Goal: Complete application form: Complete application form

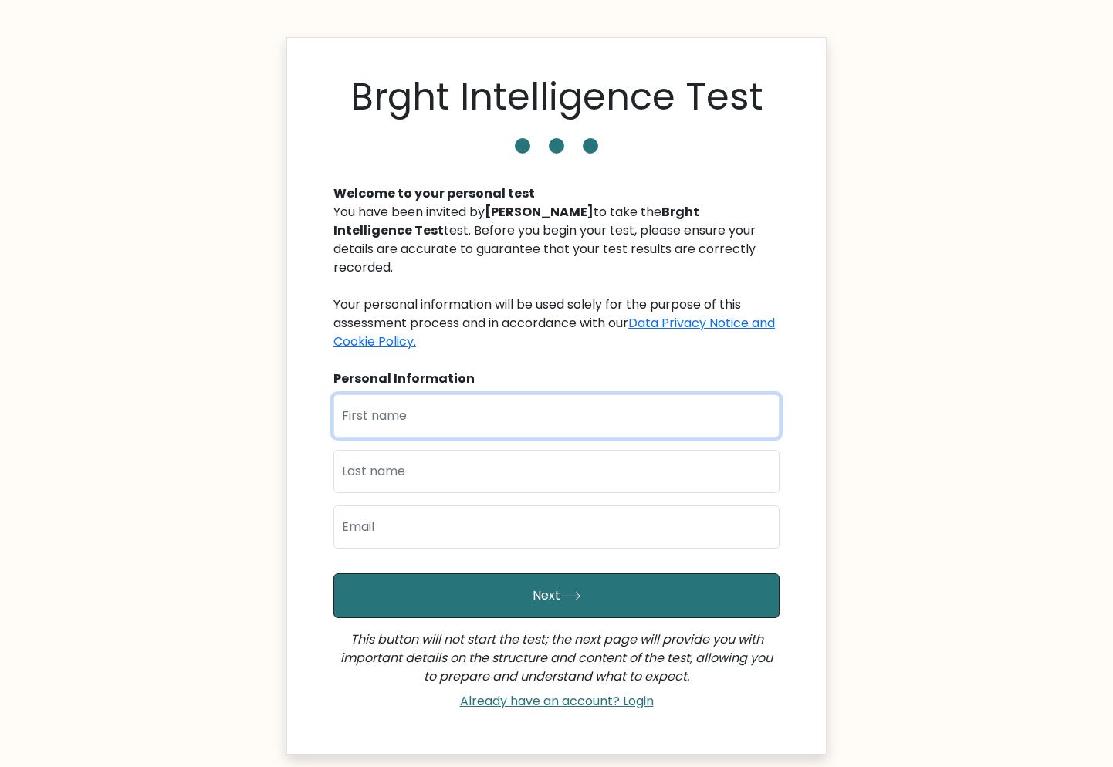
click at [487, 406] on input "text" at bounding box center [557, 416] width 446 height 43
type input "A"
type input "[PERSON_NAME]"
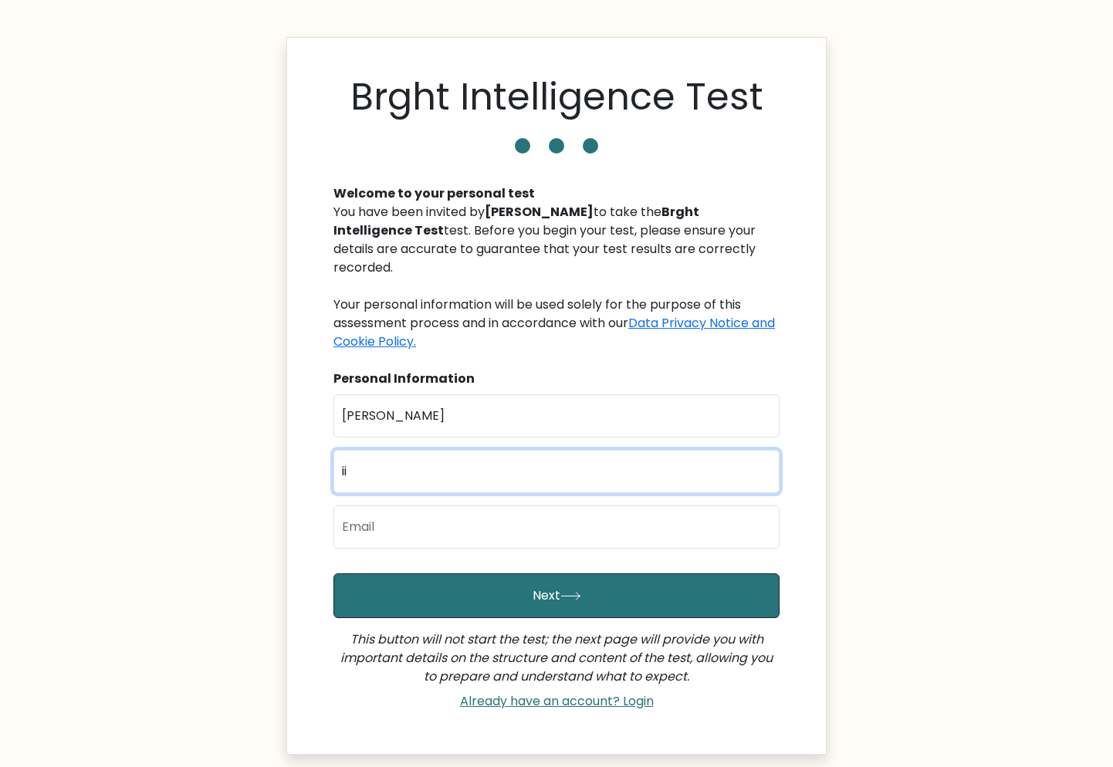
type input "i"
type input "Ibañez"
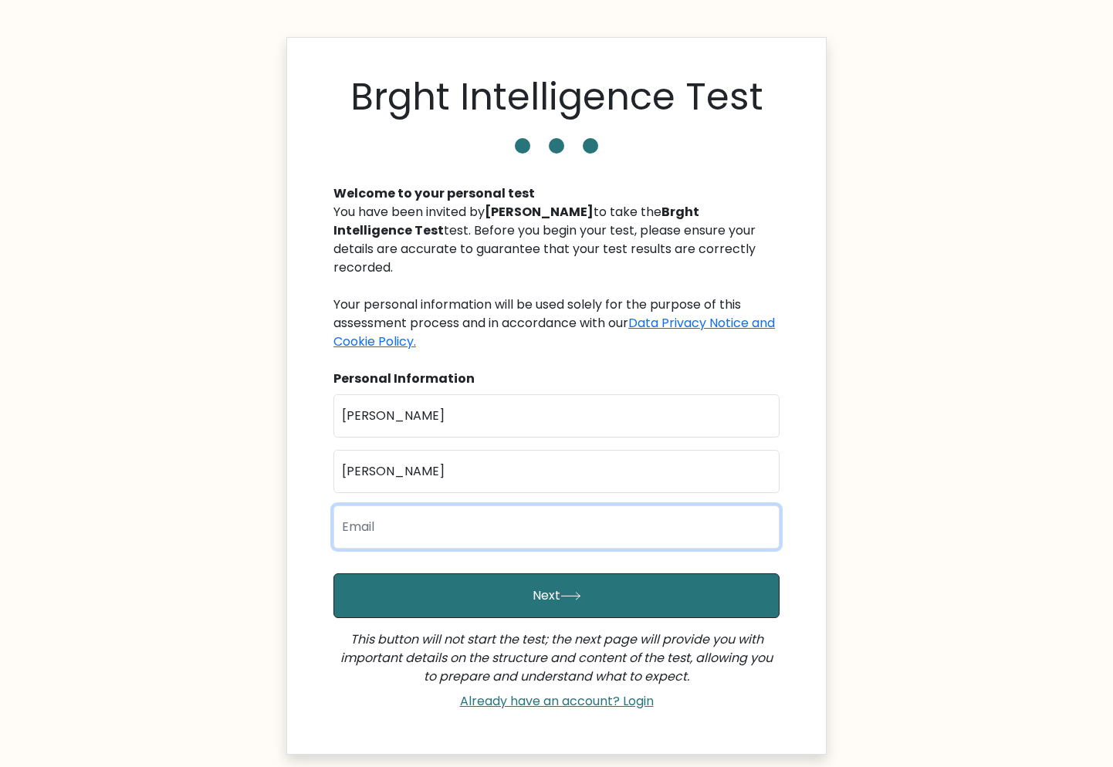
click at [447, 509] on input "email" at bounding box center [557, 527] width 446 height 43
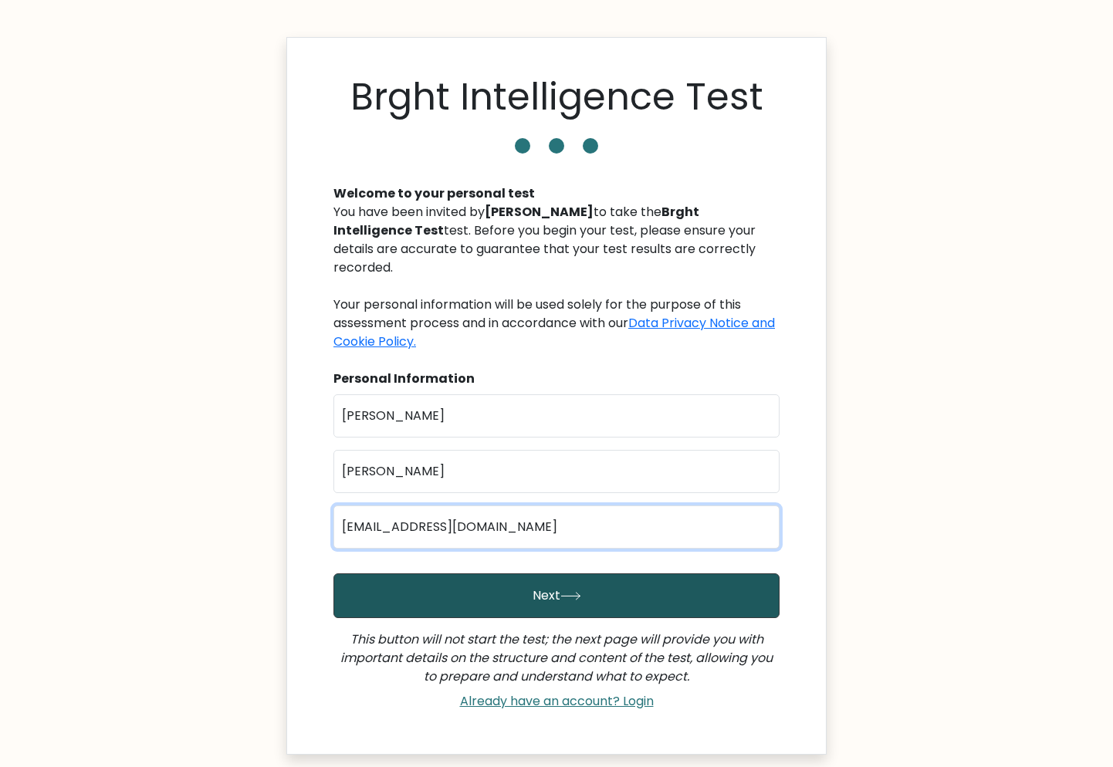
type input "imjeysi@gmail.com"
click at [511, 575] on button "Next" at bounding box center [557, 596] width 446 height 45
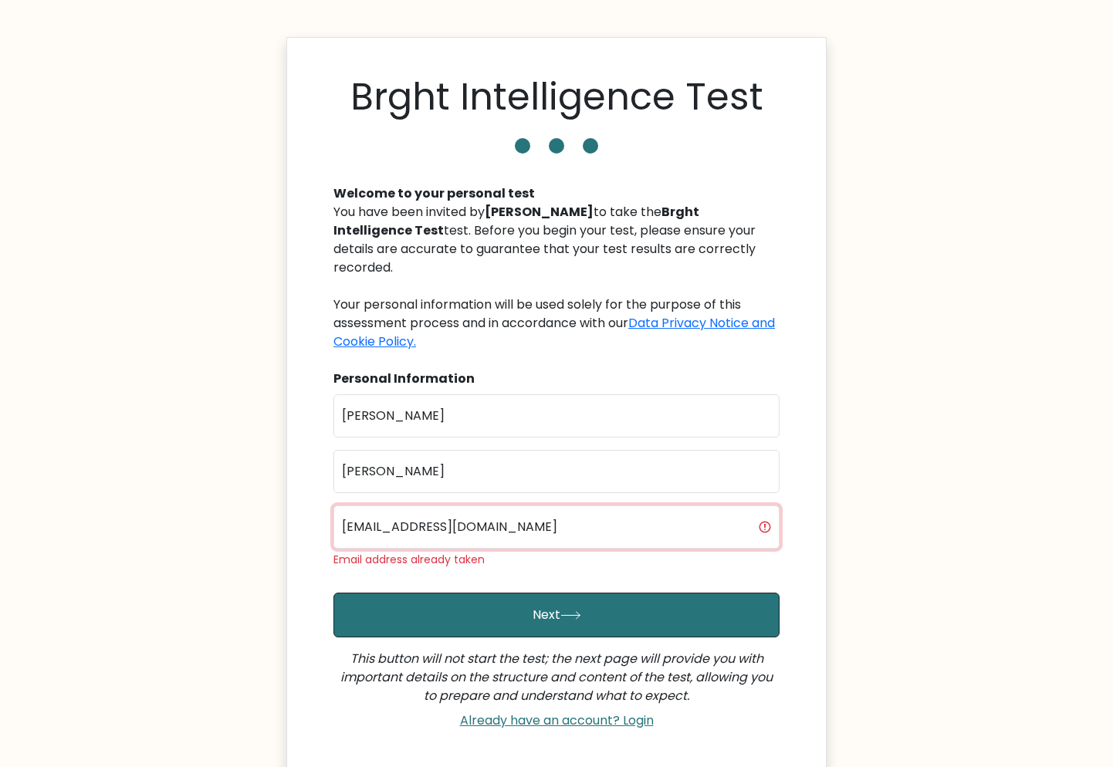
drag, startPoint x: 513, startPoint y: 508, endPoint x: 259, endPoint y: 507, distance: 254.0
click at [259, 507] on body "Brght Intelligence Test Welcome to your personal test You have been invited by …" at bounding box center [556, 453] width 1113 height 906
drag, startPoint x: 492, startPoint y: 515, endPoint x: 164, endPoint y: 491, distance: 328.3
click at [334, 506] on input "imjeysi@gmail.com" at bounding box center [557, 527] width 446 height 43
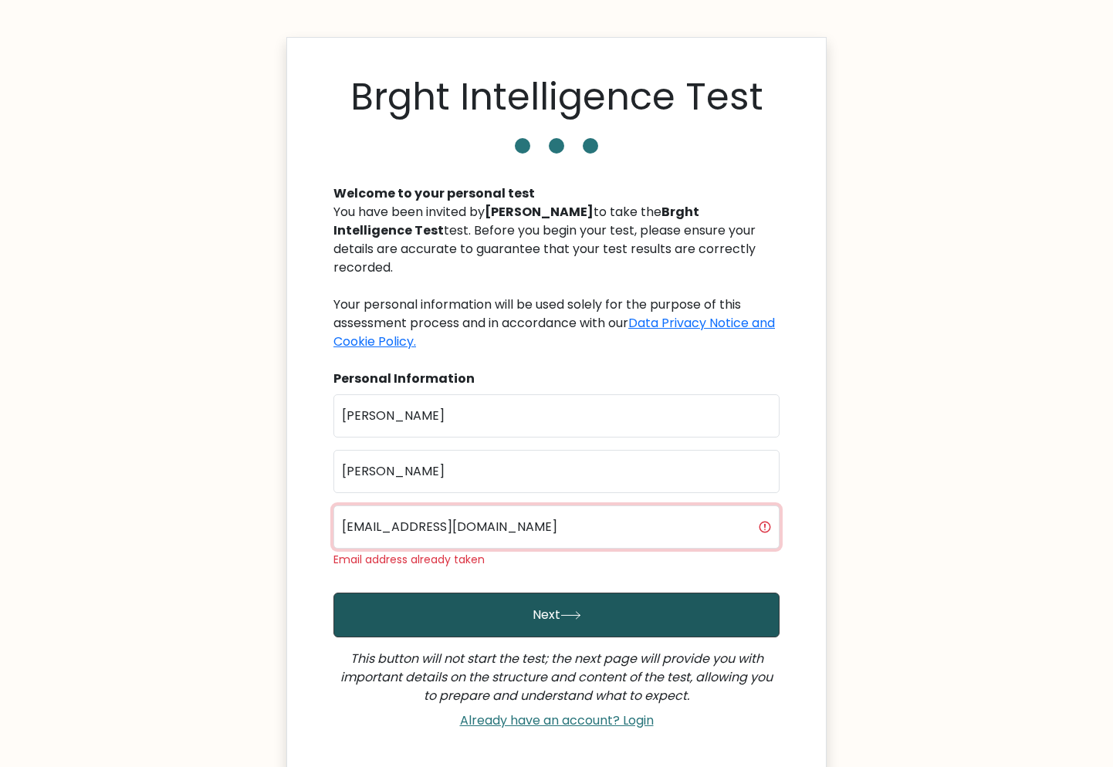
type input "jc15rosr@gmail.com"
click at [455, 593] on button "Next" at bounding box center [557, 615] width 446 height 45
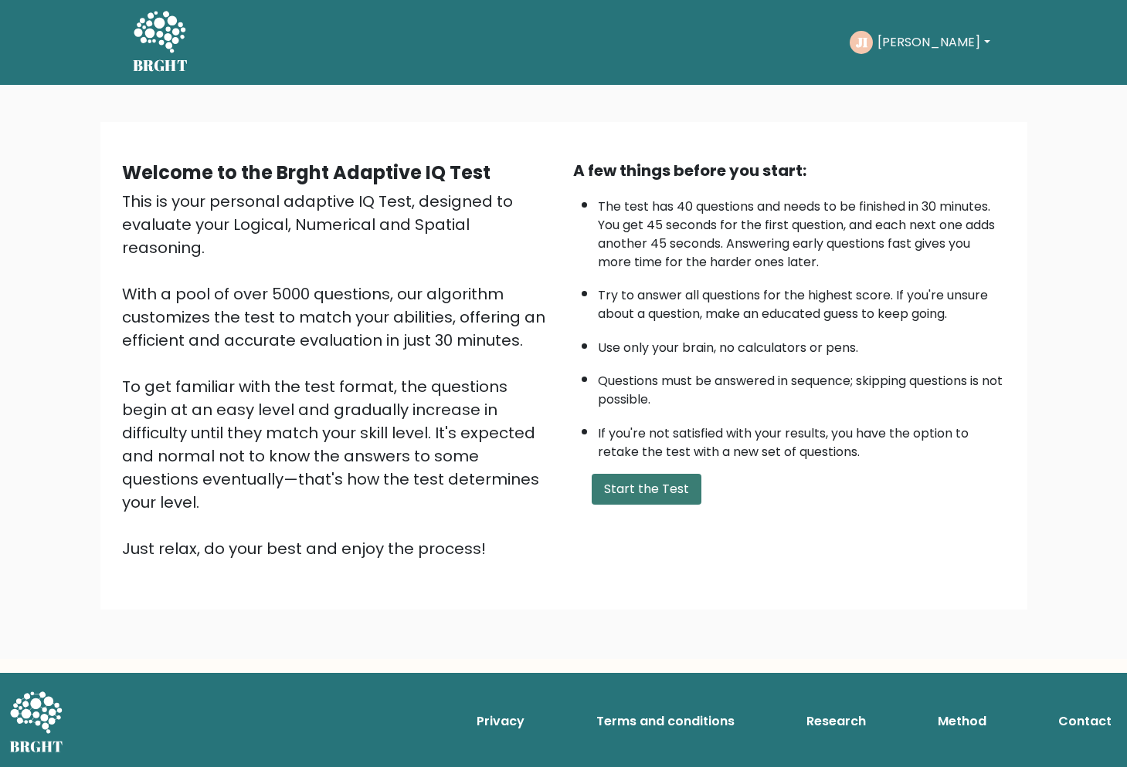
click at [636, 505] on button "Start the Test" at bounding box center [646, 489] width 110 height 31
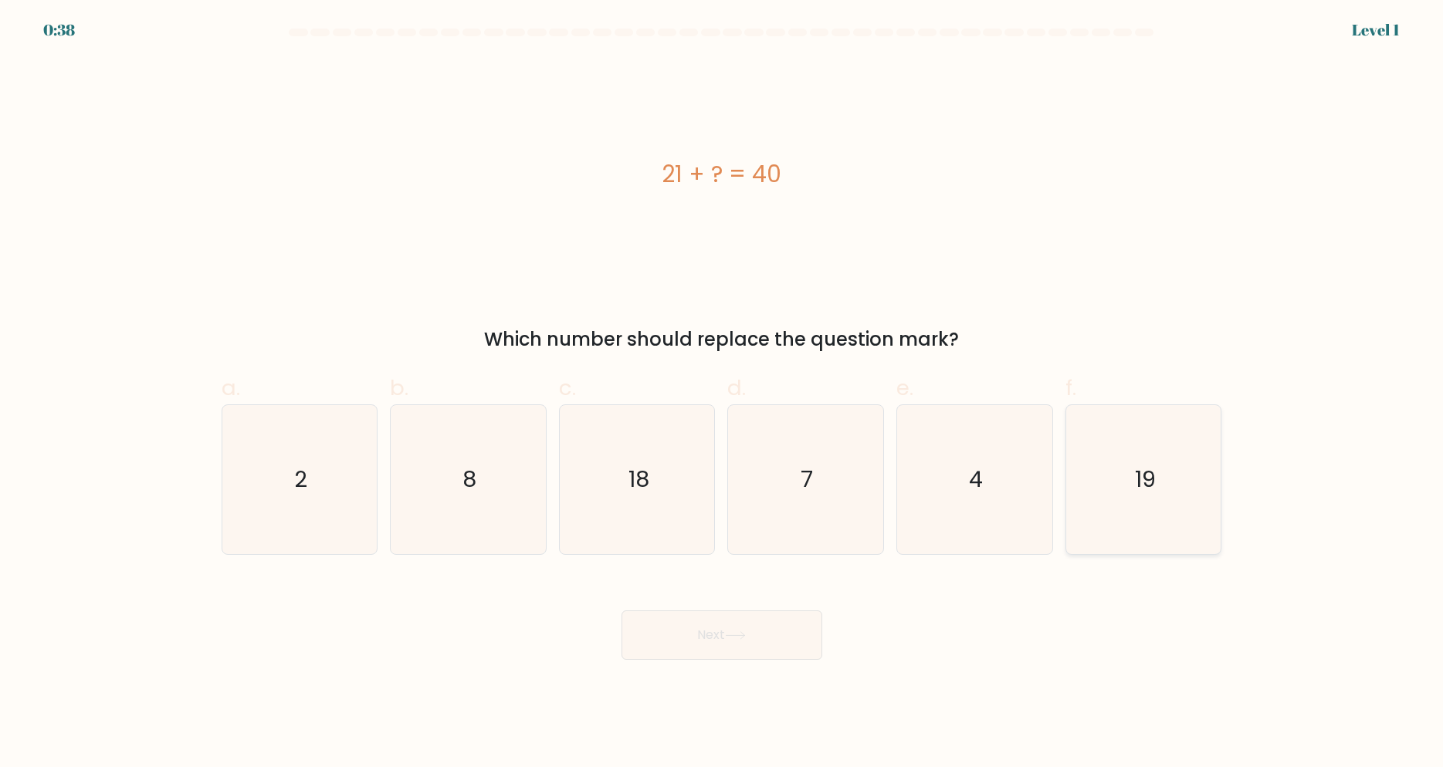
click at [1126, 483] on icon "19" at bounding box center [1143, 479] width 149 height 149
click at [723, 394] on input "f. 19" at bounding box center [722, 389] width 1 height 10
radio input "true"
click at [771, 638] on button "Next" at bounding box center [722, 635] width 201 height 49
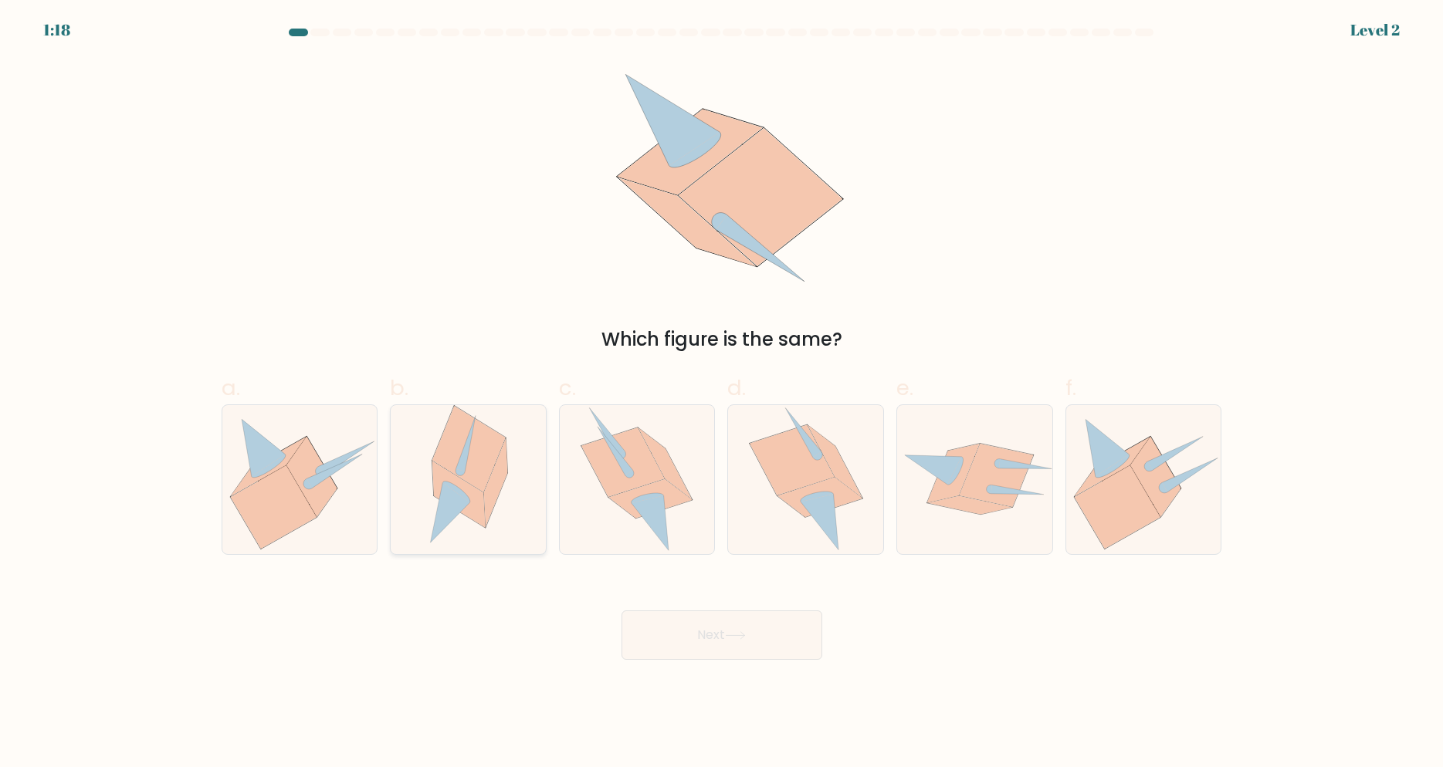
click at [448, 482] on icon at bounding box center [458, 494] width 53 height 67
click at [722, 394] on input "b." at bounding box center [722, 389] width 1 height 10
radio input "true"
click at [805, 517] on icon at bounding box center [820, 497] width 85 height 40
click at [723, 394] on input "d." at bounding box center [722, 389] width 1 height 10
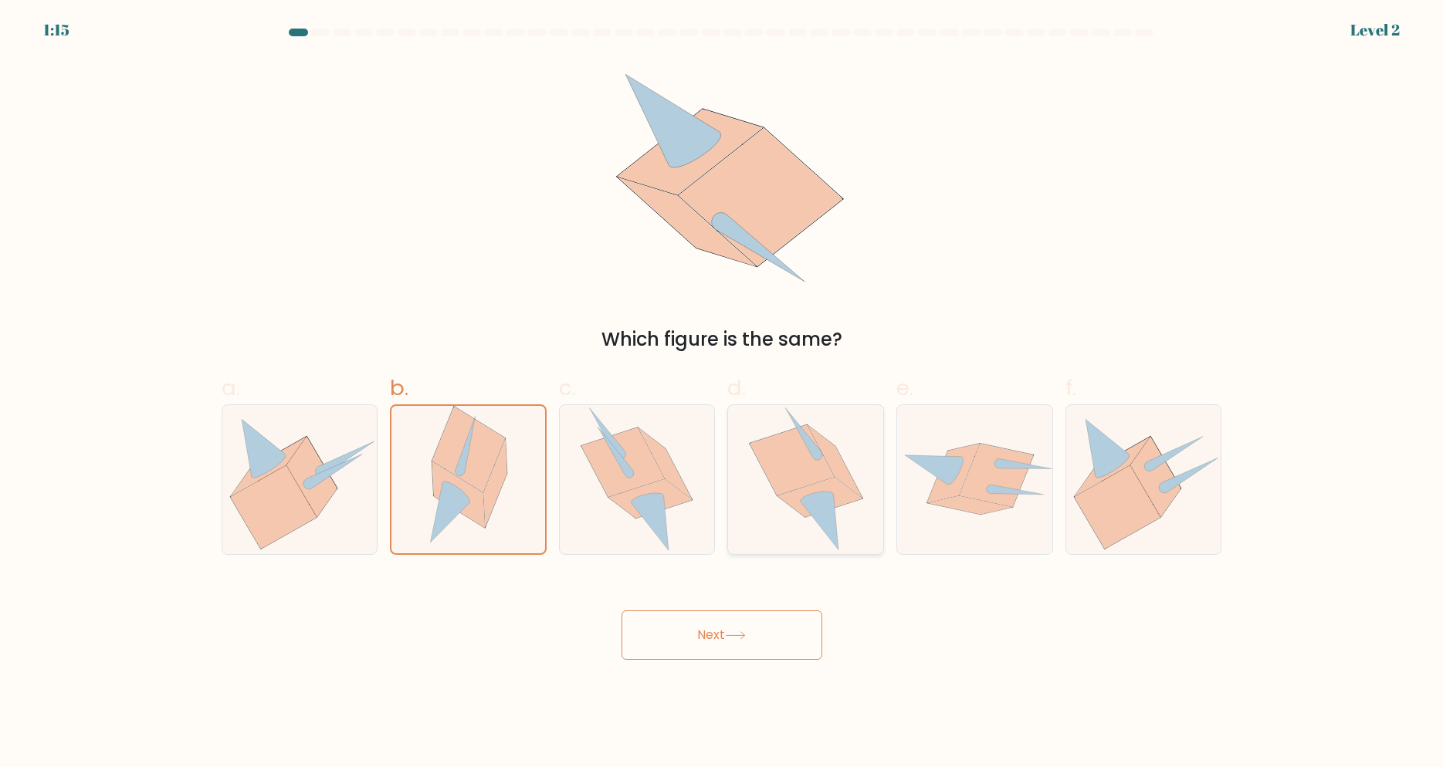
radio input "true"
click at [747, 623] on button "Next" at bounding box center [722, 635] width 201 height 49
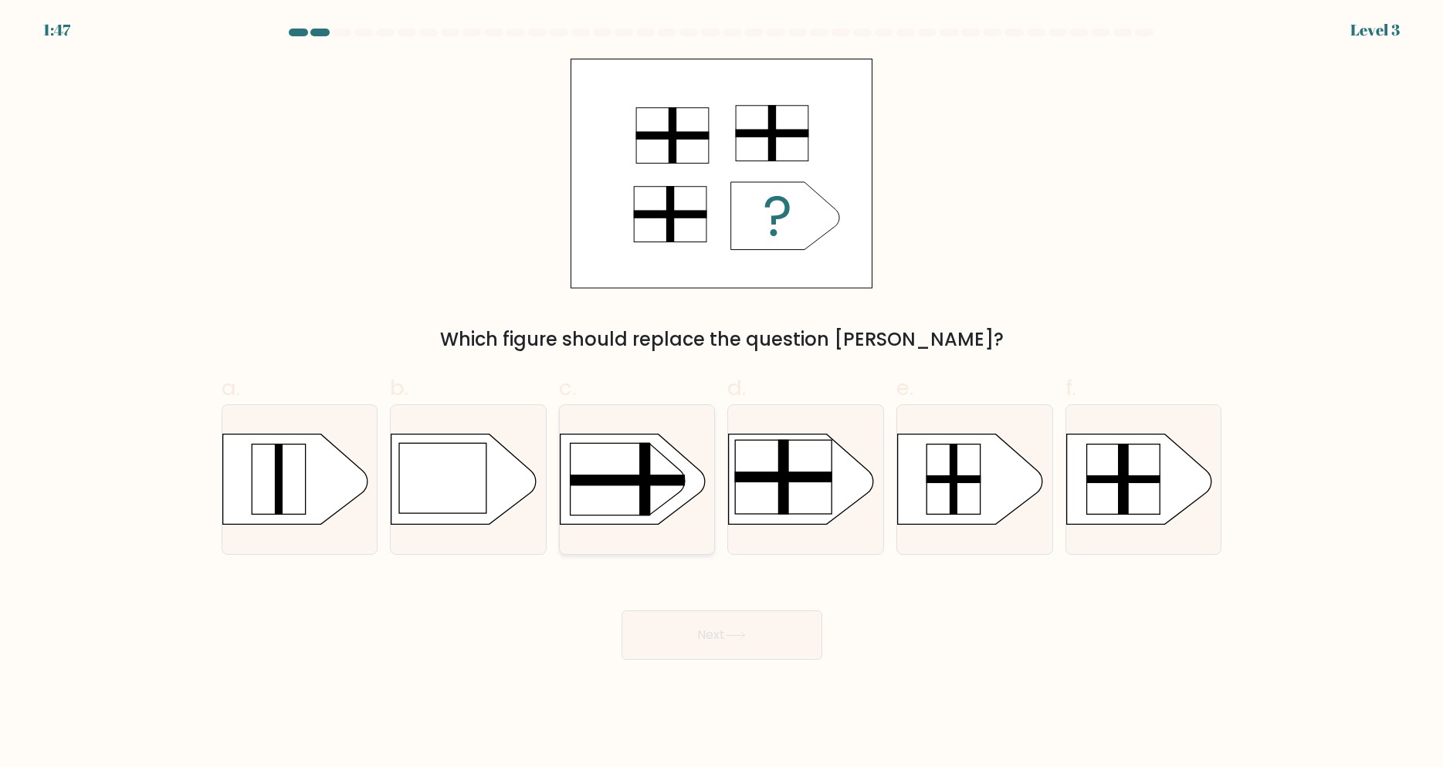
click at [662, 481] on rect at bounding box center [628, 480] width 116 height 11
click at [722, 394] on input "c." at bounding box center [722, 389] width 1 height 10
radio input "true"
click at [792, 639] on button "Next" at bounding box center [722, 635] width 201 height 49
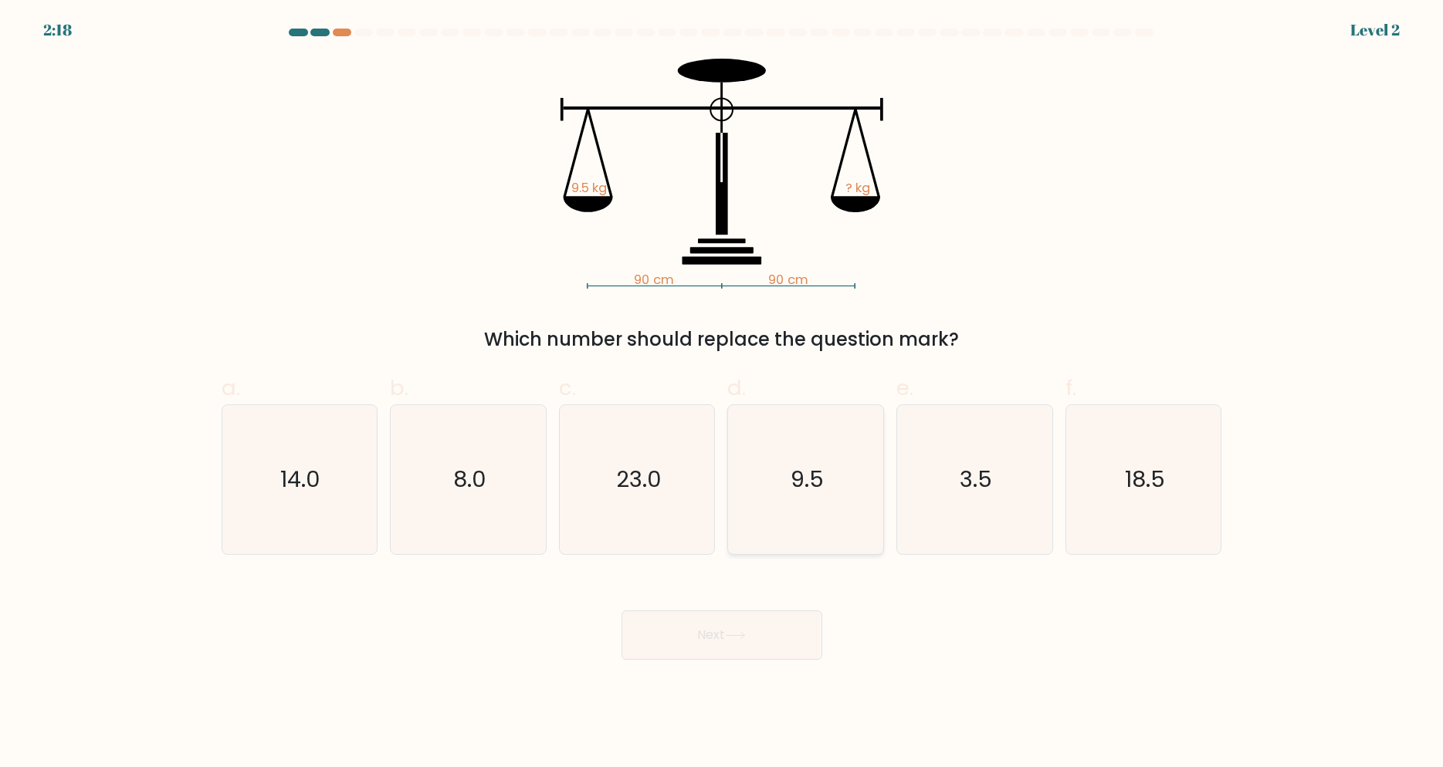
click at [767, 448] on icon "9.5" at bounding box center [805, 479] width 149 height 149
click at [723, 394] on input "d. 9.5" at bounding box center [722, 389] width 1 height 10
radio input "true"
click at [756, 639] on button "Next" at bounding box center [722, 635] width 201 height 49
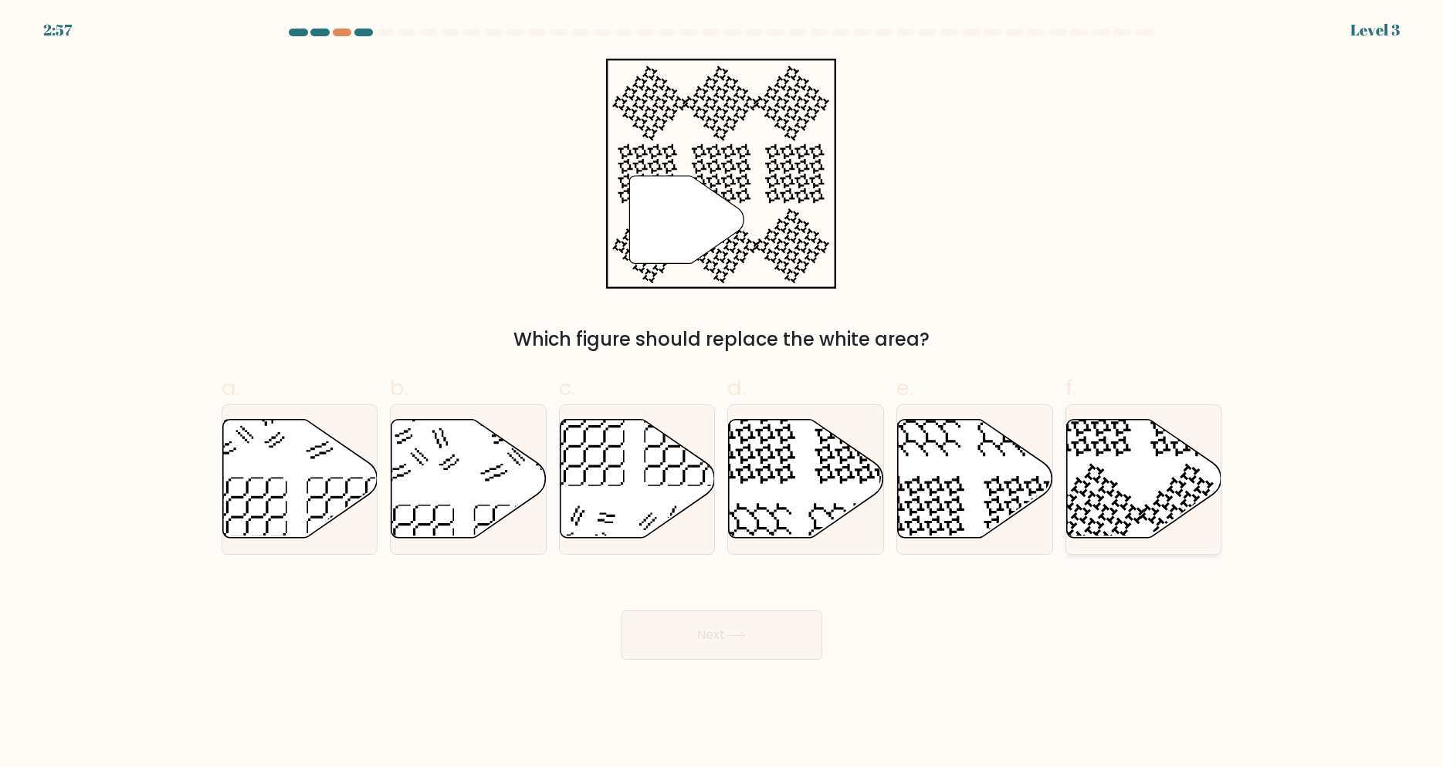
click at [1126, 482] on icon at bounding box center [1144, 478] width 155 height 119
click at [723, 394] on input "f." at bounding box center [722, 389] width 1 height 10
radio input "true"
click at [757, 633] on button "Next" at bounding box center [722, 635] width 201 height 49
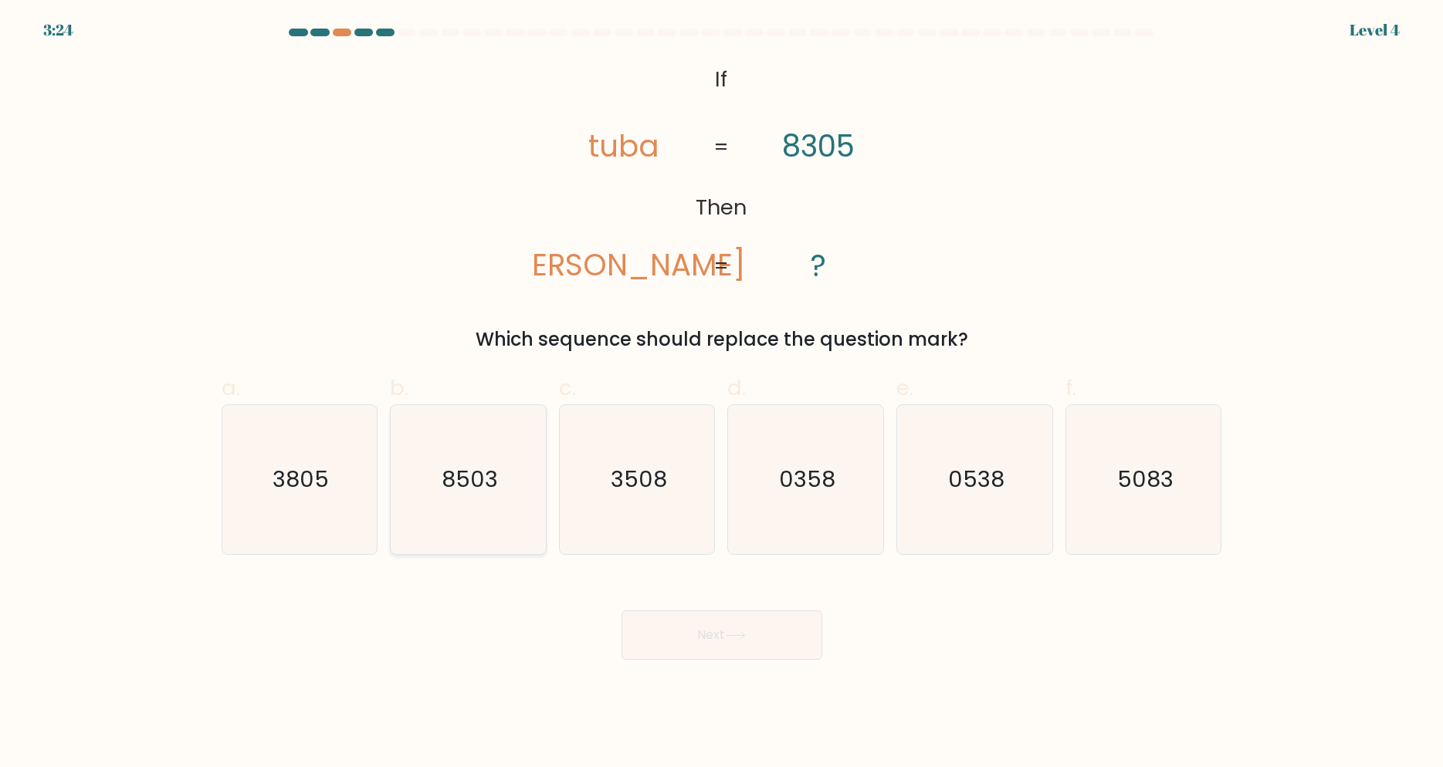
click at [428, 490] on icon "8503" at bounding box center [468, 479] width 149 height 149
click at [722, 394] on input "b. 8503" at bounding box center [722, 389] width 1 height 10
radio input "true"
click at [763, 632] on button "Next" at bounding box center [722, 635] width 201 height 49
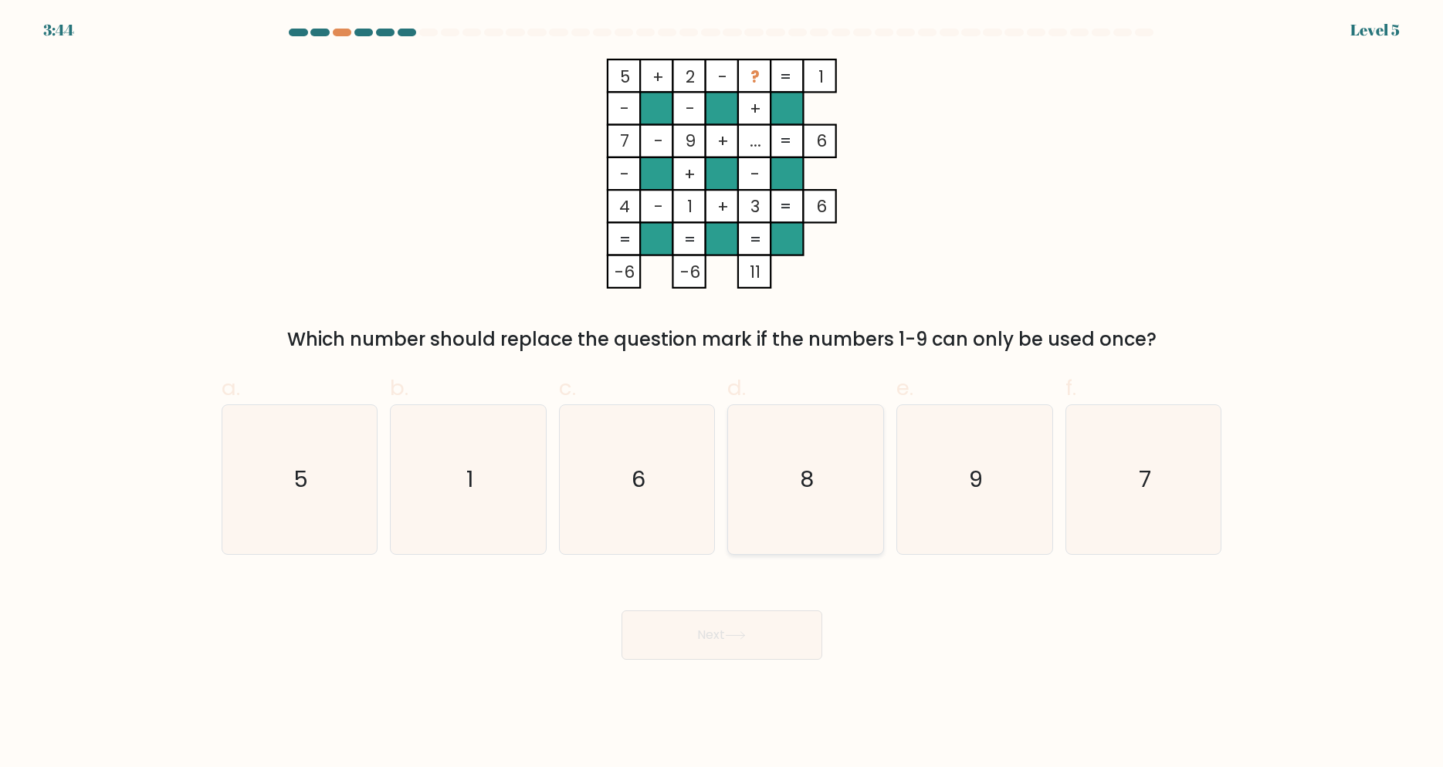
click at [800, 493] on icon "8" at bounding box center [805, 479] width 149 height 149
click at [723, 394] on input "d. 8" at bounding box center [722, 389] width 1 height 10
radio input "true"
click at [737, 627] on button "Next" at bounding box center [722, 635] width 201 height 49
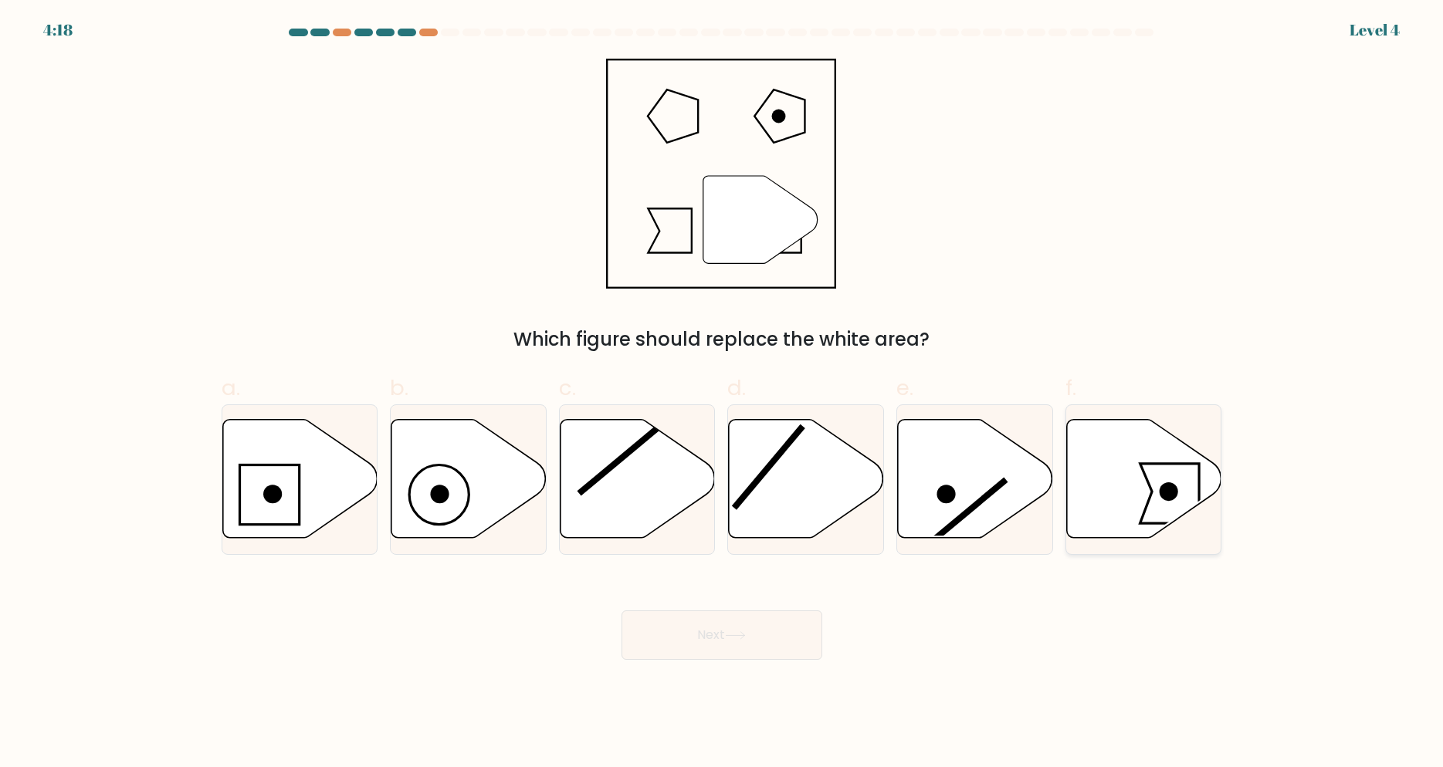
click at [1126, 498] on icon at bounding box center [1144, 478] width 155 height 119
click at [723, 394] on input "f." at bounding box center [722, 389] width 1 height 10
radio input "true"
click at [688, 639] on button "Next" at bounding box center [722, 635] width 201 height 49
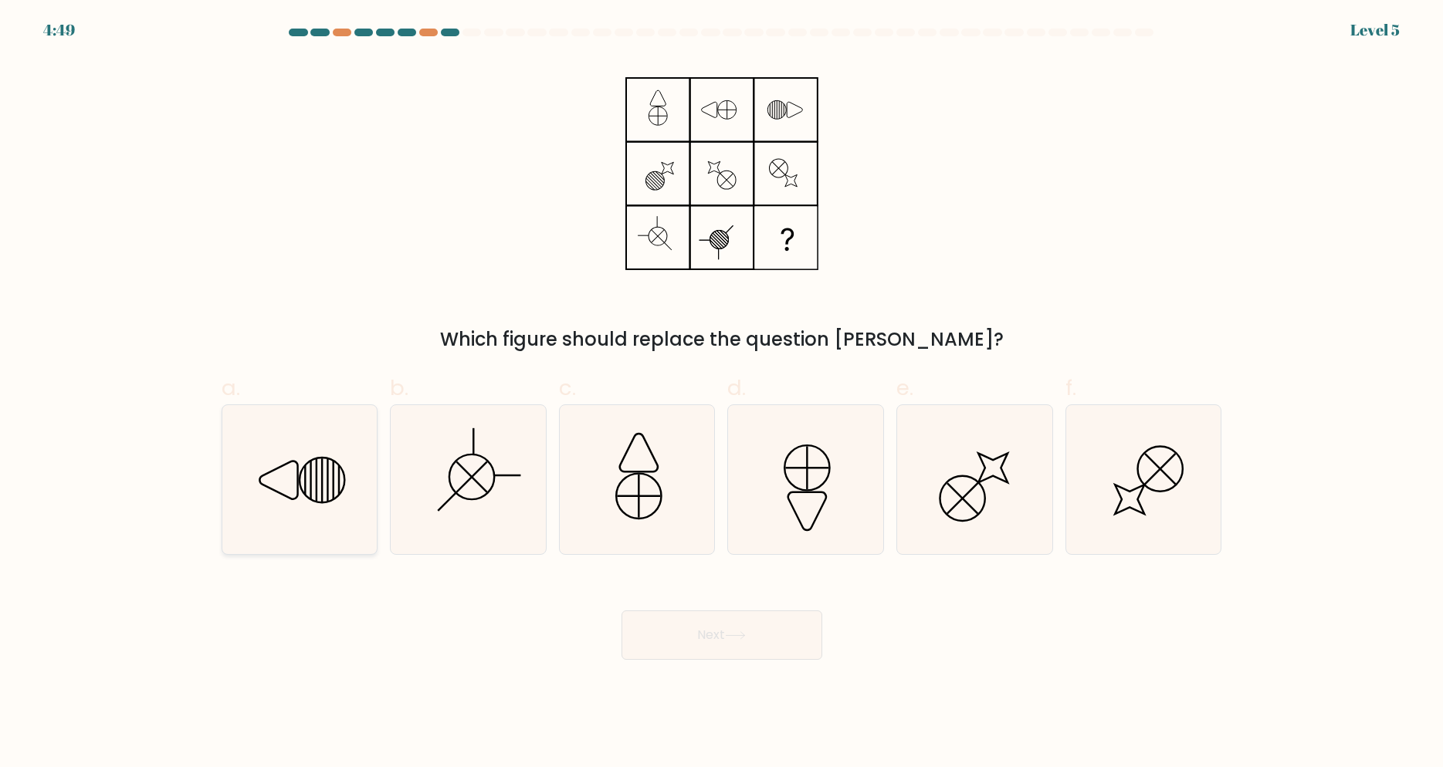
click at [328, 465] on line at bounding box center [328, 480] width 0 height 43
click at [722, 394] on input "a." at bounding box center [722, 389] width 1 height 10
radio input "true"
click at [788, 641] on button "Next" at bounding box center [722, 635] width 201 height 49
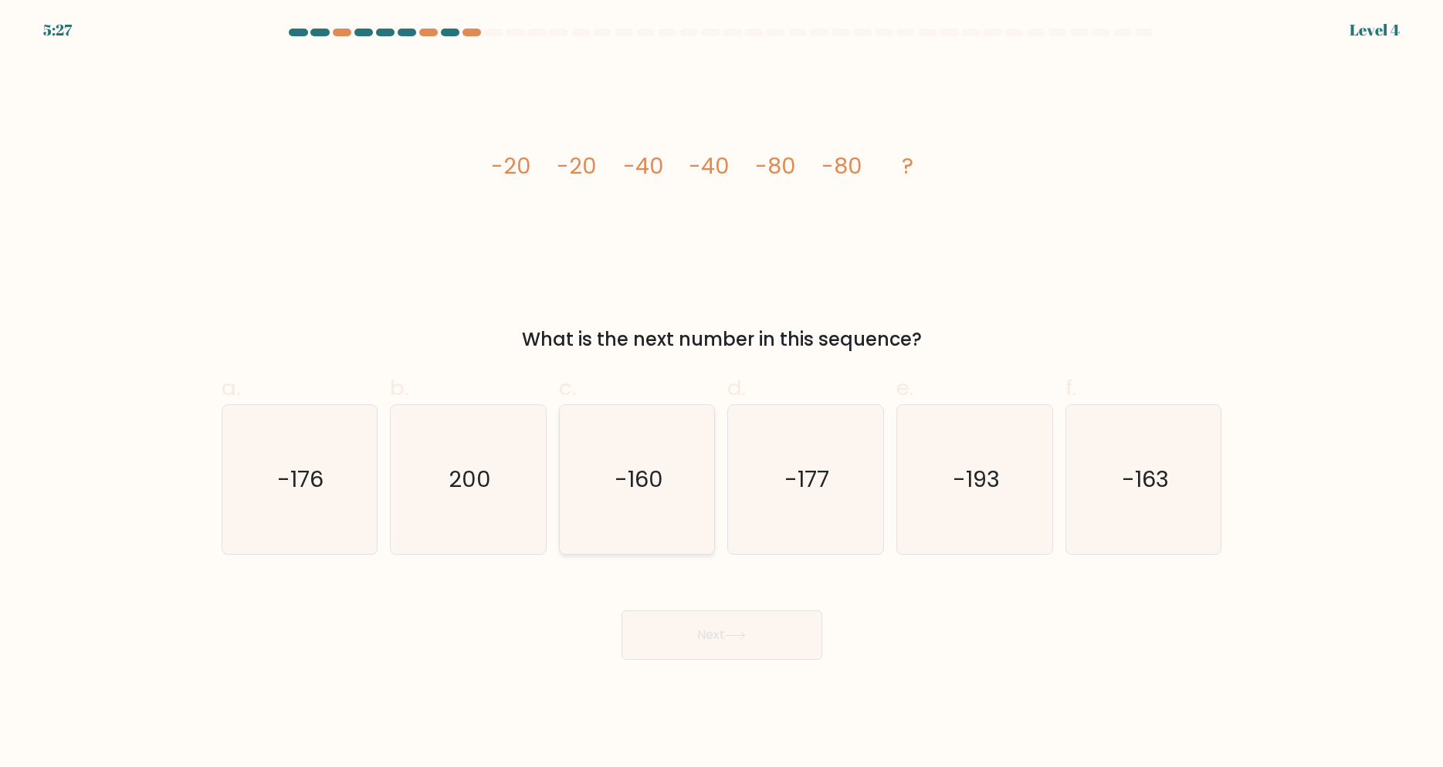
click at [634, 483] on text "-160" at bounding box center [639, 479] width 49 height 31
click at [722, 394] on input "c. -160" at bounding box center [722, 389] width 1 height 10
radio input "true"
click at [764, 621] on button "Next" at bounding box center [722, 635] width 201 height 49
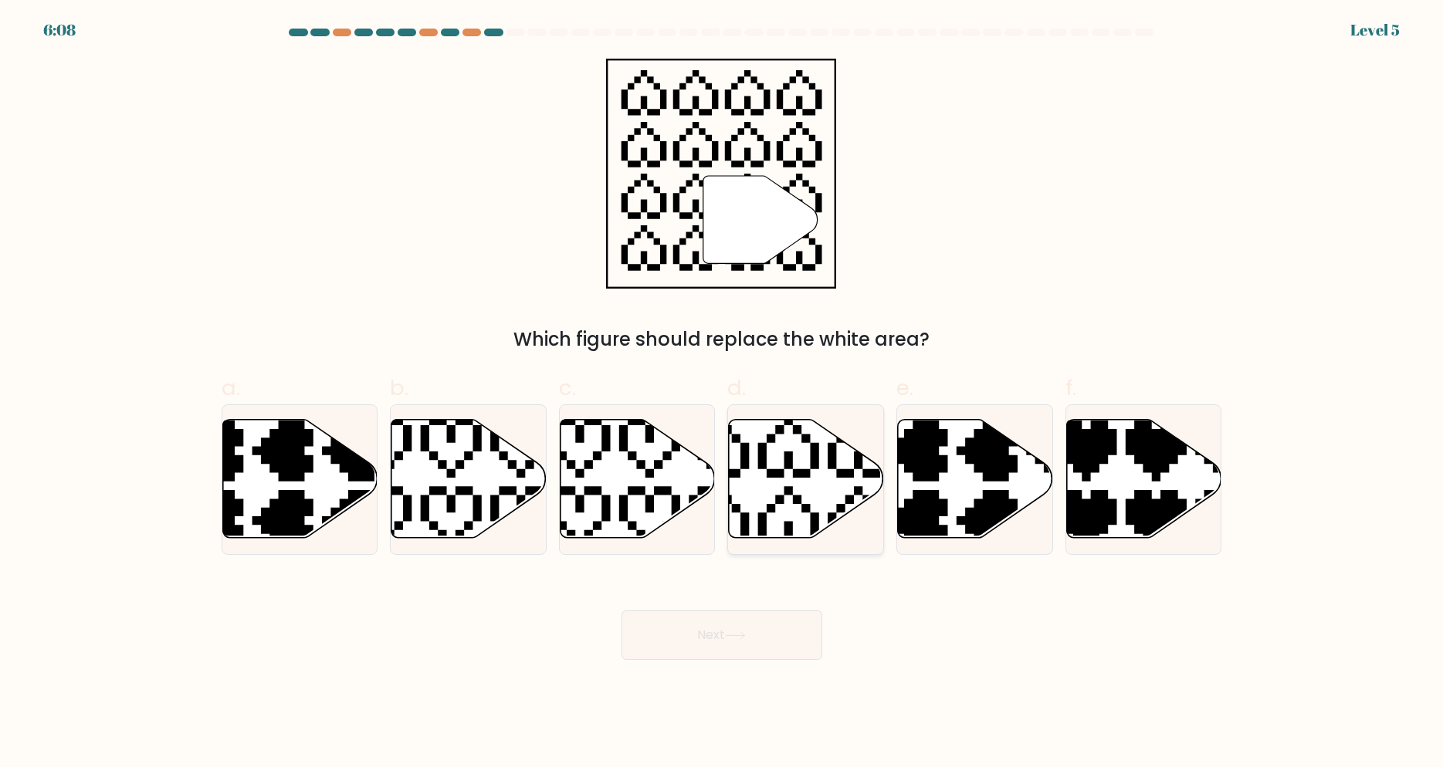
click at [797, 510] on icon at bounding box center [806, 478] width 155 height 119
click at [723, 394] on input "d." at bounding box center [722, 389] width 1 height 10
radio input "true"
click at [750, 622] on button "Next" at bounding box center [722, 635] width 201 height 49
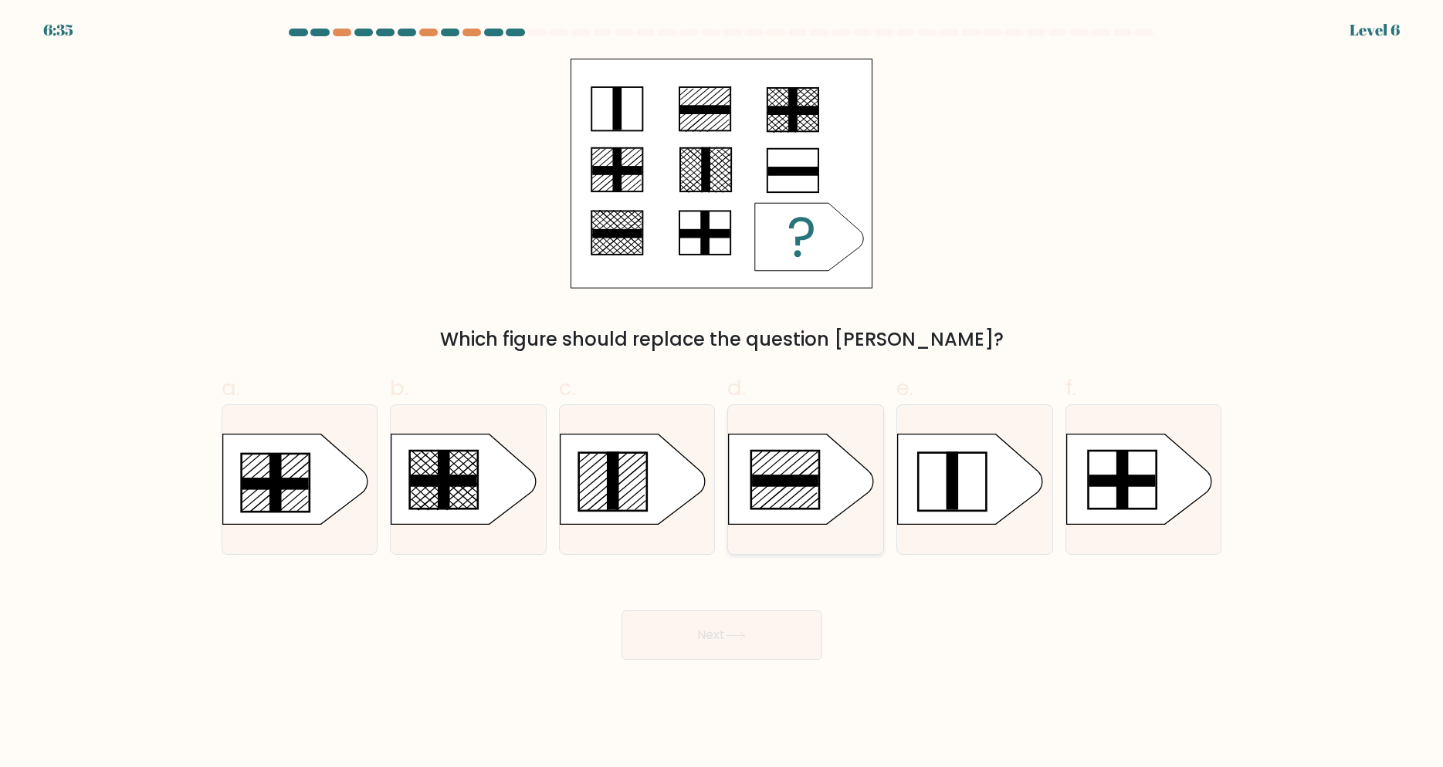
click at [792, 483] on rect at bounding box center [786, 481] width 66 height 12
click at [723, 394] on input "d." at bounding box center [722, 389] width 1 height 10
radio input "true"
click at [691, 636] on button "Next" at bounding box center [722, 635] width 201 height 49
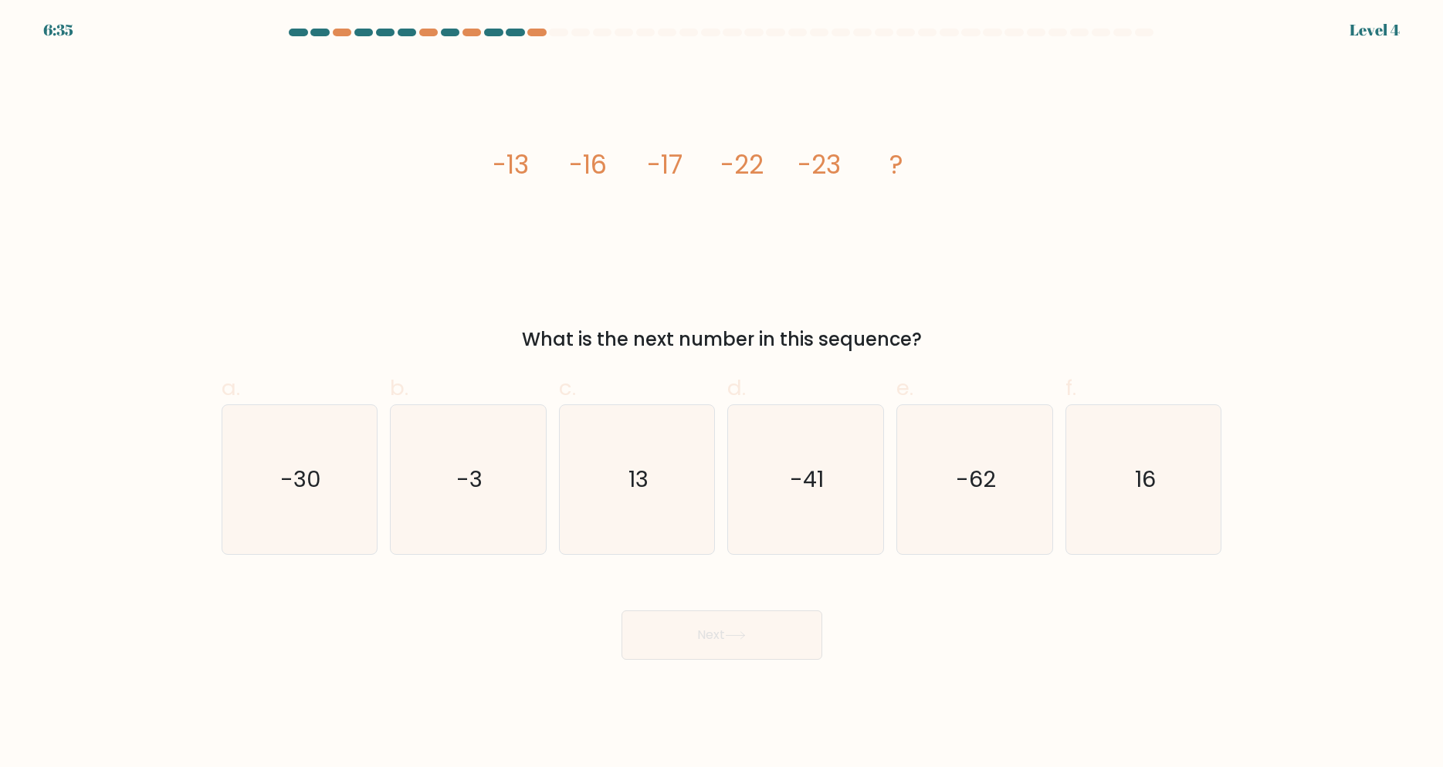
drag, startPoint x: 989, startPoint y: 92, endPoint x: 999, endPoint y: 100, distance: 12.7
click at [998, 99] on div "image/svg+xml -13 -16 -17 -22 -23 ? What is the next number in this sequence?" at bounding box center [721, 206] width 1019 height 295
click at [591, 172] on tspan "-16" at bounding box center [587, 165] width 38 height 36
click at [351, 499] on icon "-30" at bounding box center [299, 479] width 149 height 149
click at [264, 510] on icon "-30" at bounding box center [299, 479] width 149 height 149
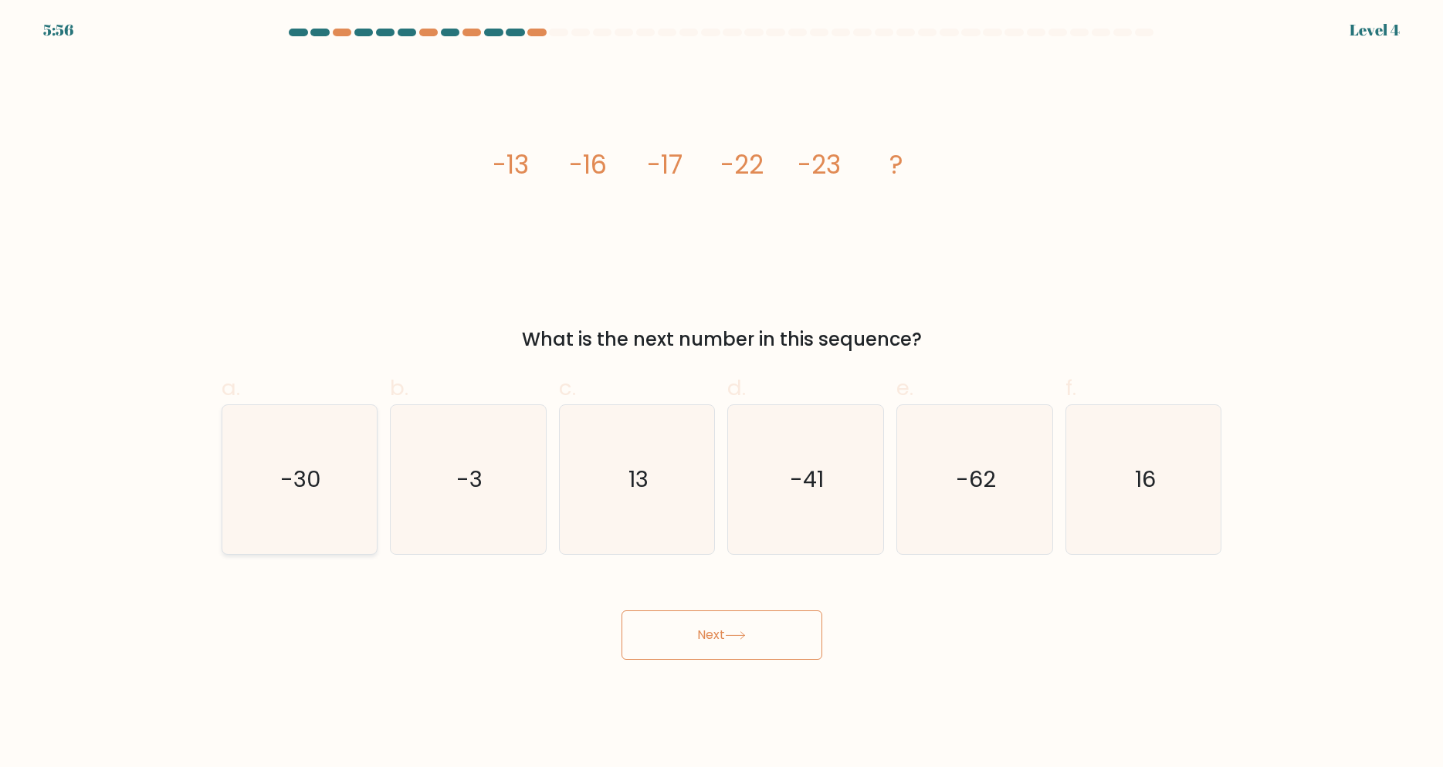
click at [722, 394] on input "a. -30" at bounding box center [722, 389] width 1 height 10
radio input "true"
click at [805, 624] on button "Next" at bounding box center [722, 635] width 201 height 49
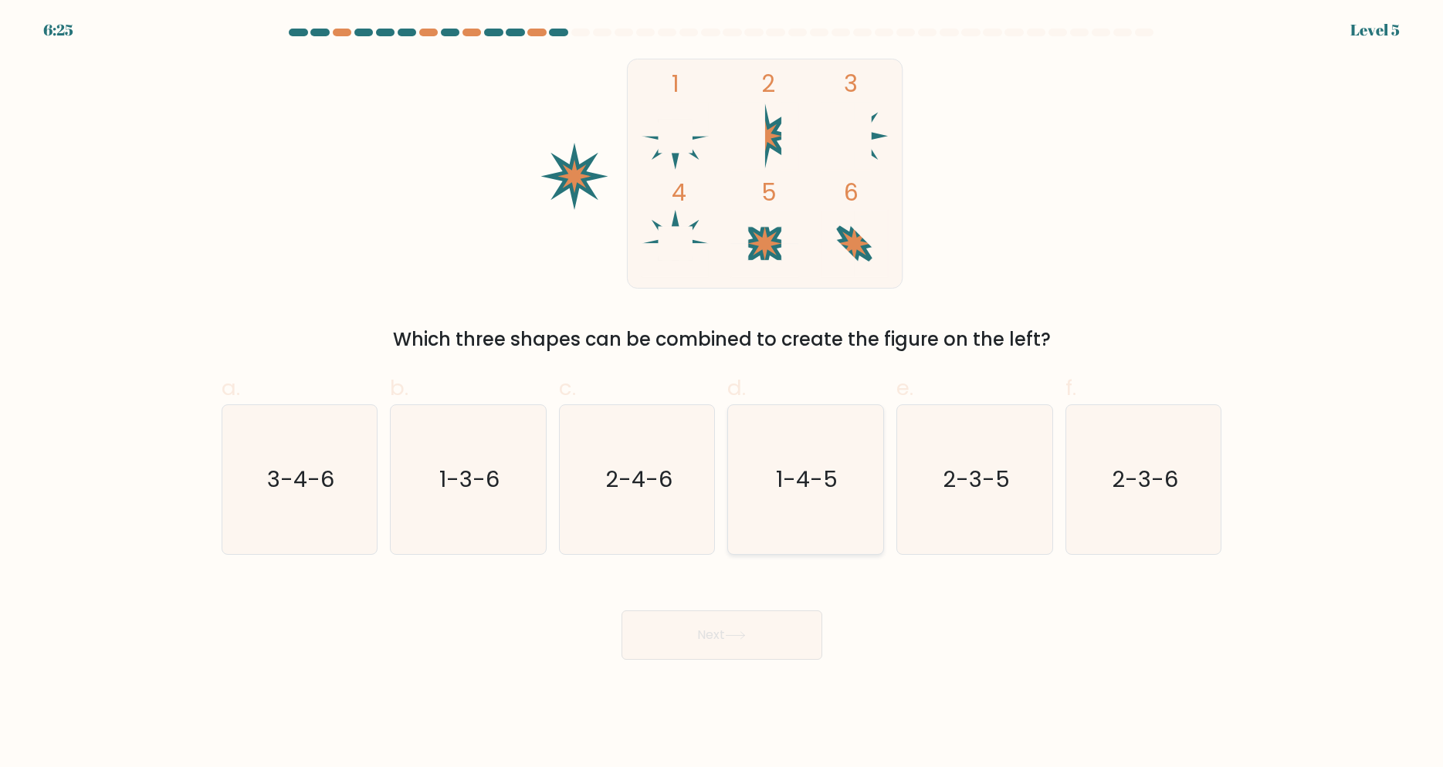
click at [849, 500] on icon "1-4-5" at bounding box center [805, 479] width 149 height 149
click at [723, 394] on input "d. 1-4-5" at bounding box center [722, 389] width 1 height 10
radio input "true"
click at [765, 635] on button "Next" at bounding box center [722, 635] width 201 height 49
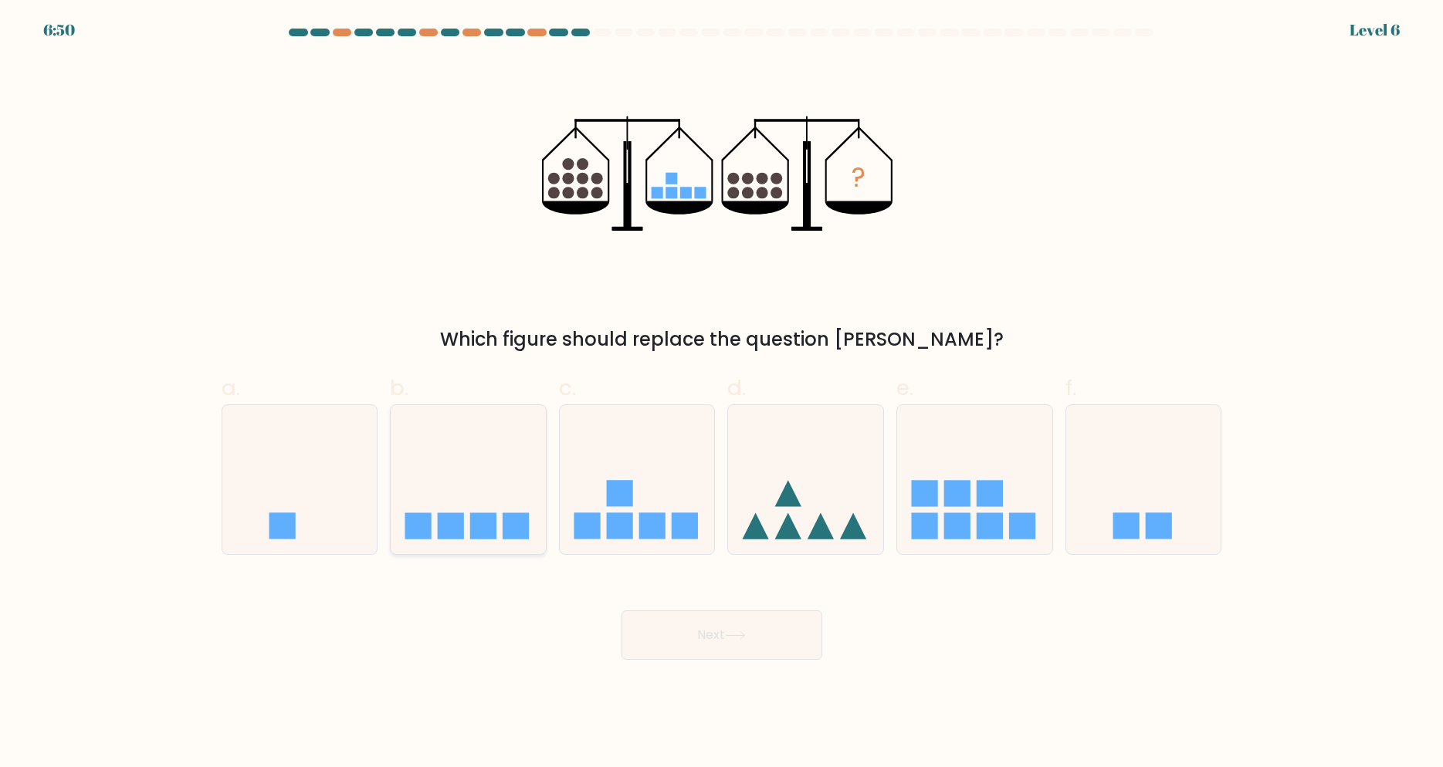
click at [513, 506] on icon at bounding box center [468, 479] width 155 height 128
click at [722, 394] on input "b." at bounding box center [722, 389] width 1 height 10
radio input "true"
click at [744, 641] on button "Next" at bounding box center [722, 635] width 201 height 49
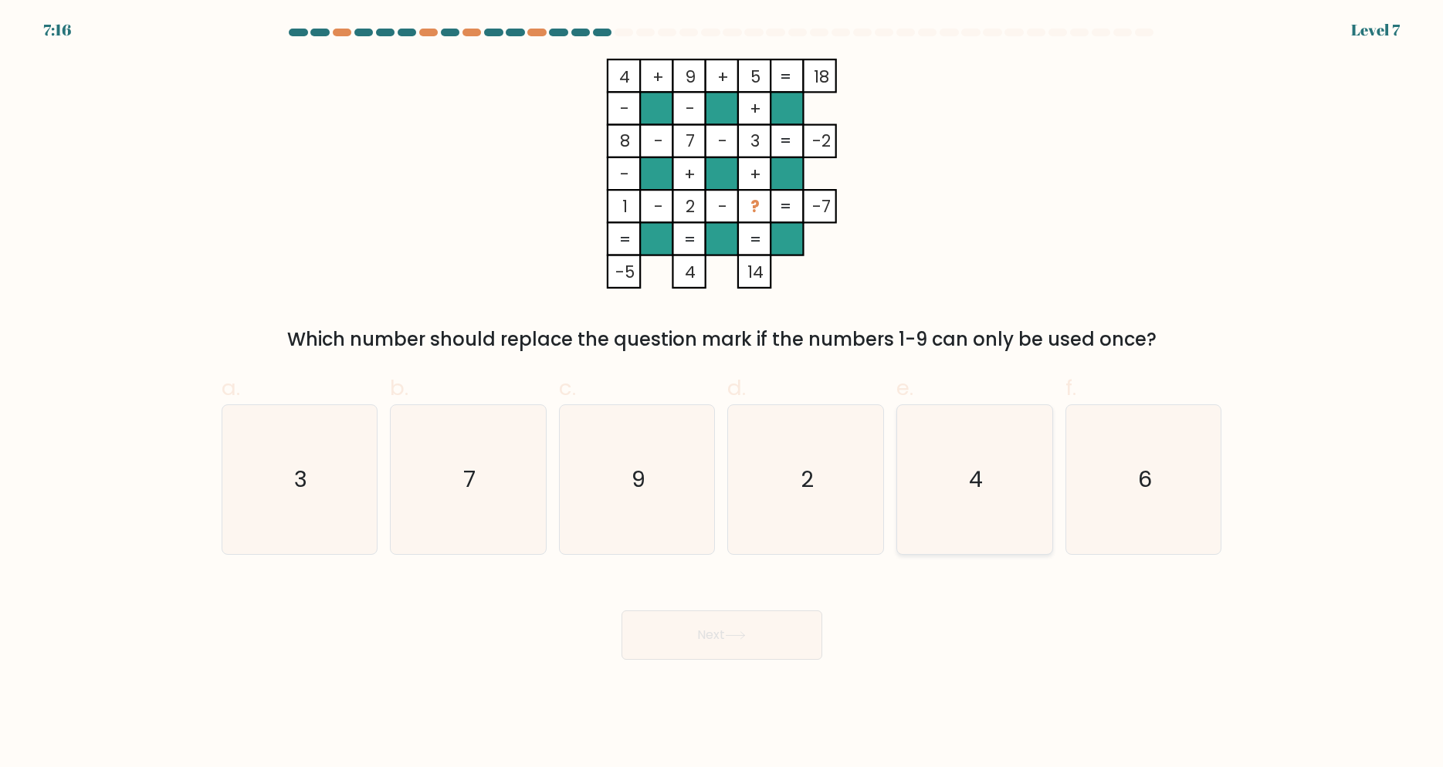
click at [974, 452] on icon "4" at bounding box center [974, 479] width 149 height 149
click at [723, 394] on input "e. 4" at bounding box center [722, 389] width 1 height 10
radio input "true"
click at [788, 633] on button "Next" at bounding box center [722, 635] width 201 height 49
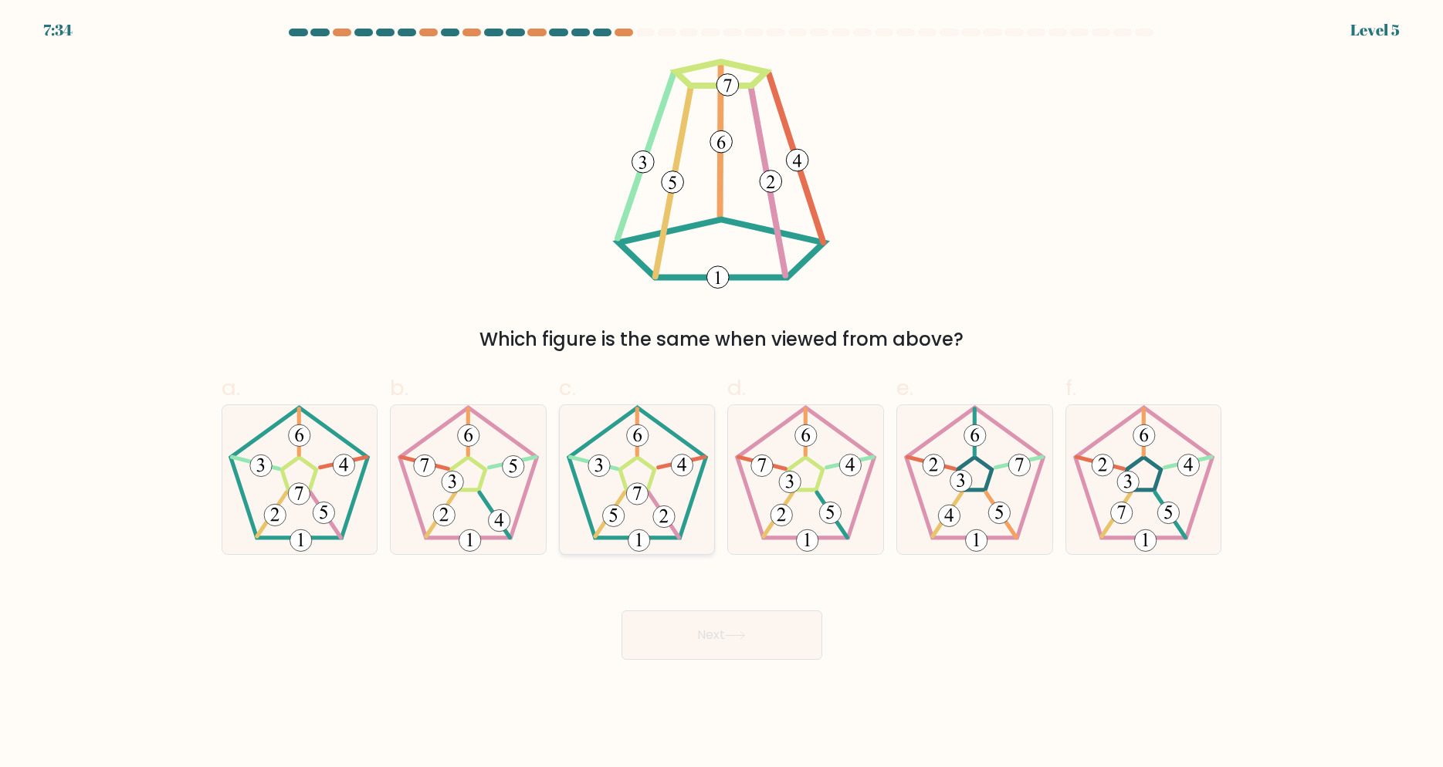
click at [632, 537] on 417 at bounding box center [639, 541] width 22 height 22
click at [722, 394] on input "c." at bounding box center [722, 389] width 1 height 10
radio input "true"
click at [741, 639] on button "Next" at bounding box center [722, 635] width 201 height 49
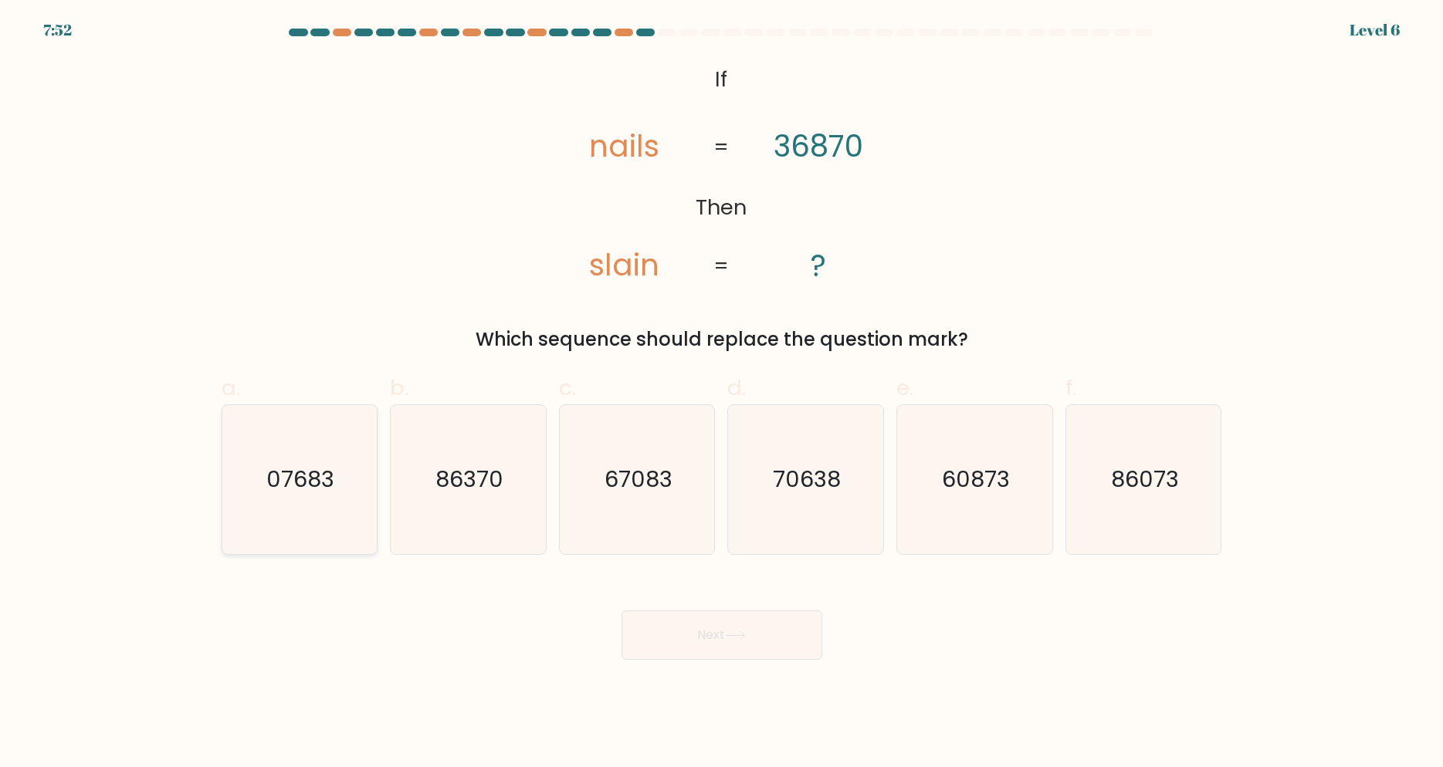
click at [323, 507] on icon "07683" at bounding box center [299, 479] width 149 height 149
click at [722, 394] on input "a. 07683" at bounding box center [722, 389] width 1 height 10
radio input "true"
click at [768, 636] on button "Next" at bounding box center [722, 635] width 201 height 49
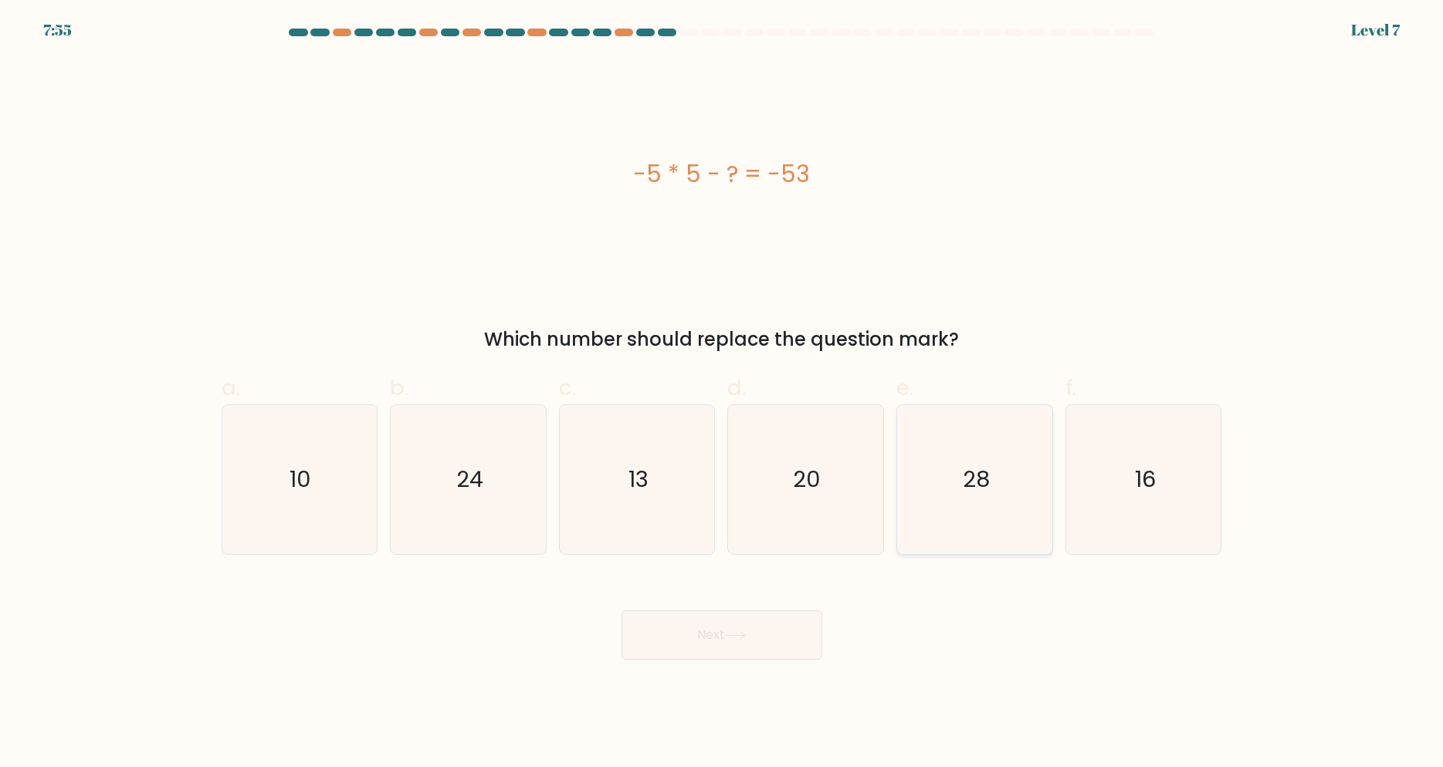
click at [989, 485] on text "28" at bounding box center [976, 479] width 27 height 31
click at [723, 394] on input "e. 28" at bounding box center [722, 389] width 1 height 10
radio input "true"
click at [730, 653] on button "Next" at bounding box center [722, 635] width 201 height 49
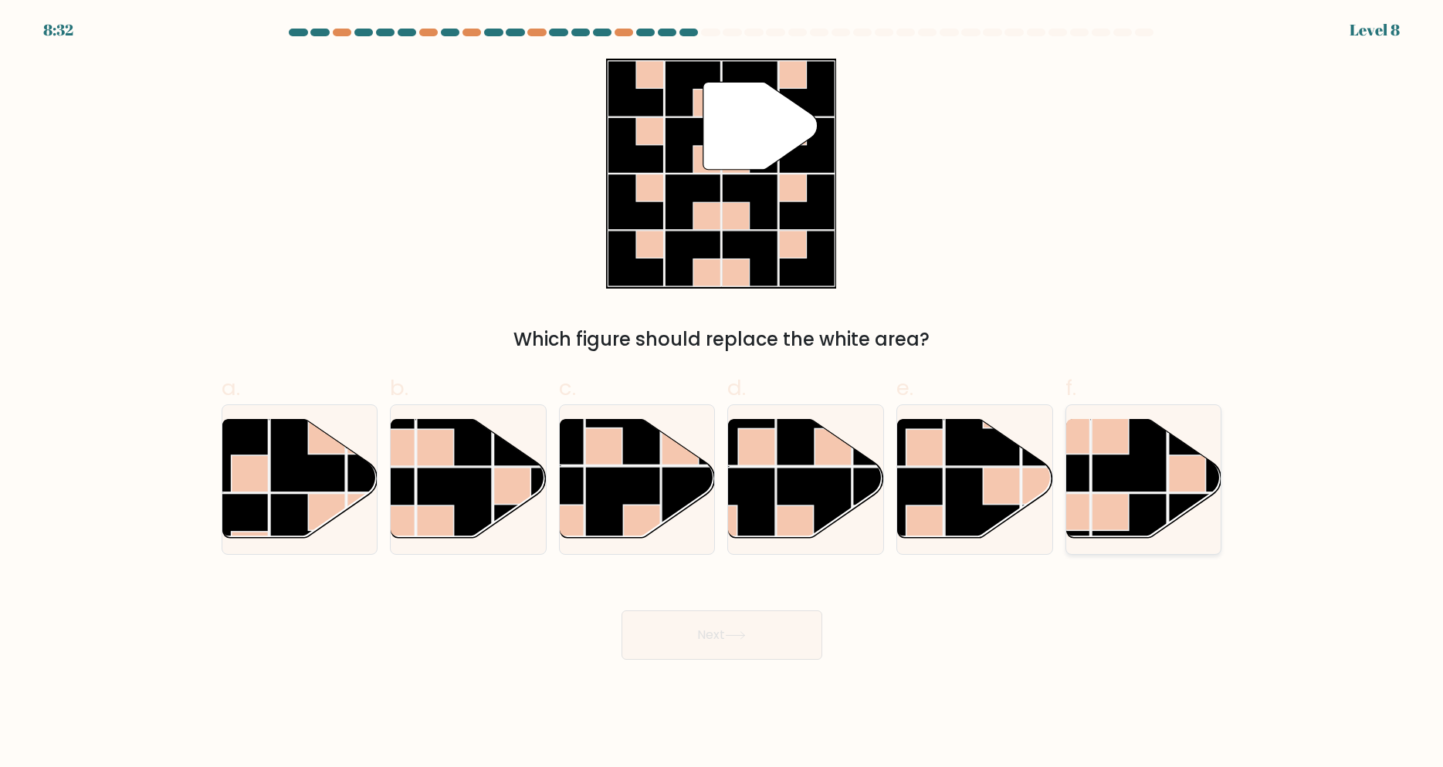
click at [1123, 509] on rect at bounding box center [1110, 512] width 37 height 37
click at [723, 394] on input "f." at bounding box center [722, 389] width 1 height 10
radio input "true"
click at [764, 632] on button "Next" at bounding box center [722, 635] width 201 height 49
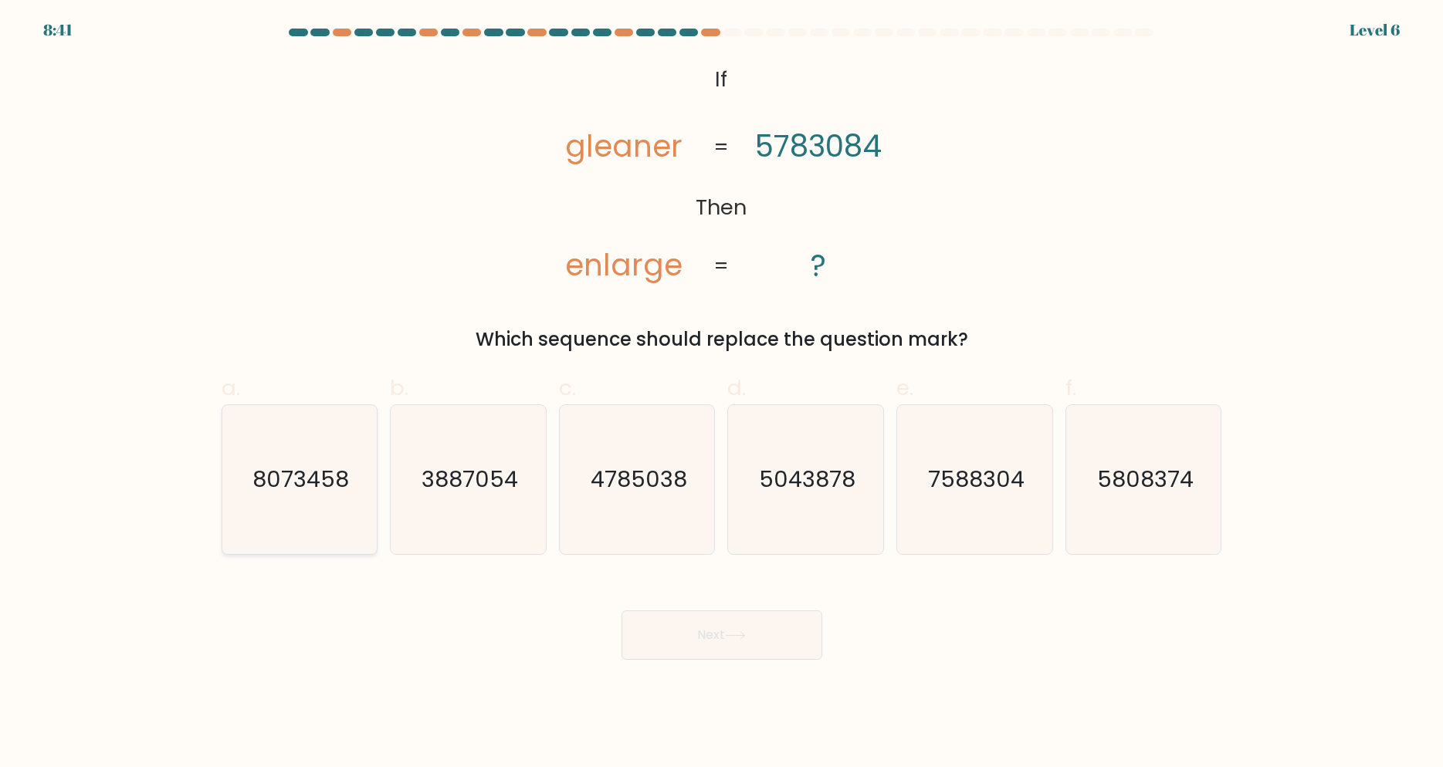
click at [293, 521] on icon "8073458" at bounding box center [299, 479] width 149 height 149
click at [722, 394] on input "a. 8073458" at bounding box center [722, 389] width 1 height 10
radio input "true"
click at [722, 642] on button "Next" at bounding box center [722, 635] width 201 height 49
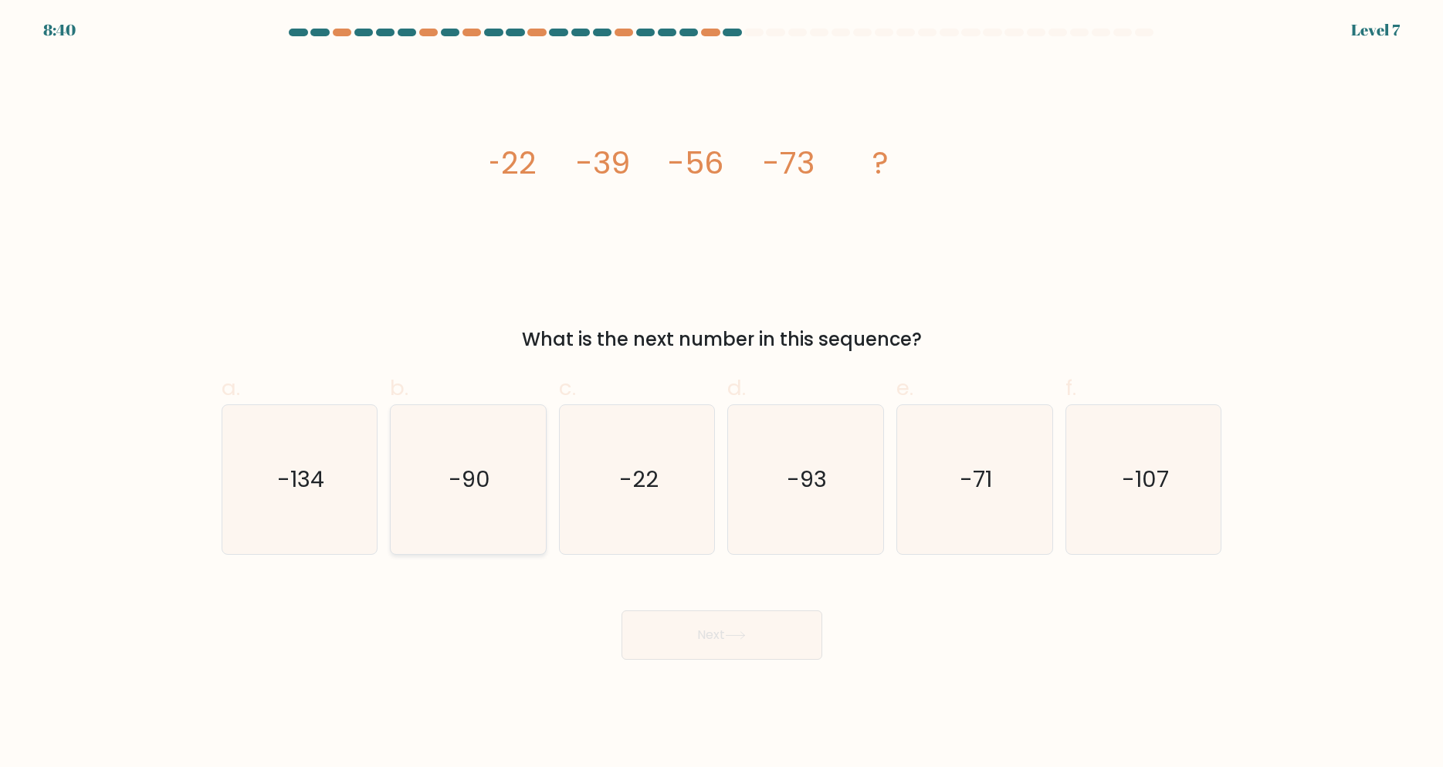
drag, startPoint x: 479, startPoint y: 470, endPoint x: 489, endPoint y: 475, distance: 10.4
click at [479, 471] on text "-90" at bounding box center [470, 479] width 42 height 31
click at [722, 394] on input "b. -90" at bounding box center [722, 389] width 1 height 10
radio input "true"
click at [782, 612] on button "Next" at bounding box center [722, 635] width 201 height 49
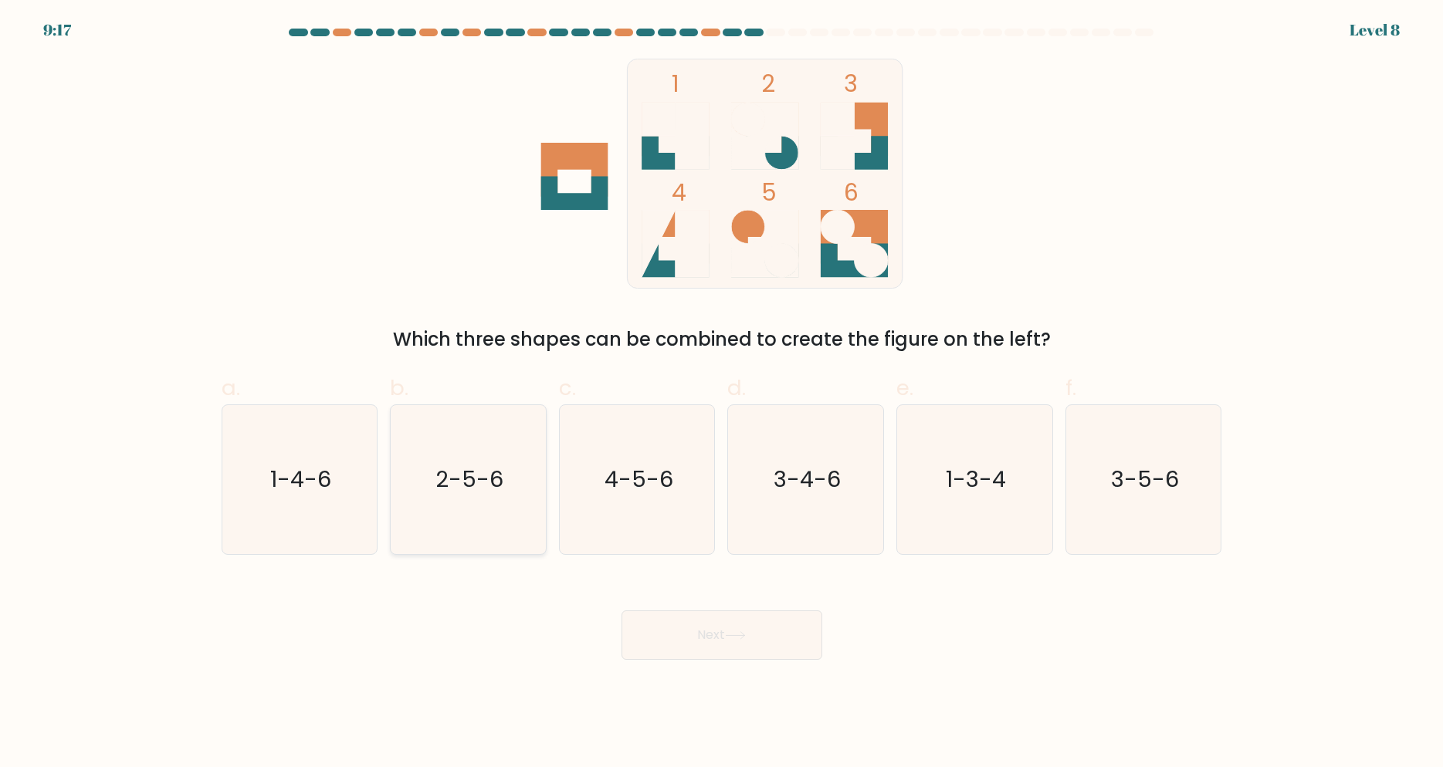
click at [454, 506] on icon "2-5-6" at bounding box center [468, 479] width 149 height 149
click at [722, 394] on input "b. 2-5-6" at bounding box center [722, 389] width 1 height 10
radio input "true"
click at [746, 649] on button "Next" at bounding box center [722, 635] width 201 height 49
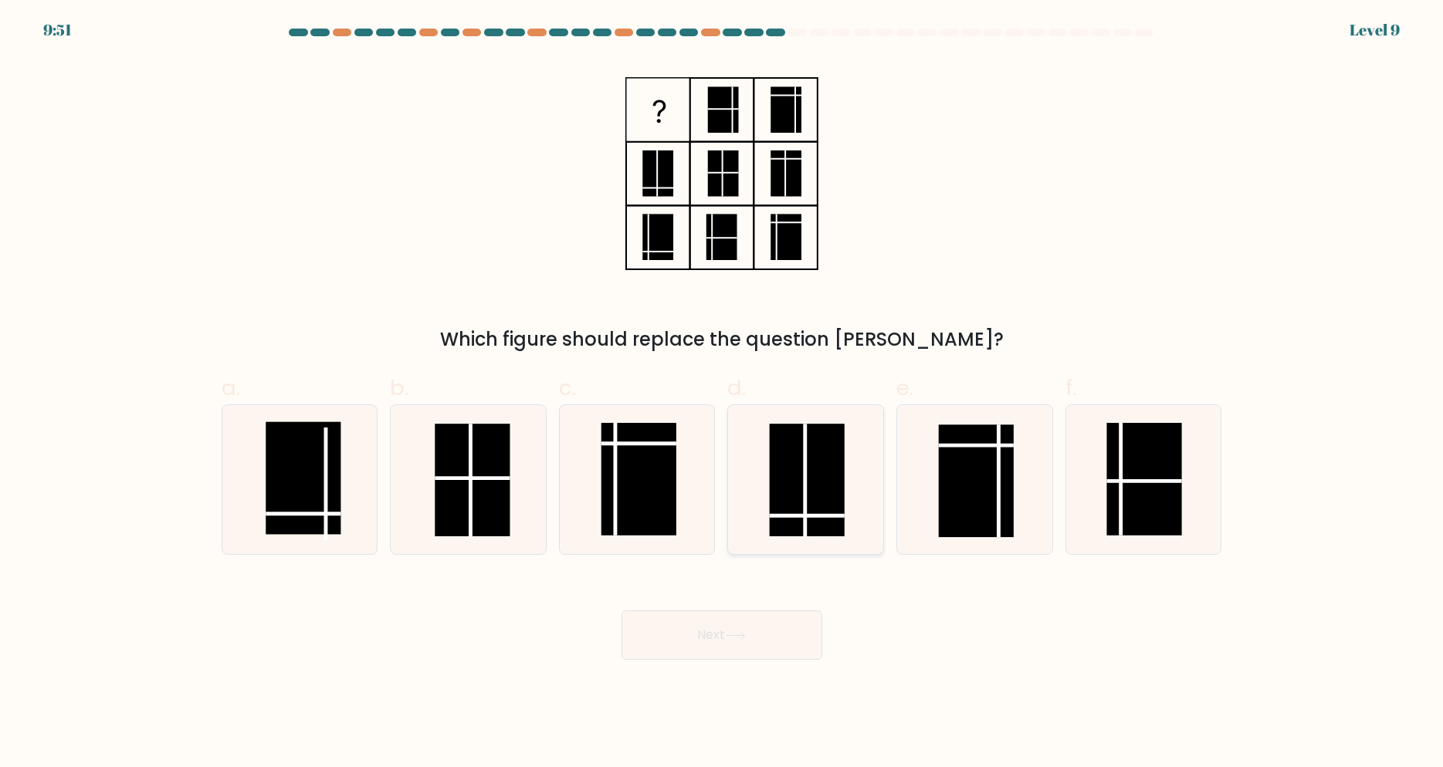
click at [781, 507] on rect at bounding box center [807, 480] width 75 height 113
click at [723, 394] on input "d." at bounding box center [722, 389] width 1 height 10
radio input "true"
click at [344, 506] on icon at bounding box center [299, 479] width 149 height 149
click at [722, 394] on input "a." at bounding box center [722, 389] width 1 height 10
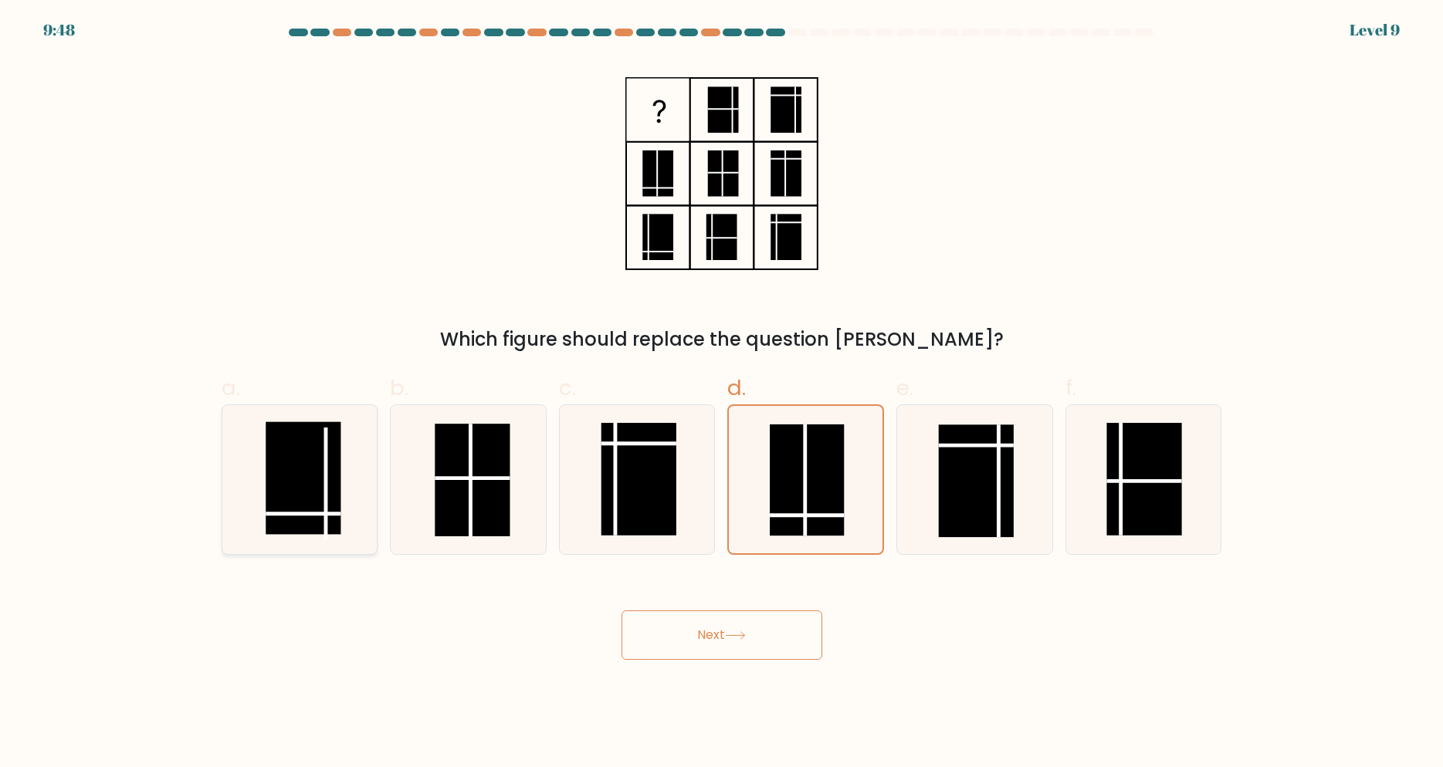
radio input "true"
click at [713, 628] on button "Next" at bounding box center [722, 635] width 201 height 49
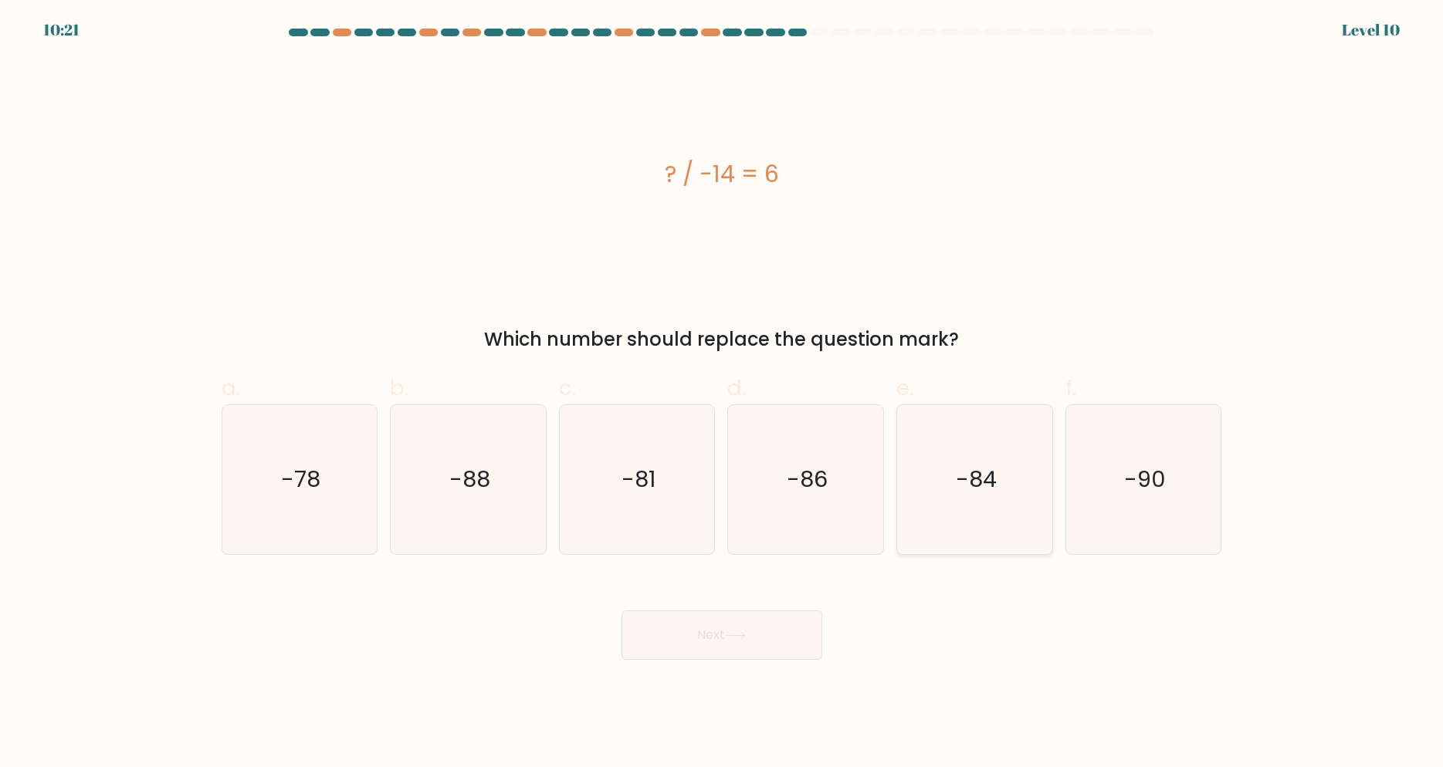
click at [997, 506] on icon "-84" at bounding box center [974, 479] width 149 height 149
click at [723, 394] on input "e. -84" at bounding box center [722, 389] width 1 height 10
radio input "true"
click at [740, 624] on button "Next" at bounding box center [722, 635] width 201 height 49
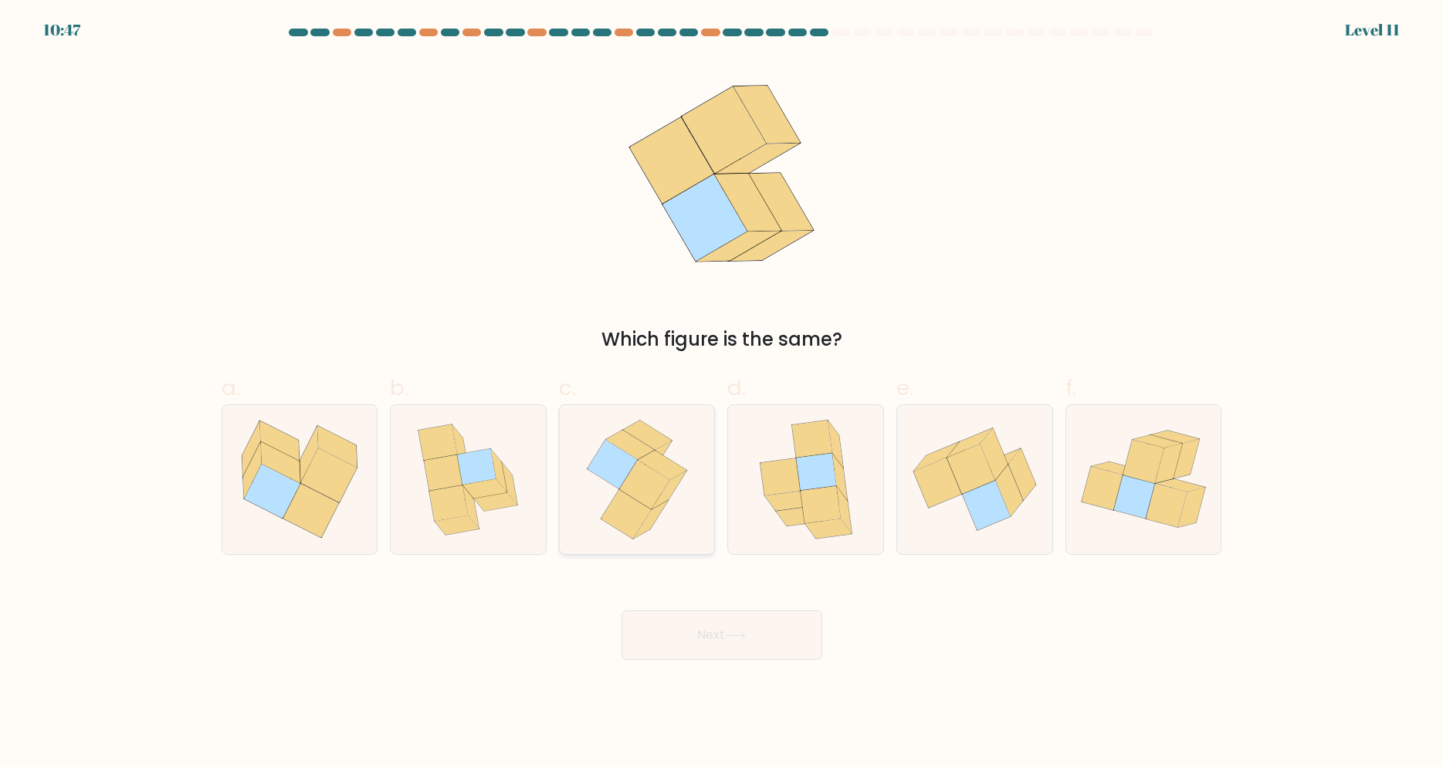
click at [672, 516] on icon at bounding box center [637, 479] width 122 height 149
click at [722, 394] on input "c." at bounding box center [722, 389] width 1 height 10
radio input "true"
click at [952, 513] on icon at bounding box center [974, 480] width 155 height 130
click at [723, 394] on input "e." at bounding box center [722, 389] width 1 height 10
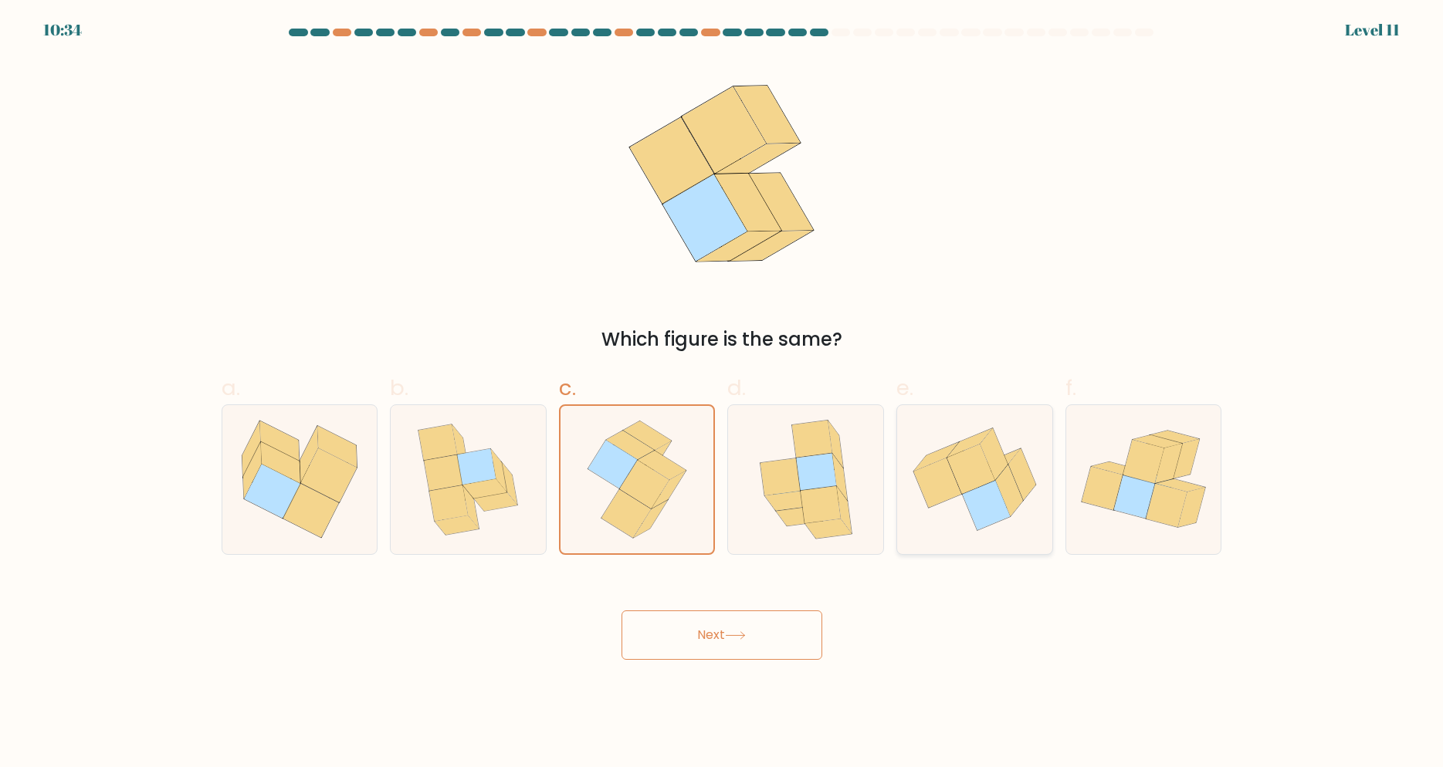
radio input "true"
click at [703, 634] on button "Next" at bounding box center [722, 635] width 201 height 49
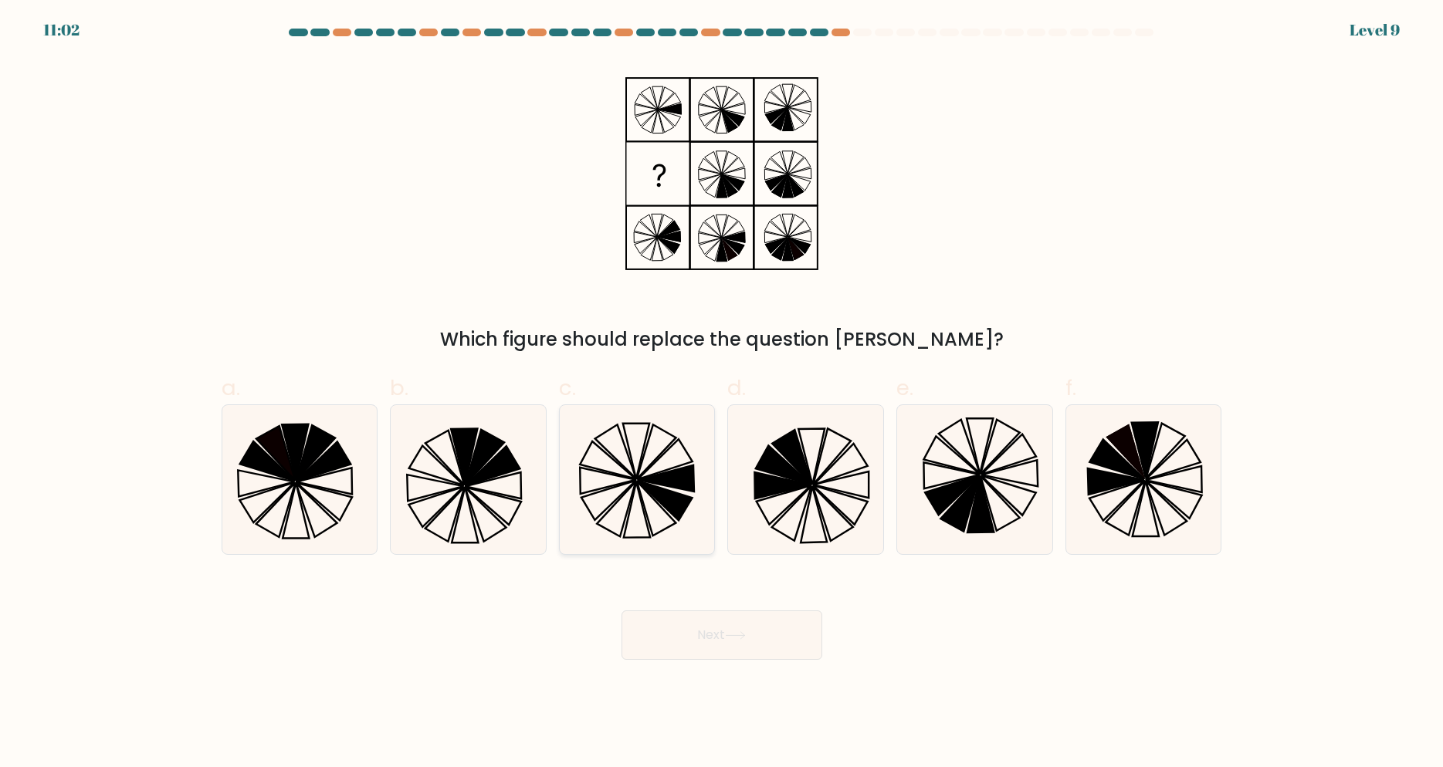
click at [646, 517] on icon at bounding box center [655, 508] width 39 height 55
click at [722, 394] on input "c." at bounding box center [722, 389] width 1 height 10
radio input "true"
click at [764, 630] on button "Next" at bounding box center [722, 635] width 201 height 49
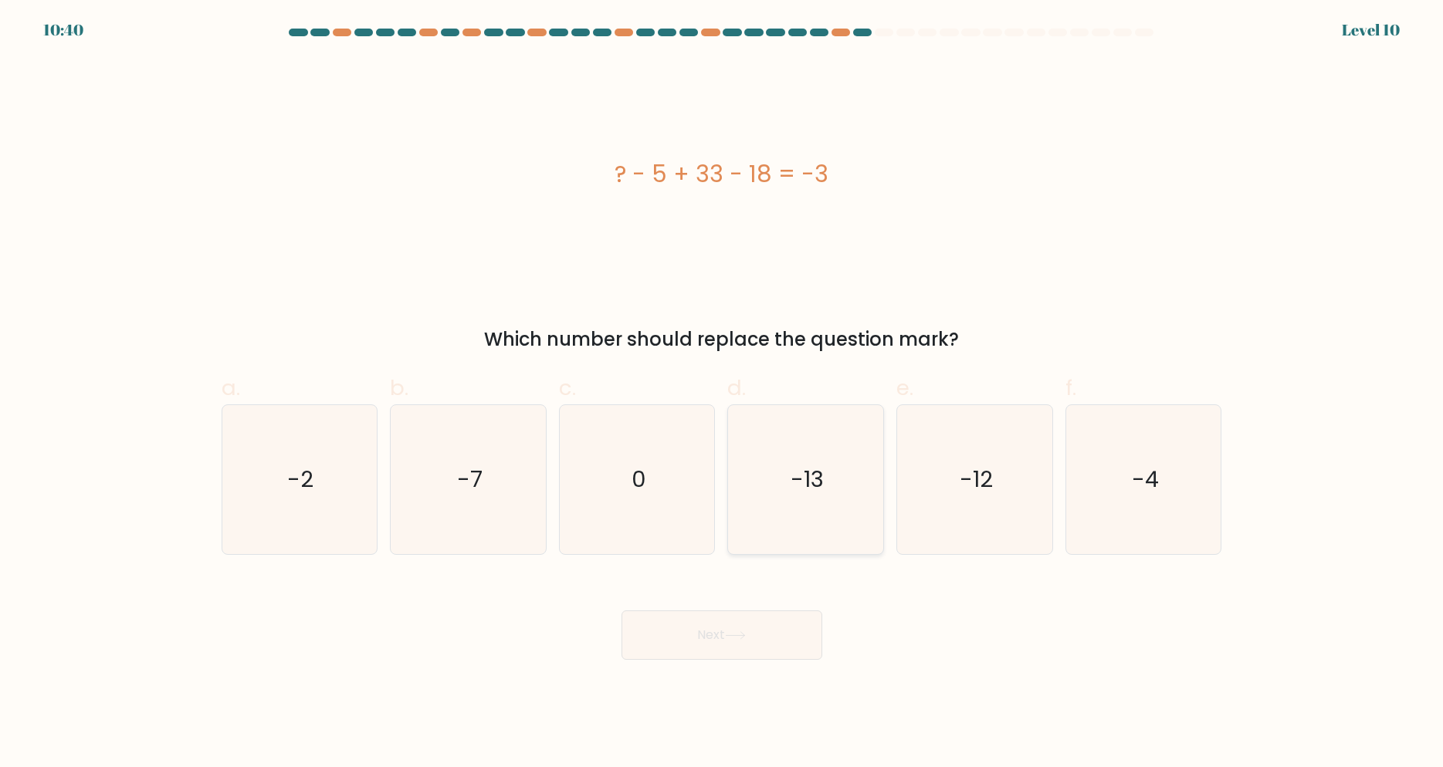
click at [835, 450] on icon "-13" at bounding box center [805, 479] width 149 height 149
click at [723, 394] on input "d. -13" at bounding box center [722, 389] width 1 height 10
radio input "true"
click at [731, 629] on button "Next" at bounding box center [722, 635] width 201 height 49
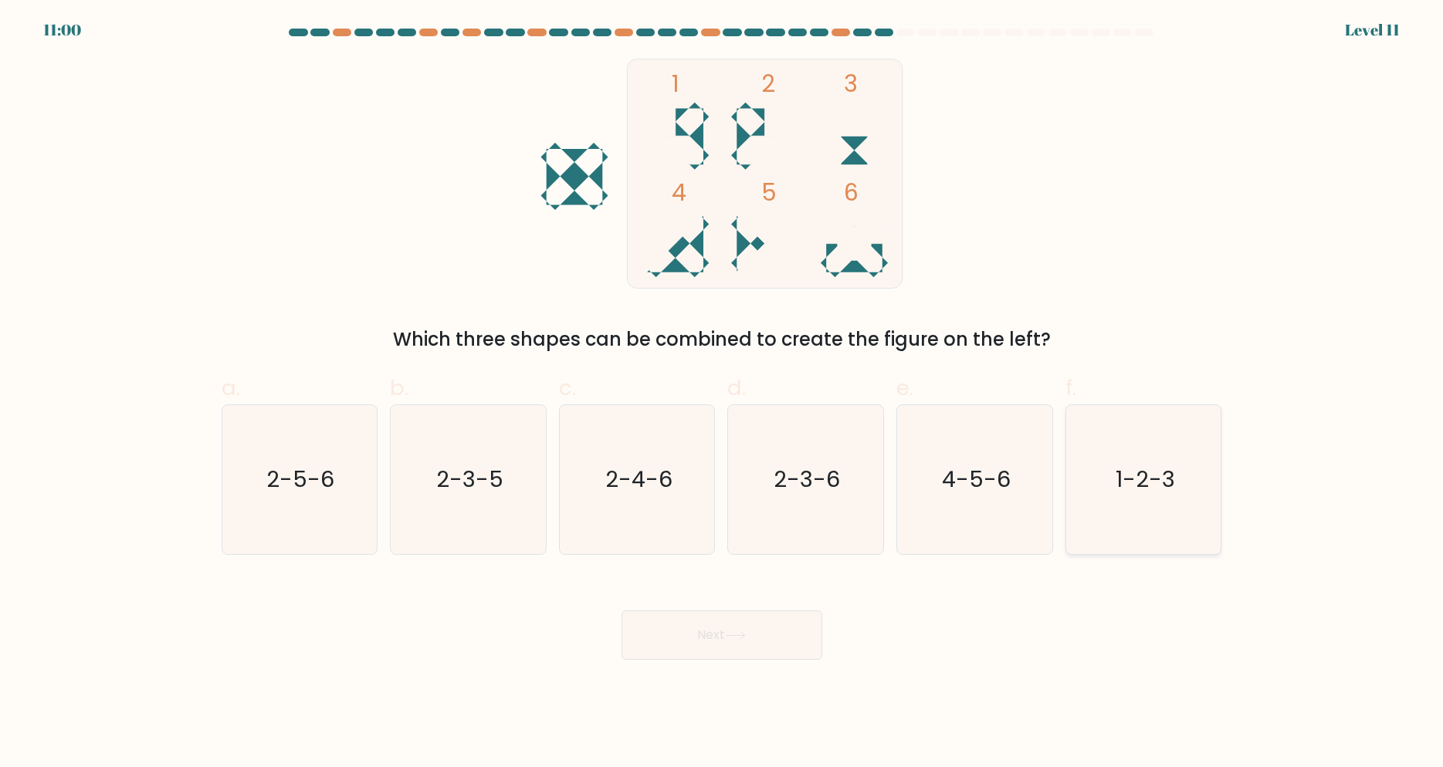
click at [1126, 490] on icon "1-2-3" at bounding box center [1143, 479] width 149 height 149
click at [723, 394] on input "f. 1-2-3" at bounding box center [722, 389] width 1 height 10
radio input "true"
click at [768, 628] on button "Next" at bounding box center [722, 635] width 201 height 49
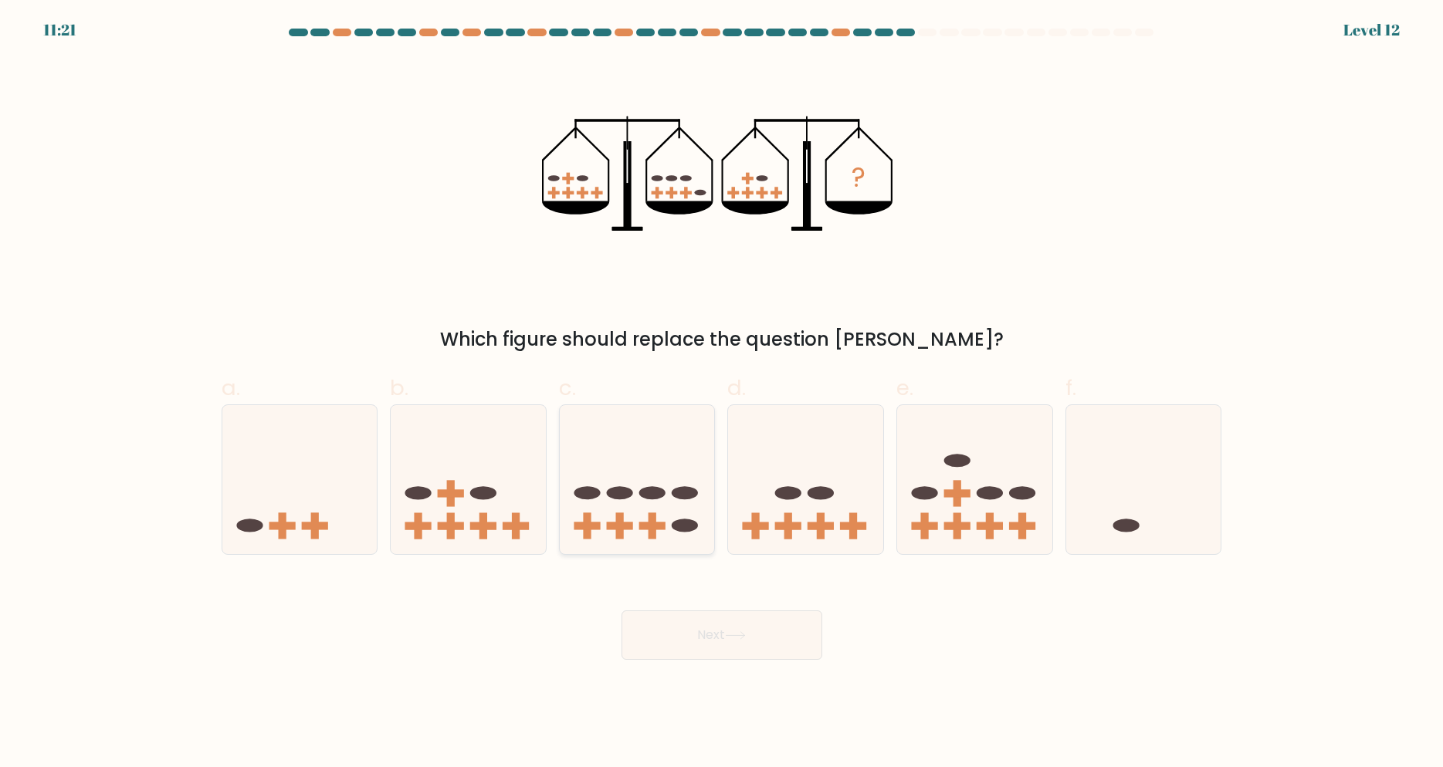
click at [601, 524] on icon at bounding box center [637, 479] width 155 height 128
click at [722, 394] on input "c." at bounding box center [722, 389] width 1 height 10
radio input "true"
click at [715, 636] on button "Next" at bounding box center [722, 635] width 201 height 49
click at [779, 647] on button "Next" at bounding box center [722, 635] width 201 height 49
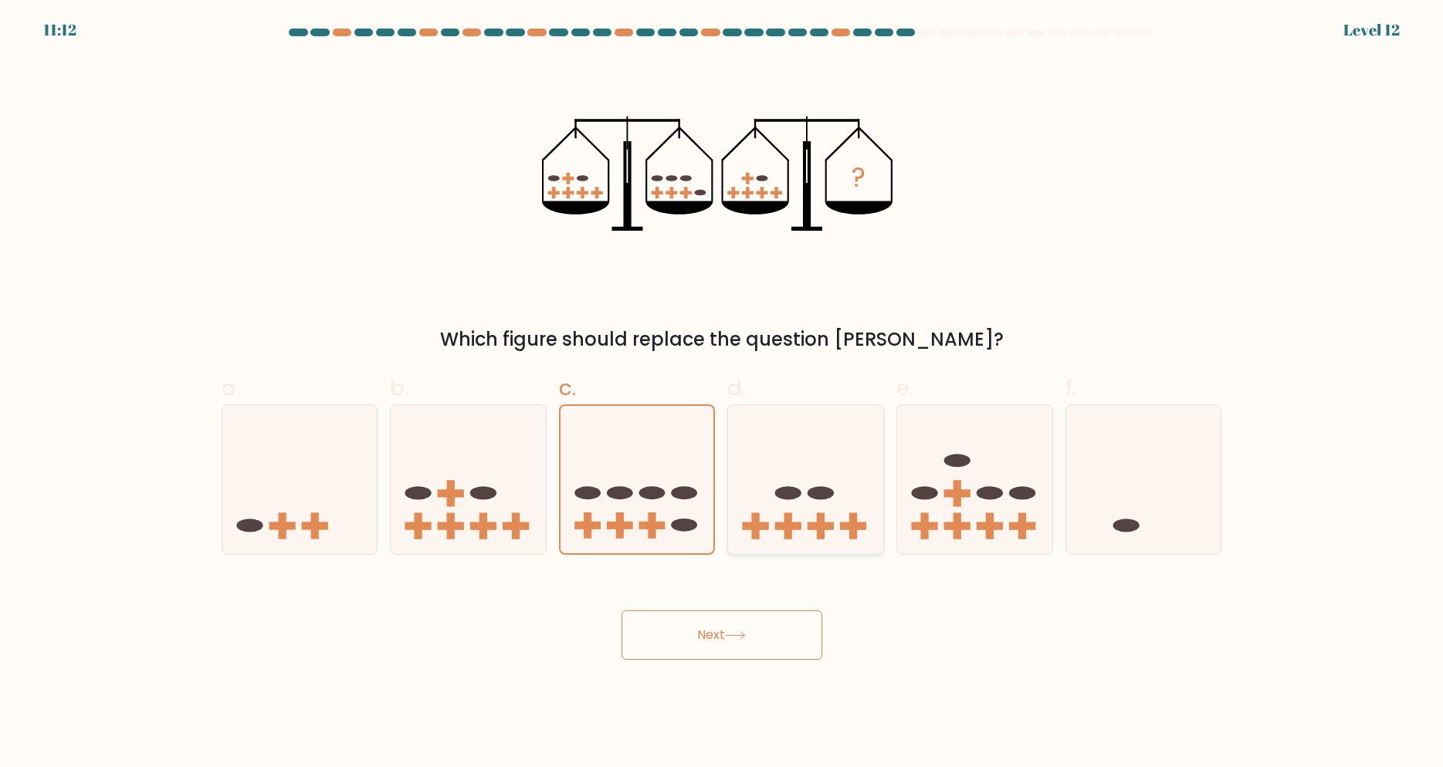
click at [831, 525] on rect at bounding box center [821, 527] width 26 height 8
click at [723, 394] on input "d." at bounding box center [722, 389] width 1 height 10
radio input "true"
drag, startPoint x: 650, startPoint y: 489, endPoint x: 665, endPoint y: 568, distance: 80.9
click at [650, 491] on ellipse at bounding box center [652, 492] width 26 height 13
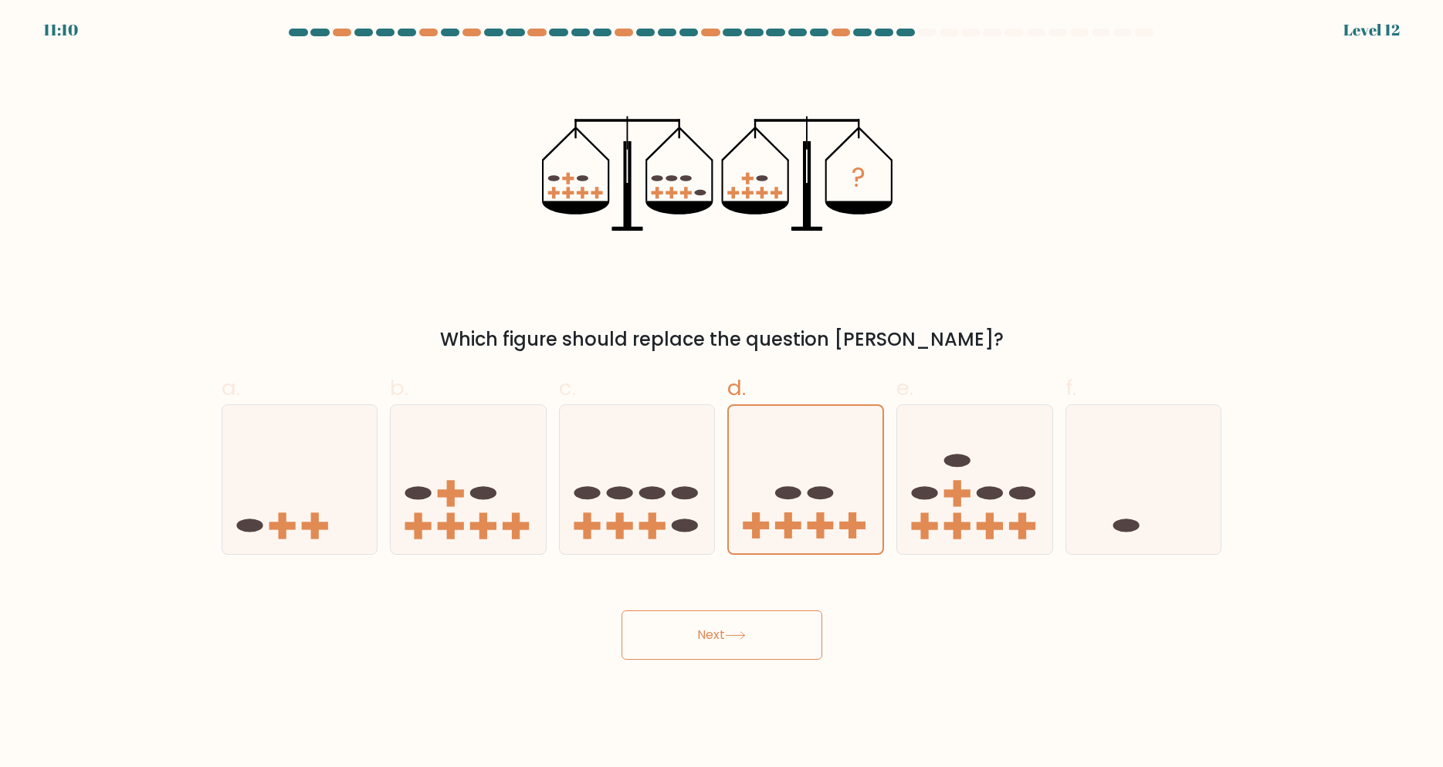
click at [717, 644] on button "Next" at bounding box center [722, 635] width 201 height 49
click at [649, 496] on ellipse at bounding box center [652, 492] width 26 height 13
click at [722, 394] on input "c." at bounding box center [722, 389] width 1 height 10
radio input "true"
click at [687, 639] on button "Next" at bounding box center [722, 635] width 201 height 49
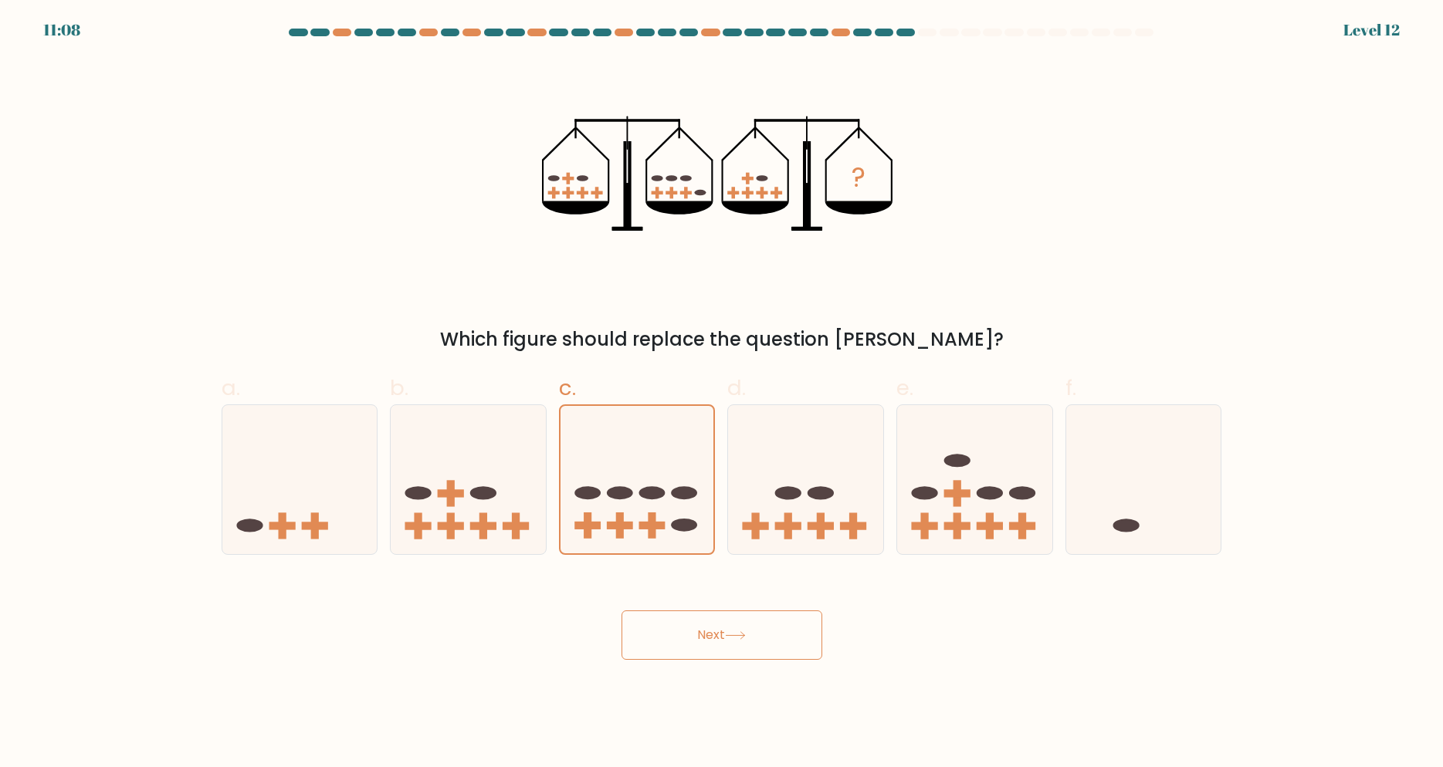
click at [687, 639] on button "Next" at bounding box center [722, 635] width 201 height 49
click at [688, 639] on button "Next" at bounding box center [722, 635] width 201 height 49
click at [727, 638] on button "Next" at bounding box center [722, 635] width 201 height 49
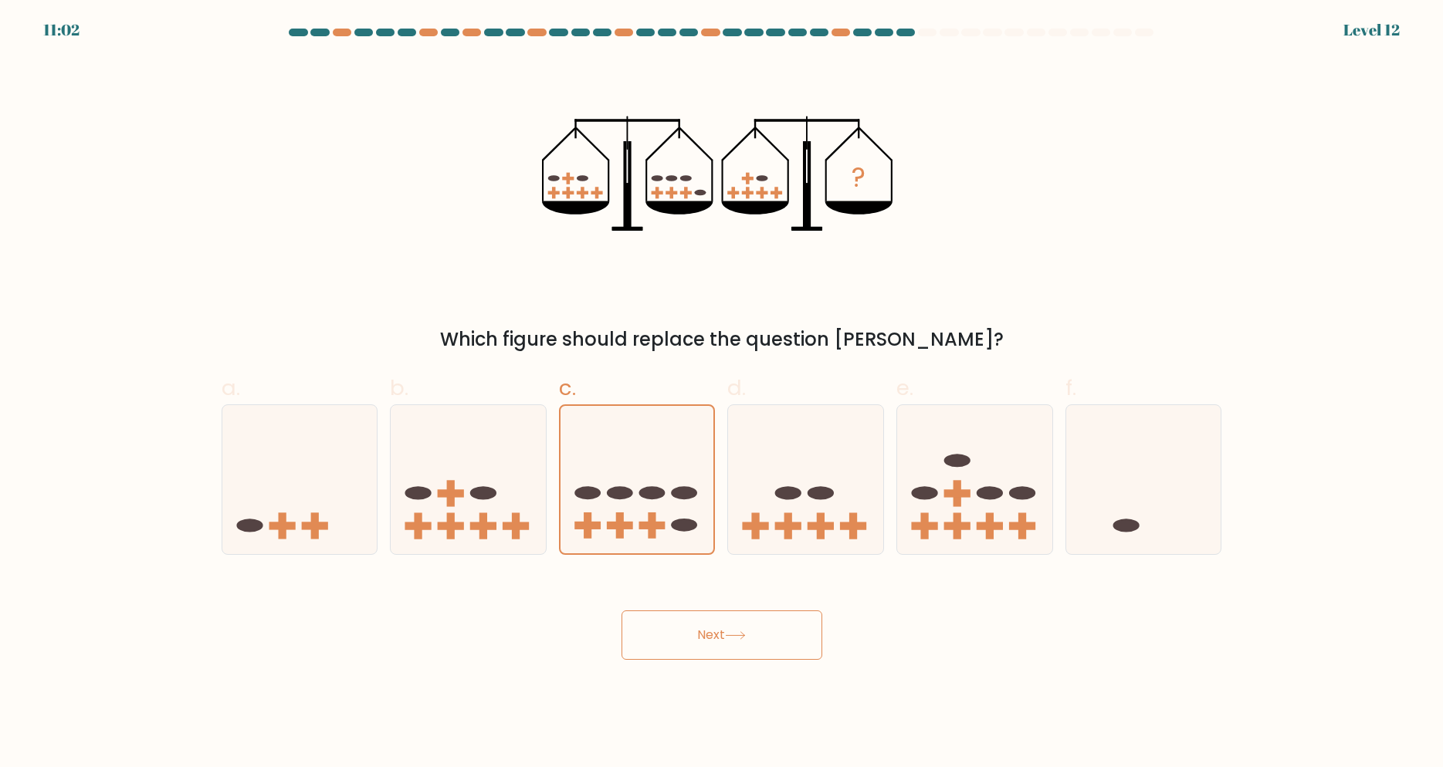
click at [727, 638] on button "Next" at bounding box center [722, 635] width 201 height 49
click at [727, 637] on button "Next" at bounding box center [722, 635] width 201 height 49
click at [727, 636] on button "Next" at bounding box center [722, 635] width 201 height 49
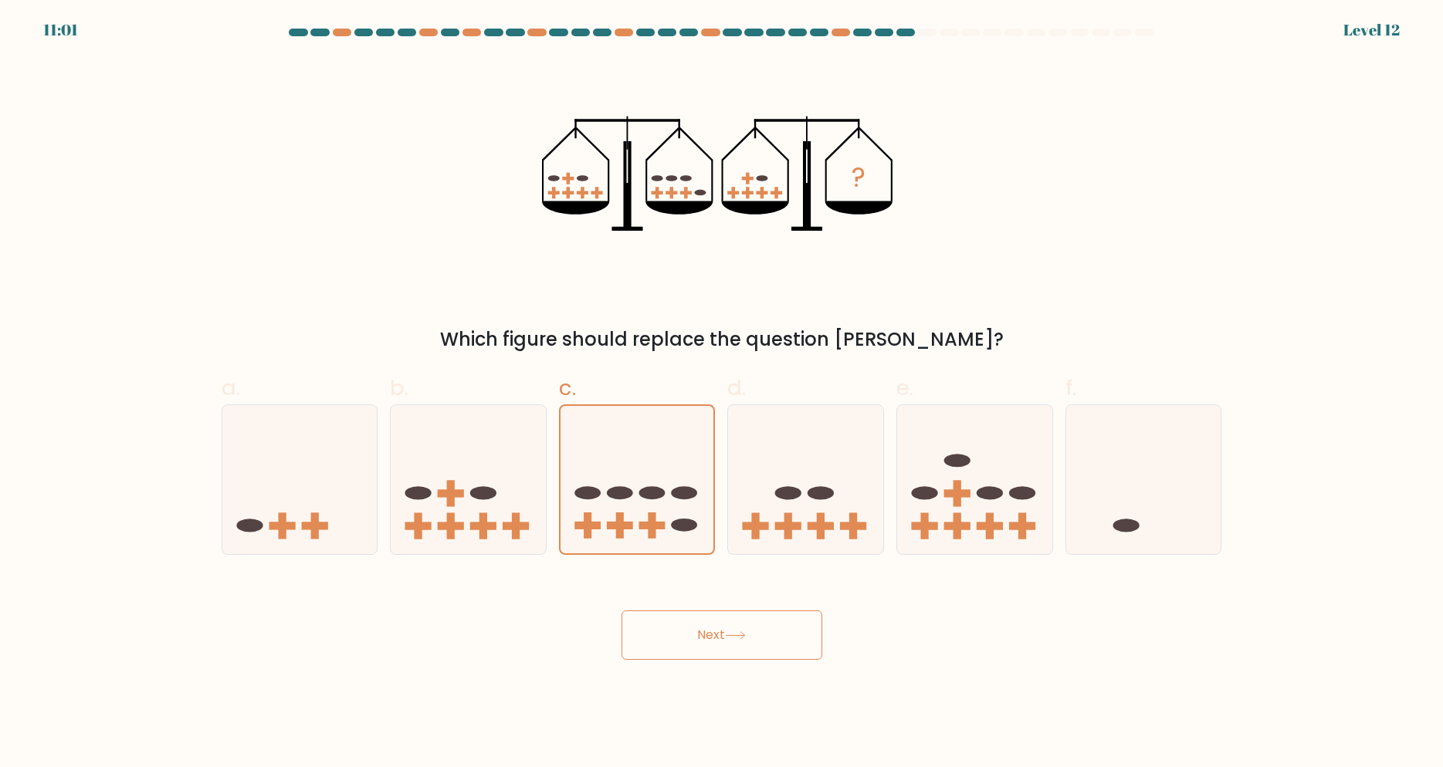
click at [728, 635] on button "Next" at bounding box center [722, 635] width 201 height 49
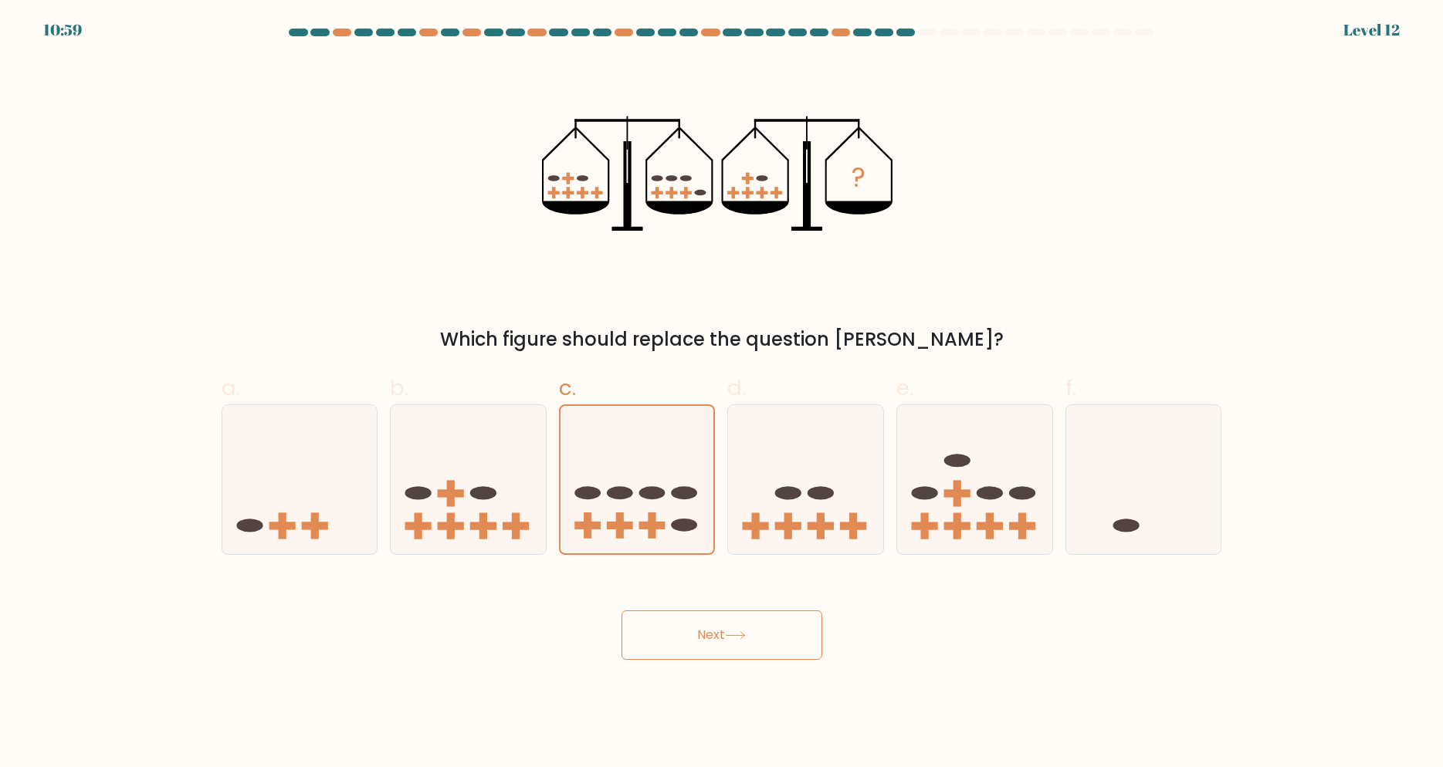
click at [728, 635] on button "Next" at bounding box center [722, 635] width 201 height 49
click at [713, 625] on button "Next" at bounding box center [722, 635] width 201 height 49
click at [776, 522] on icon at bounding box center [805, 479] width 155 height 128
click at [723, 394] on input "d." at bounding box center [722, 389] width 1 height 10
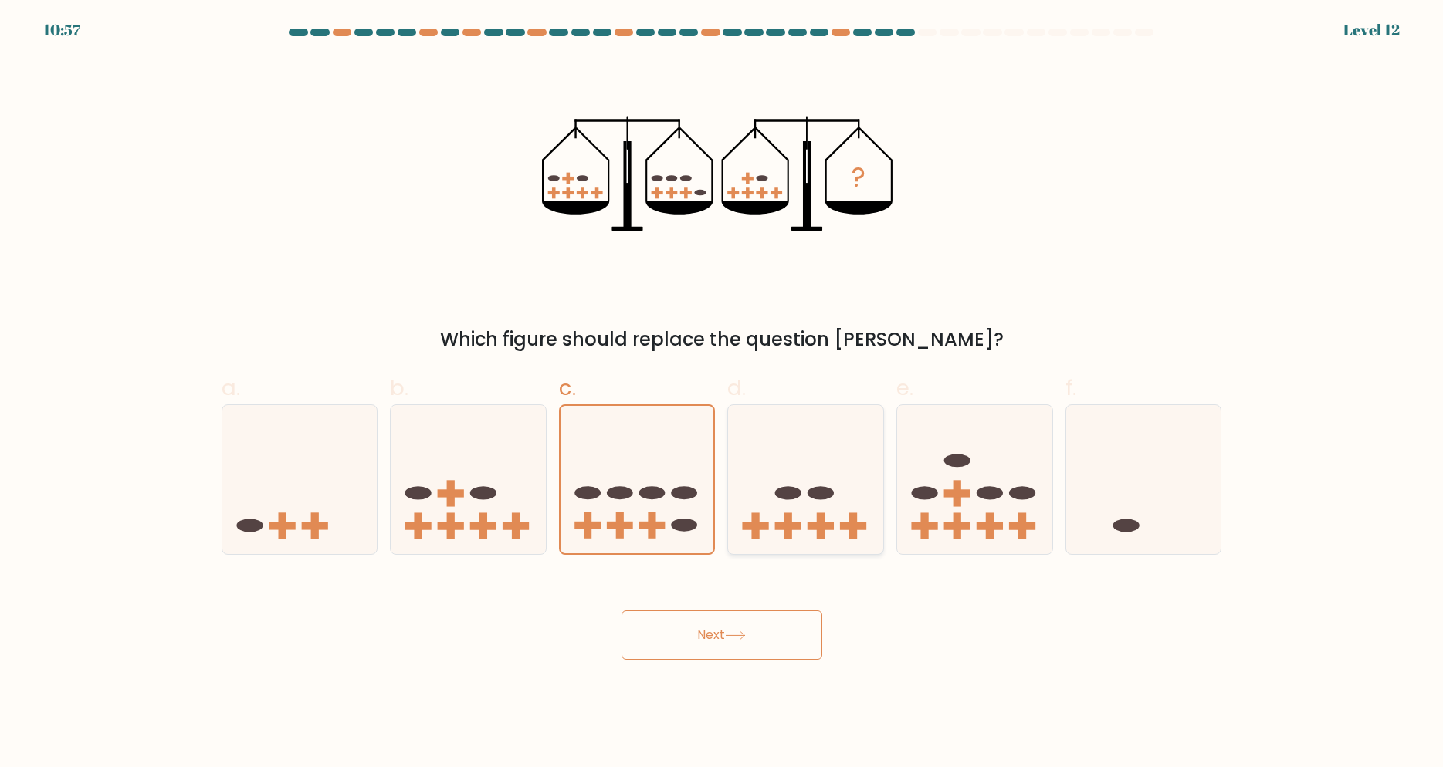
radio input "true"
click at [1077, 483] on icon at bounding box center [1143, 479] width 155 height 128
click at [723, 394] on input "f." at bounding box center [722, 389] width 1 height 10
radio input "true"
click at [934, 494] on ellipse at bounding box center [925, 492] width 26 height 13
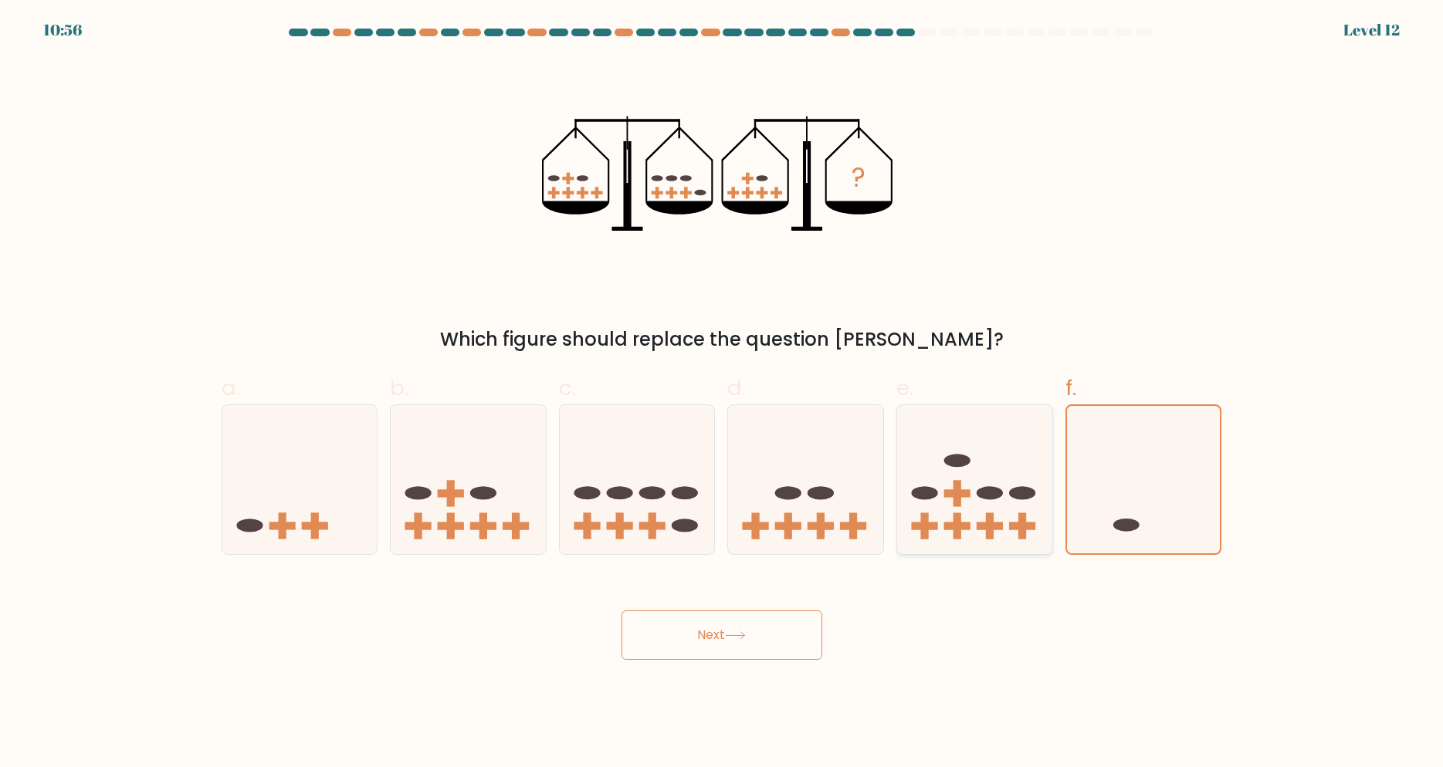
click at [723, 394] on input "e." at bounding box center [722, 389] width 1 height 10
radio input "true"
click at [758, 495] on icon at bounding box center [805, 479] width 155 height 128
click at [723, 394] on input "d." at bounding box center [722, 389] width 1 height 10
radio input "true"
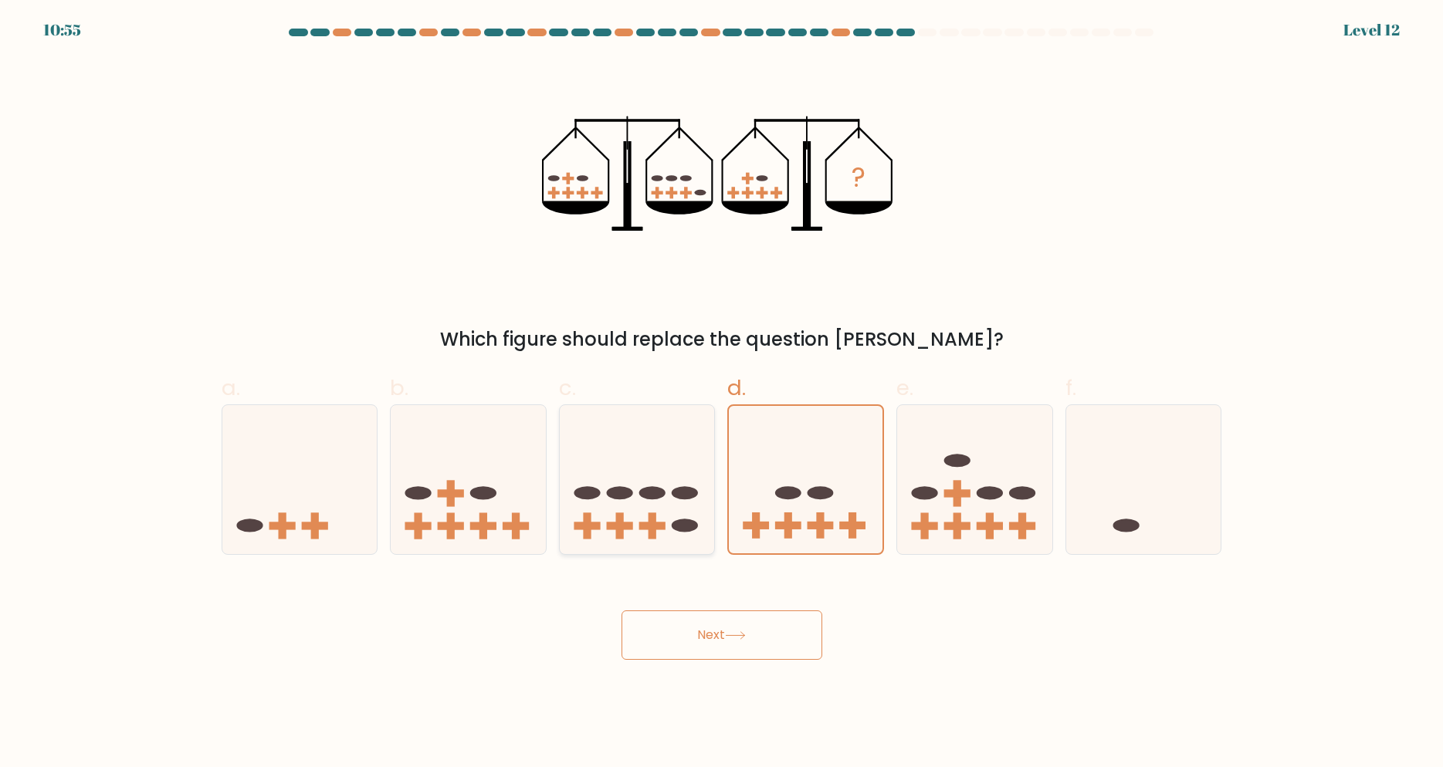
click at [683, 504] on icon at bounding box center [637, 479] width 155 height 128
drag, startPoint x: 547, startPoint y: 495, endPoint x: 443, endPoint y: 492, distance: 104.3
click at [535, 497] on div "a. b. c." at bounding box center [721, 457] width 1013 height 195
drag, startPoint x: 432, startPoint y: 492, endPoint x: 379, endPoint y: 496, distance: 52.7
click at [405, 499] on icon at bounding box center [468, 479] width 155 height 128
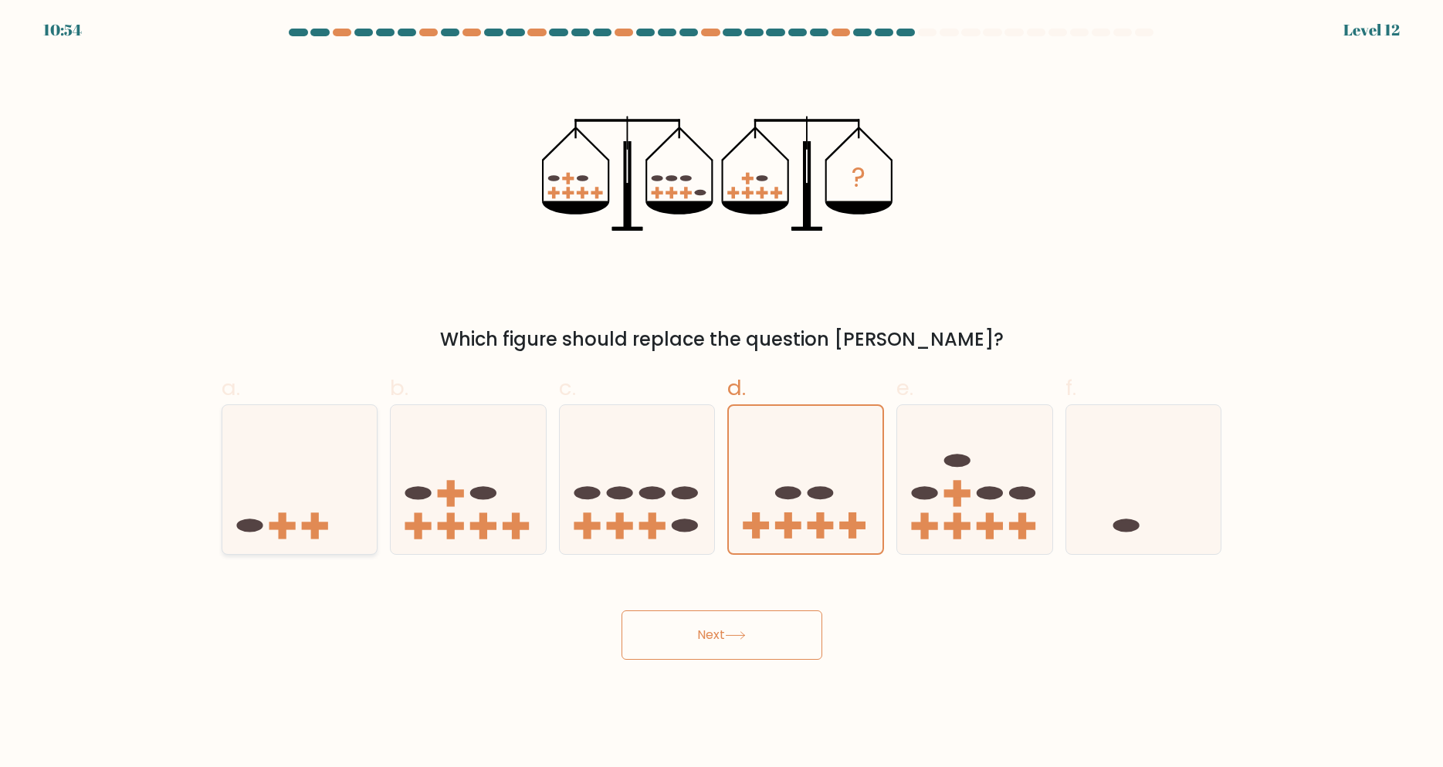
click at [336, 493] on icon at bounding box center [299, 479] width 155 height 128
click at [722, 394] on input "a." at bounding box center [722, 389] width 1 height 10
radio input "true"
drag, startPoint x: 517, startPoint y: 493, endPoint x: 621, endPoint y: 502, distance: 103.8
click at [535, 498] on icon at bounding box center [468, 479] width 155 height 128
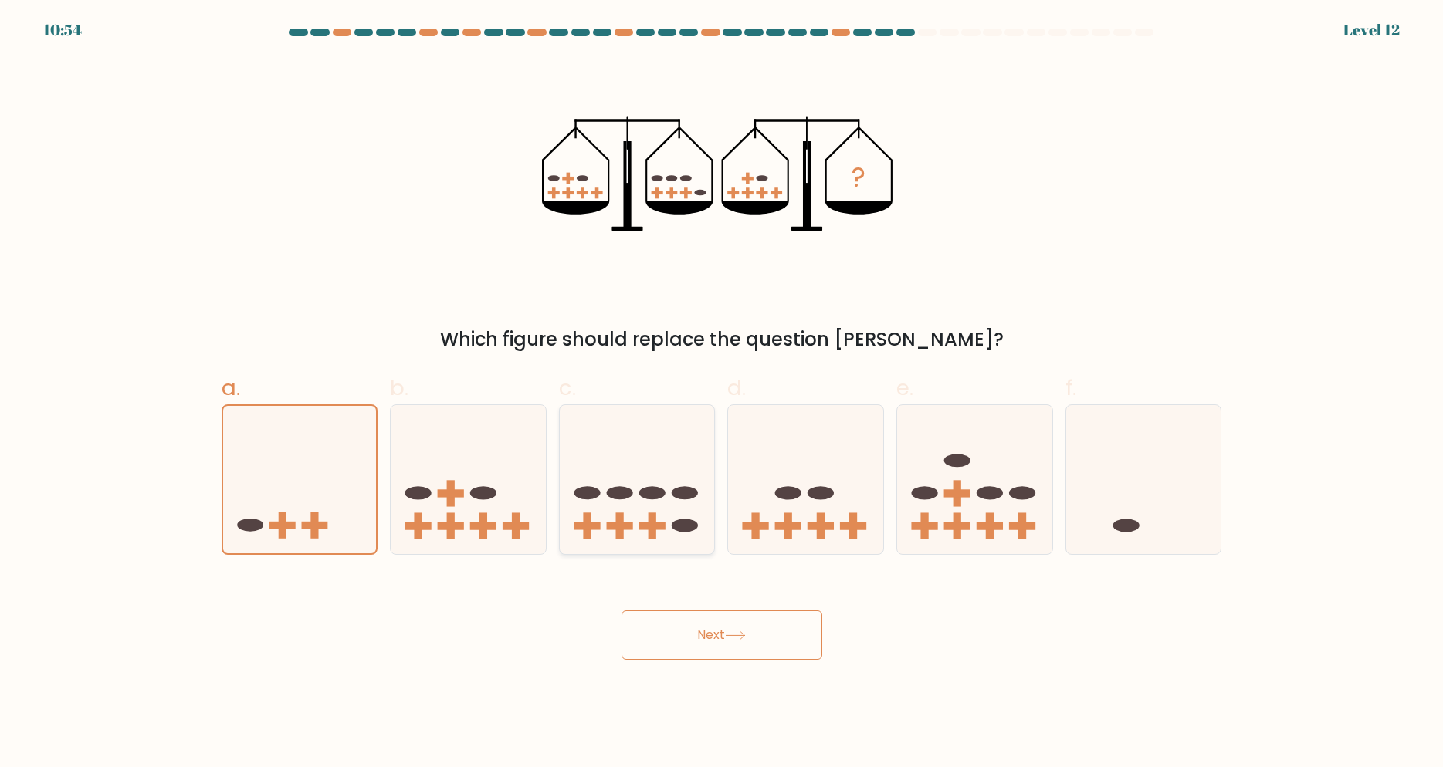
drag, startPoint x: 621, startPoint y: 502, endPoint x: 628, endPoint y: 534, distance: 33.2
click at [621, 503] on icon at bounding box center [637, 479] width 155 height 128
click at [619, 527] on rect at bounding box center [620, 527] width 26 height 8
click at [722, 394] on input "c." at bounding box center [722, 389] width 1 height 10
radio input "true"
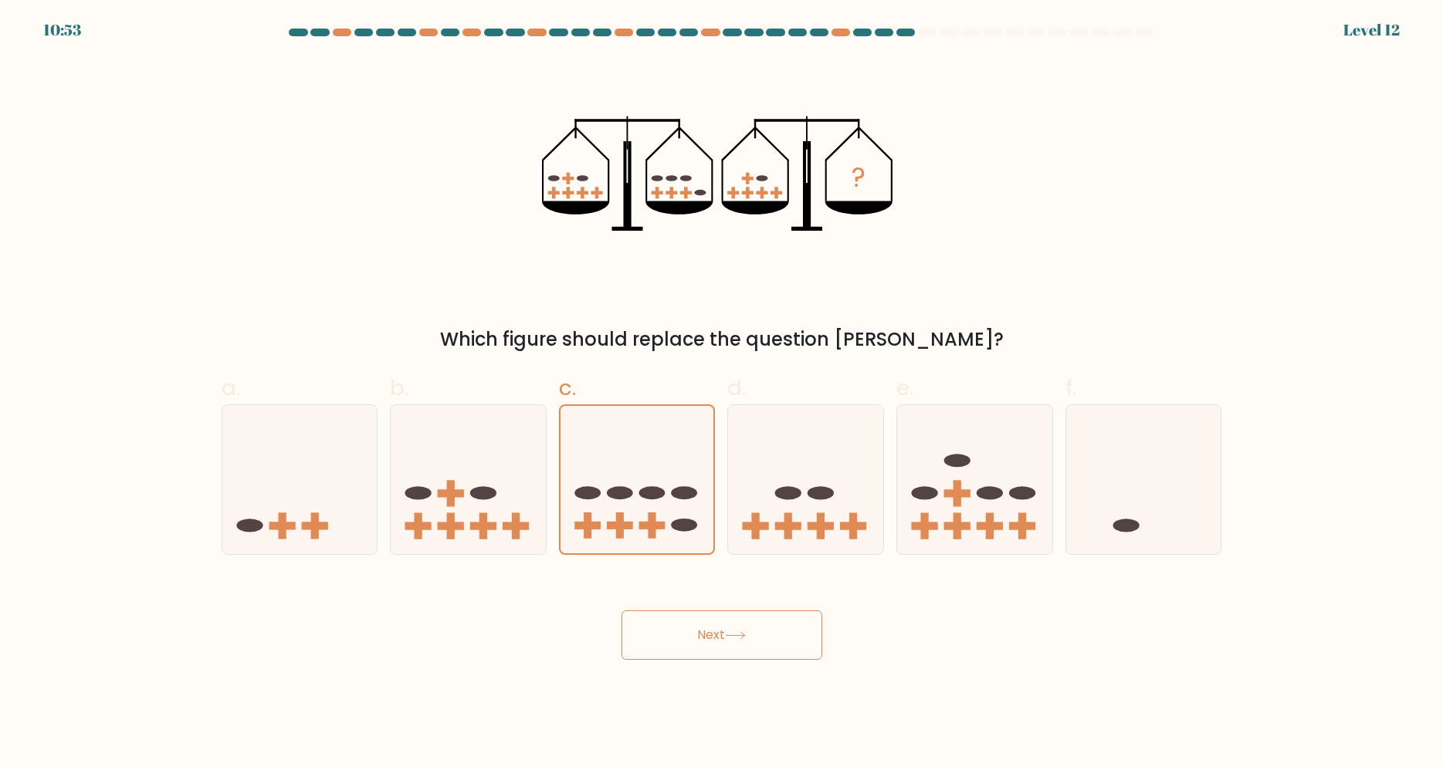
click at [674, 620] on button "Next" at bounding box center [722, 635] width 201 height 49
drag, startPoint x: 674, startPoint y: 620, endPoint x: 678, endPoint y: 636, distance: 16.7
click at [677, 632] on button "Next" at bounding box center [722, 635] width 201 height 49
click at [681, 647] on button "Next" at bounding box center [722, 635] width 201 height 49
click at [674, 642] on button "Next" at bounding box center [722, 635] width 201 height 49
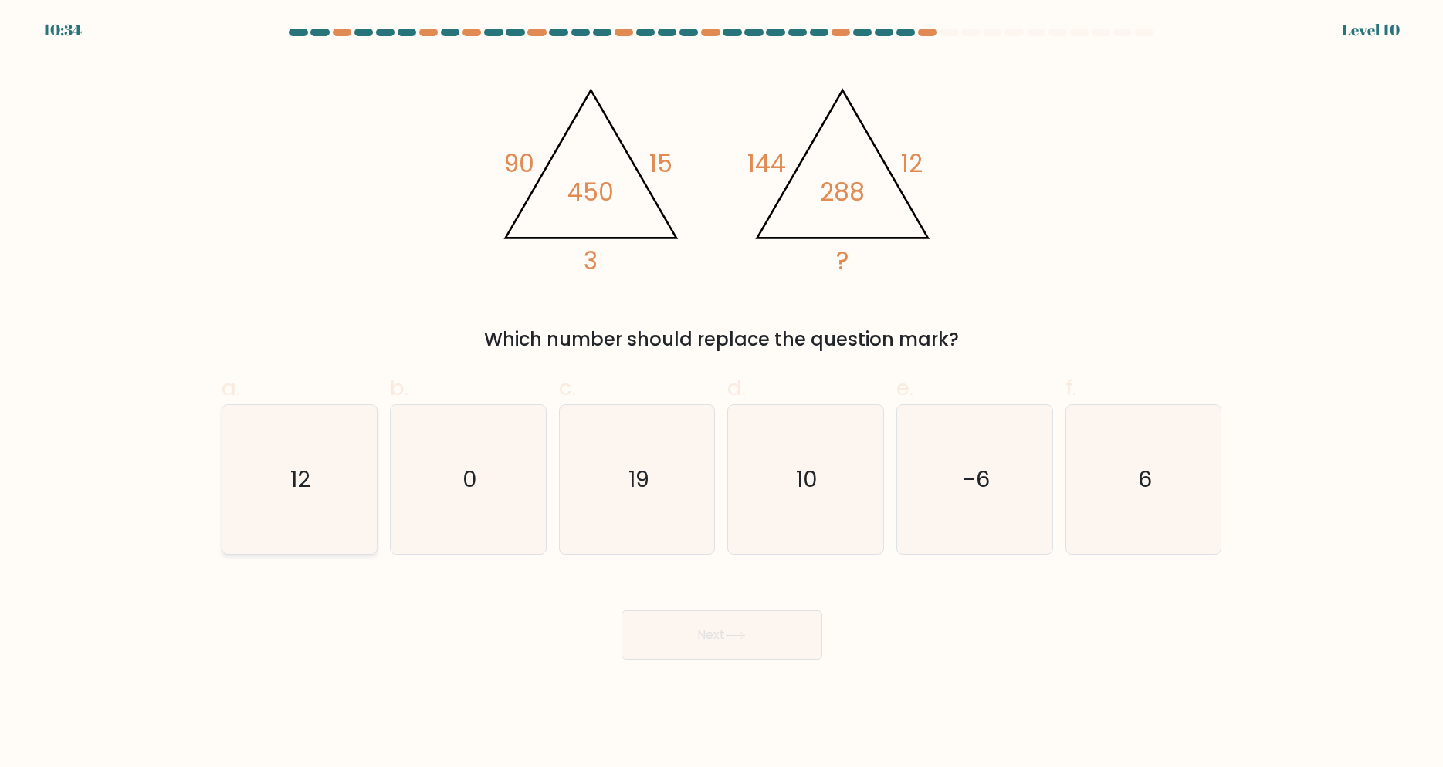
click at [322, 482] on icon "12" at bounding box center [299, 479] width 149 height 149
click at [722, 394] on input "a. 12" at bounding box center [722, 389] width 1 height 10
radio input "true"
click at [726, 632] on button "Next" at bounding box center [722, 635] width 201 height 49
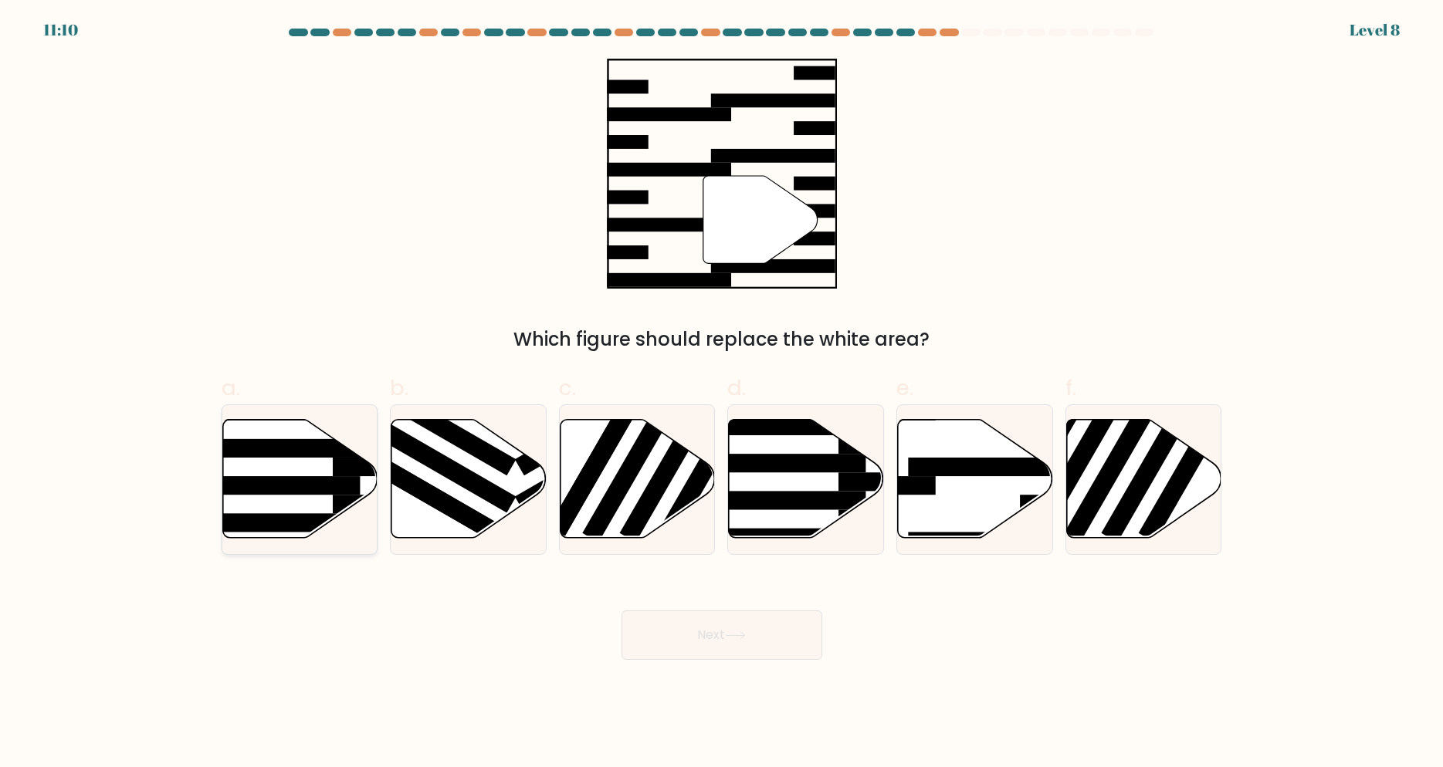
click at [354, 485] on rect at bounding box center [276, 485] width 168 height 19
click at [722, 394] on input "a." at bounding box center [722, 389] width 1 height 10
radio input "true"
click at [937, 523] on icon at bounding box center [975, 478] width 155 height 119
click at [723, 394] on input "e." at bounding box center [722, 389] width 1 height 10
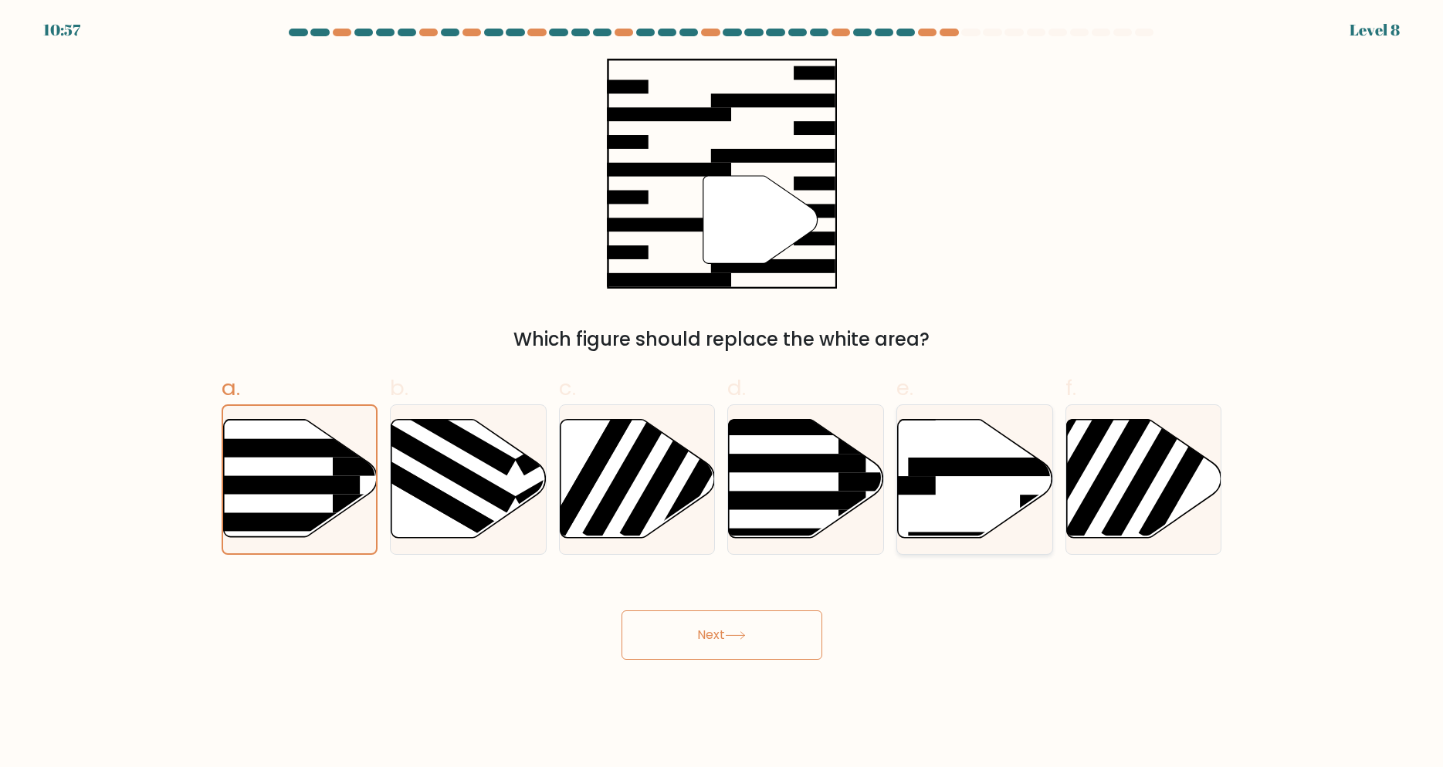
radio input "true"
click at [766, 637] on button "Next" at bounding box center [722, 635] width 201 height 49
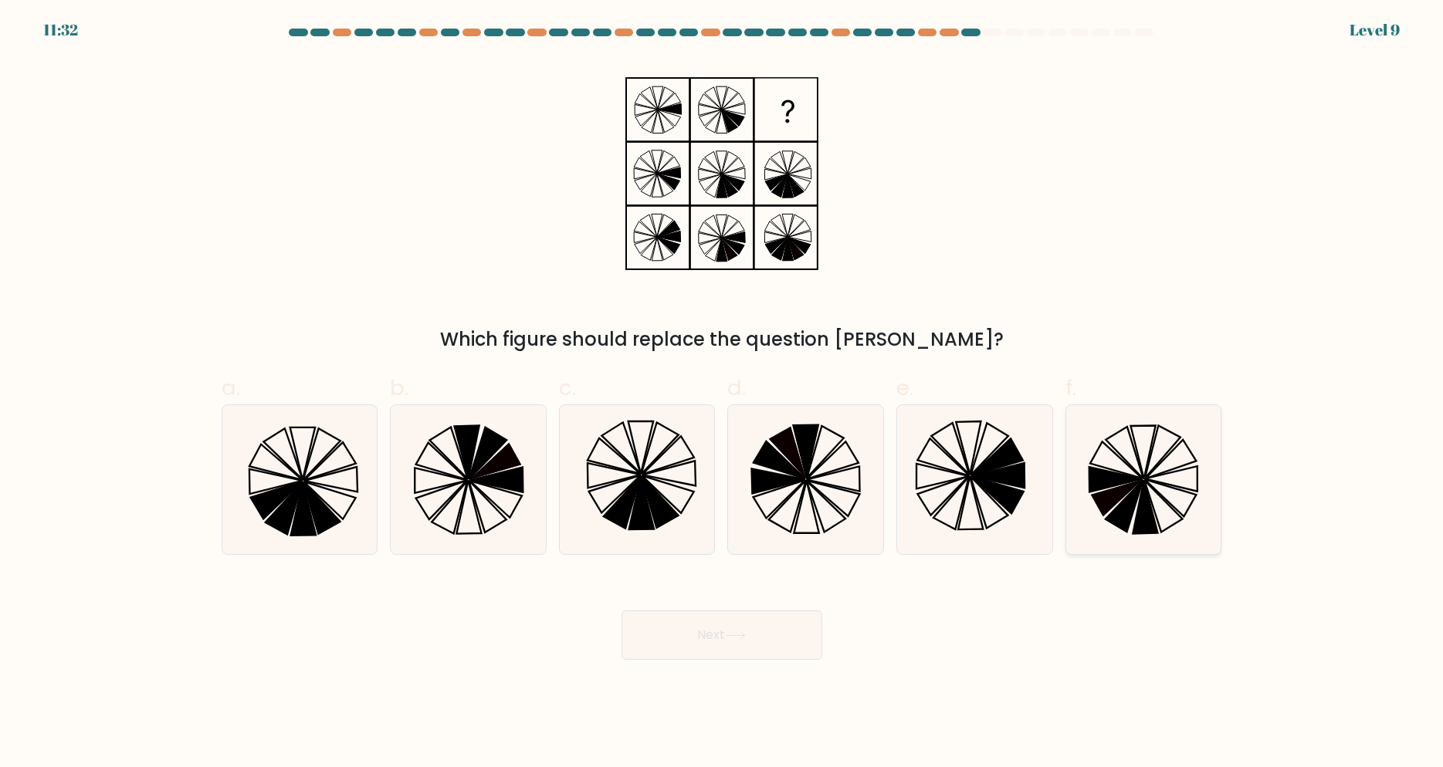
click at [1106, 508] on icon at bounding box center [1116, 497] width 52 height 37
click at [723, 394] on input "f." at bounding box center [722, 389] width 1 height 10
radio input "true"
click at [734, 649] on button "Next" at bounding box center [722, 635] width 201 height 49
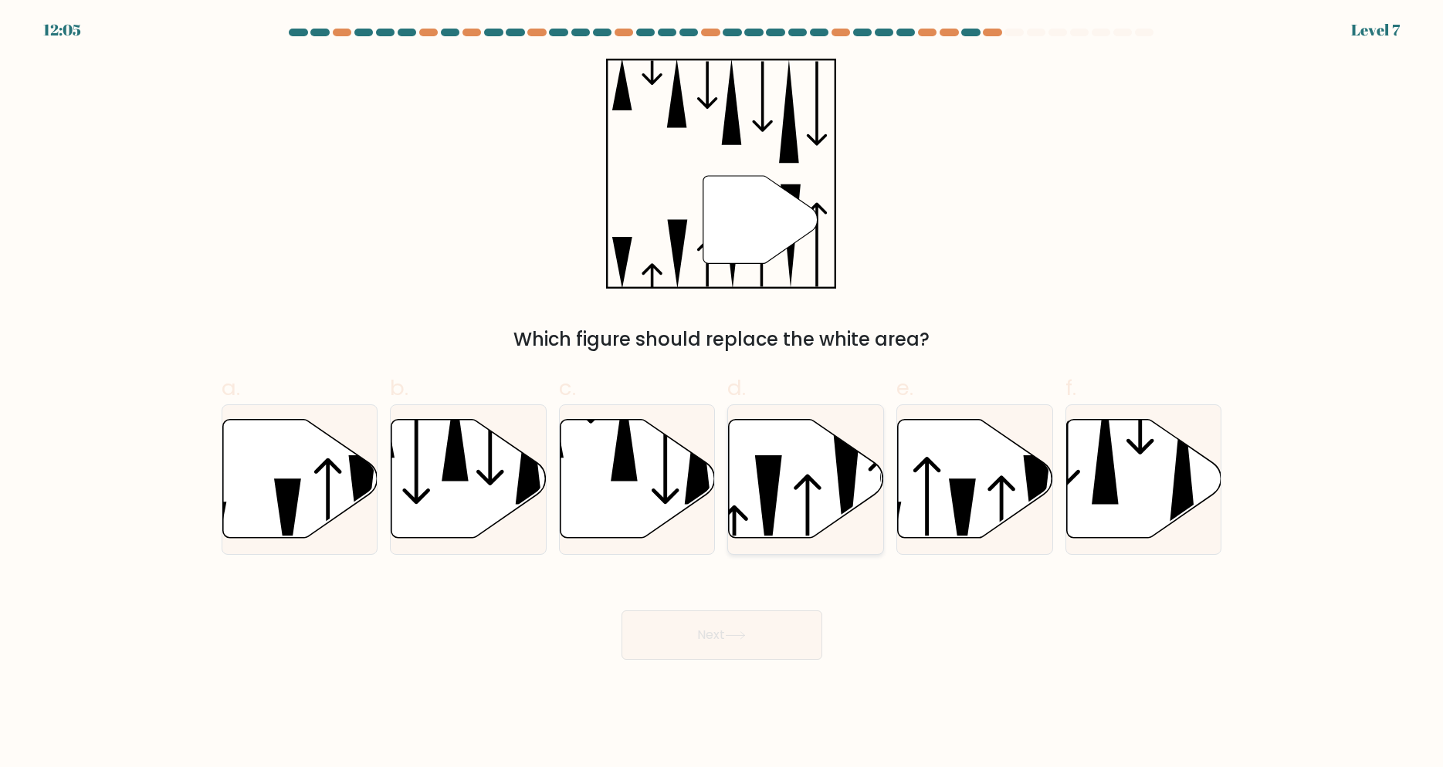
click at [854, 477] on icon at bounding box center [847, 501] width 27 height 141
click at [723, 394] on input "d." at bounding box center [722, 389] width 1 height 10
radio input "true"
click at [770, 648] on button "Next" at bounding box center [722, 635] width 201 height 49
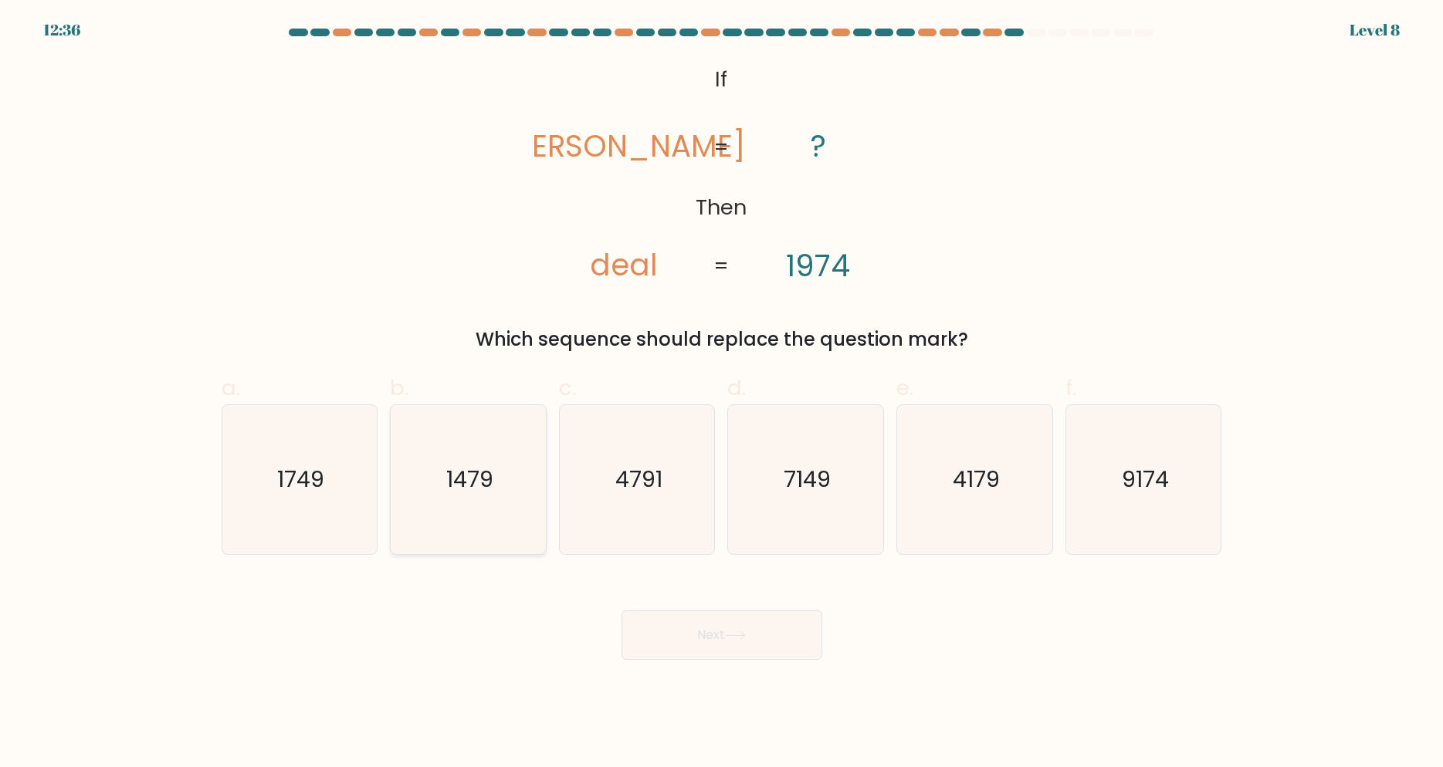
click at [463, 493] on icon "1479" at bounding box center [468, 479] width 149 height 149
click at [722, 394] on input "b. 1479" at bounding box center [722, 389] width 1 height 10
radio input "true"
click at [256, 477] on icon "1749" at bounding box center [299, 479] width 149 height 149
click at [722, 394] on input "a. 1749" at bounding box center [722, 389] width 1 height 10
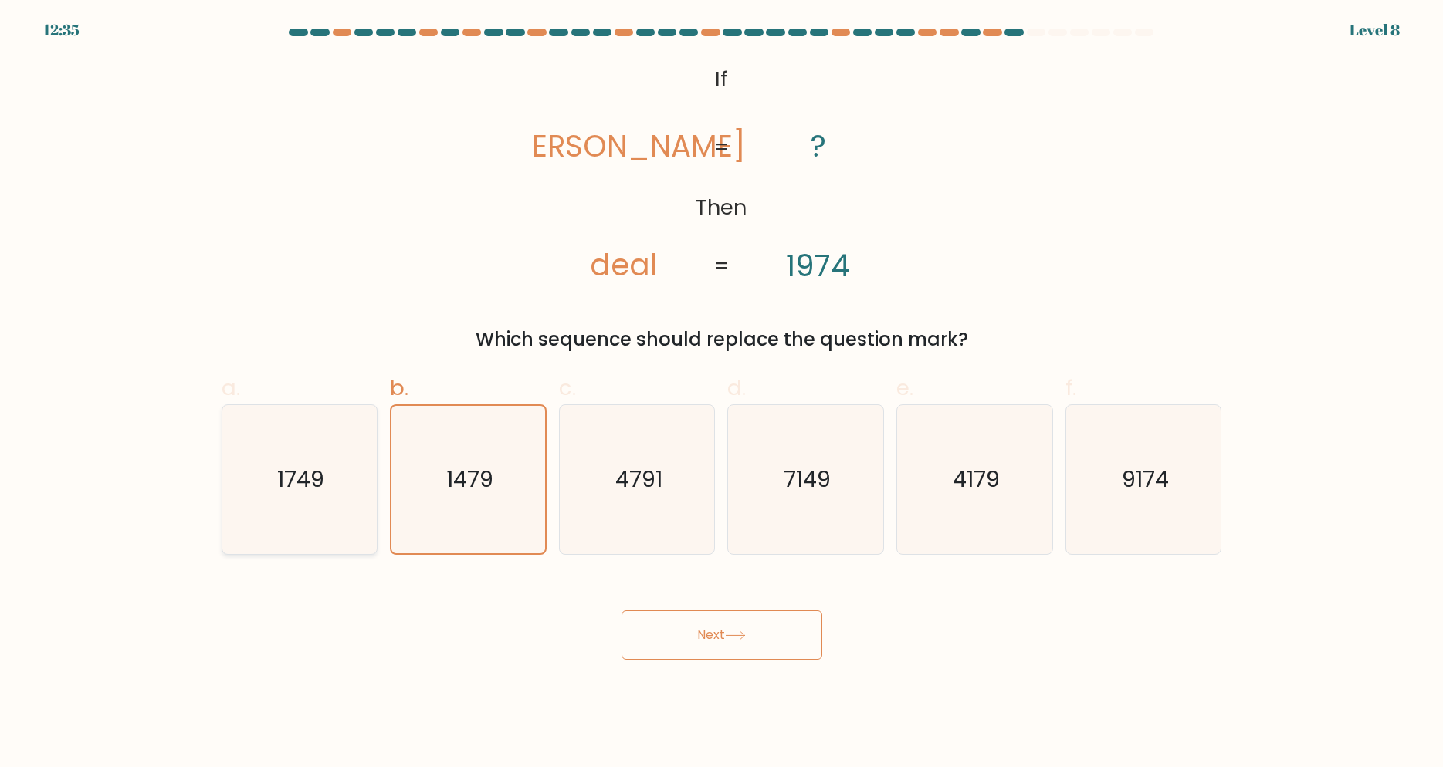
radio input "true"
click at [692, 639] on button "Next" at bounding box center [722, 635] width 201 height 49
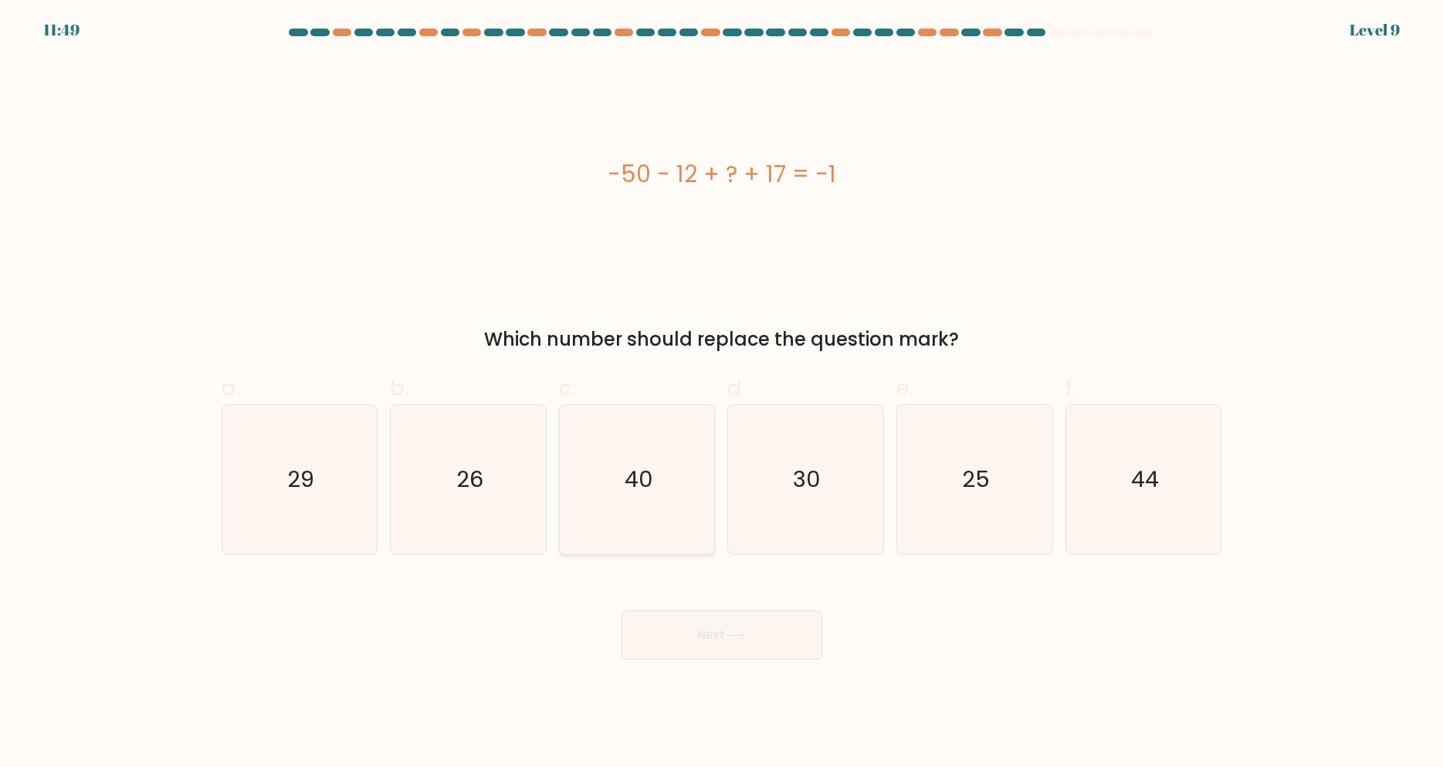
click at [618, 490] on icon "40" at bounding box center [637, 479] width 149 height 149
click at [714, 668] on body "11:49 Level 9" at bounding box center [721, 383] width 1443 height 767
click at [682, 518] on icon "40" at bounding box center [637, 479] width 149 height 149
click at [722, 394] on input "c. 40" at bounding box center [722, 389] width 1 height 10
radio input "true"
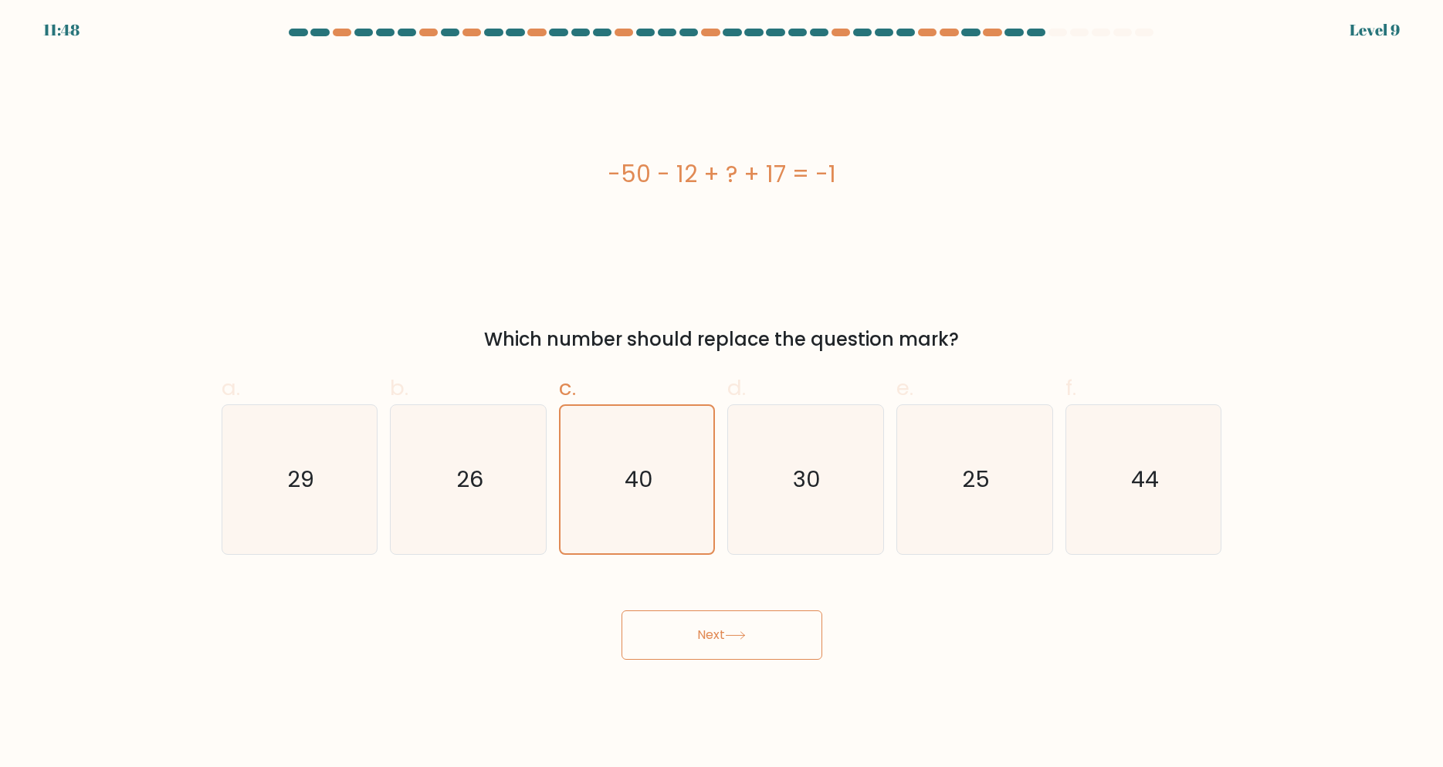
click at [714, 651] on button "Next" at bounding box center [722, 635] width 201 height 49
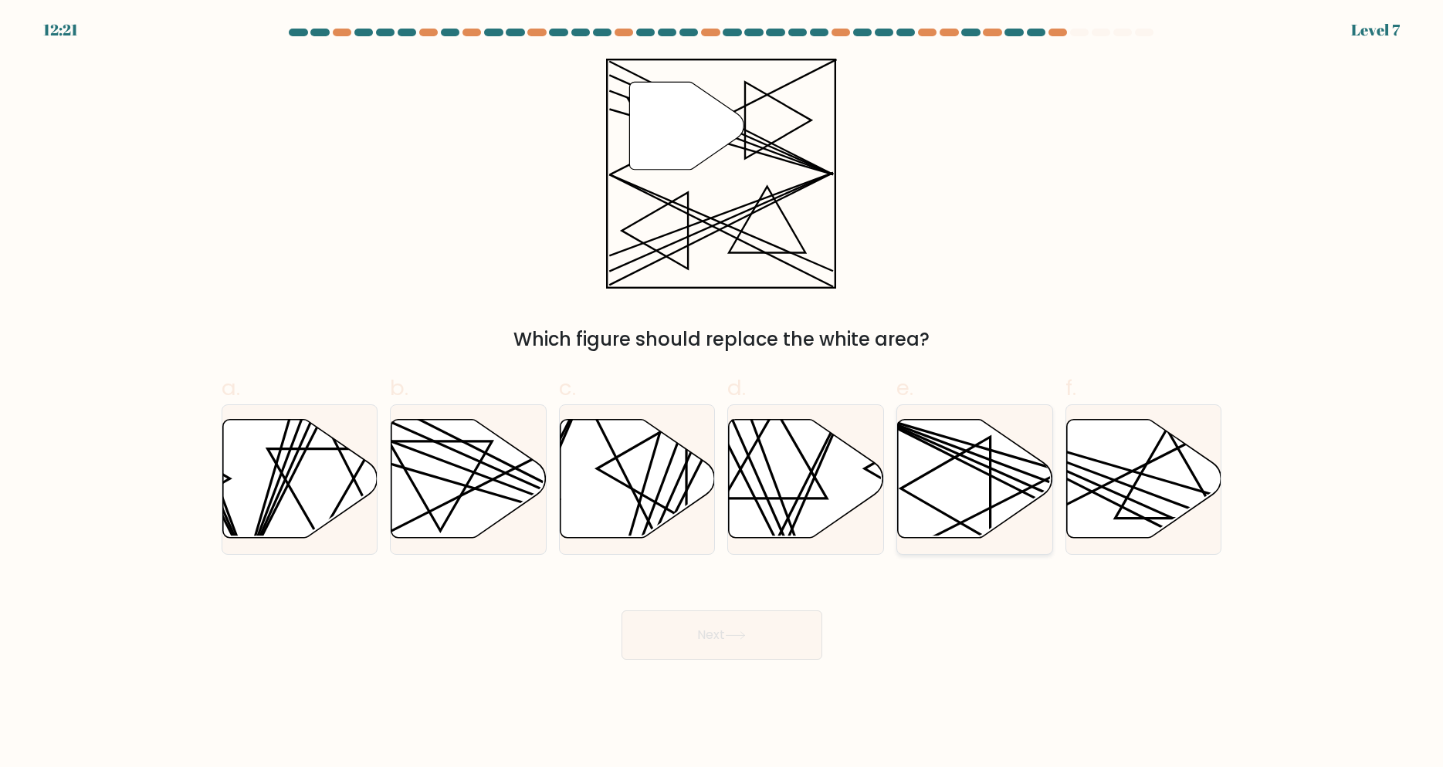
click at [959, 499] on icon at bounding box center [975, 478] width 155 height 119
click at [723, 394] on input "e." at bounding box center [722, 389] width 1 height 10
radio input "true"
click at [776, 637] on button "Next" at bounding box center [722, 635] width 201 height 49
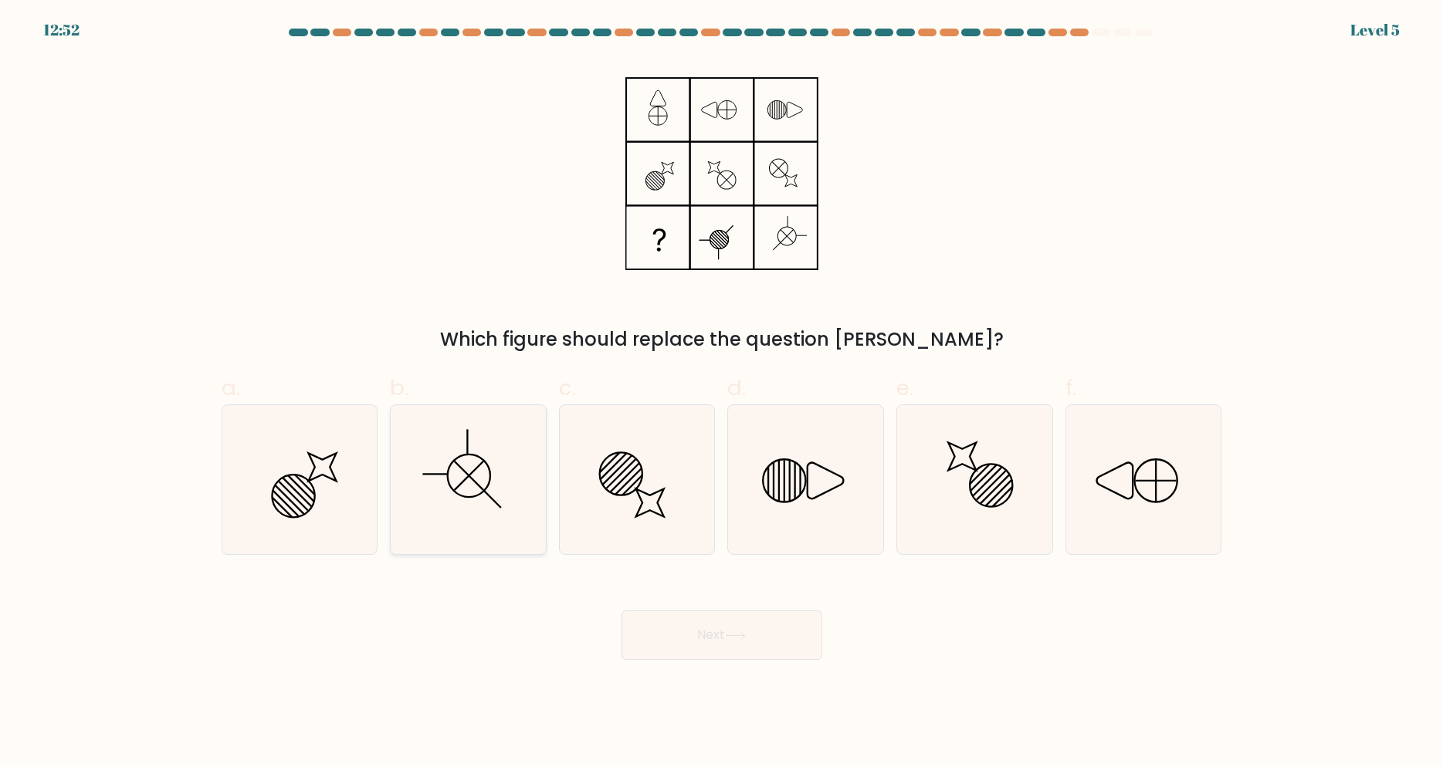
click at [514, 499] on icon at bounding box center [468, 479] width 149 height 149
click at [722, 394] on input "b." at bounding box center [722, 389] width 1 height 10
radio input "true"
click at [311, 475] on icon at bounding box center [323, 467] width 28 height 28
click at [722, 394] on input "a." at bounding box center [722, 389] width 1 height 10
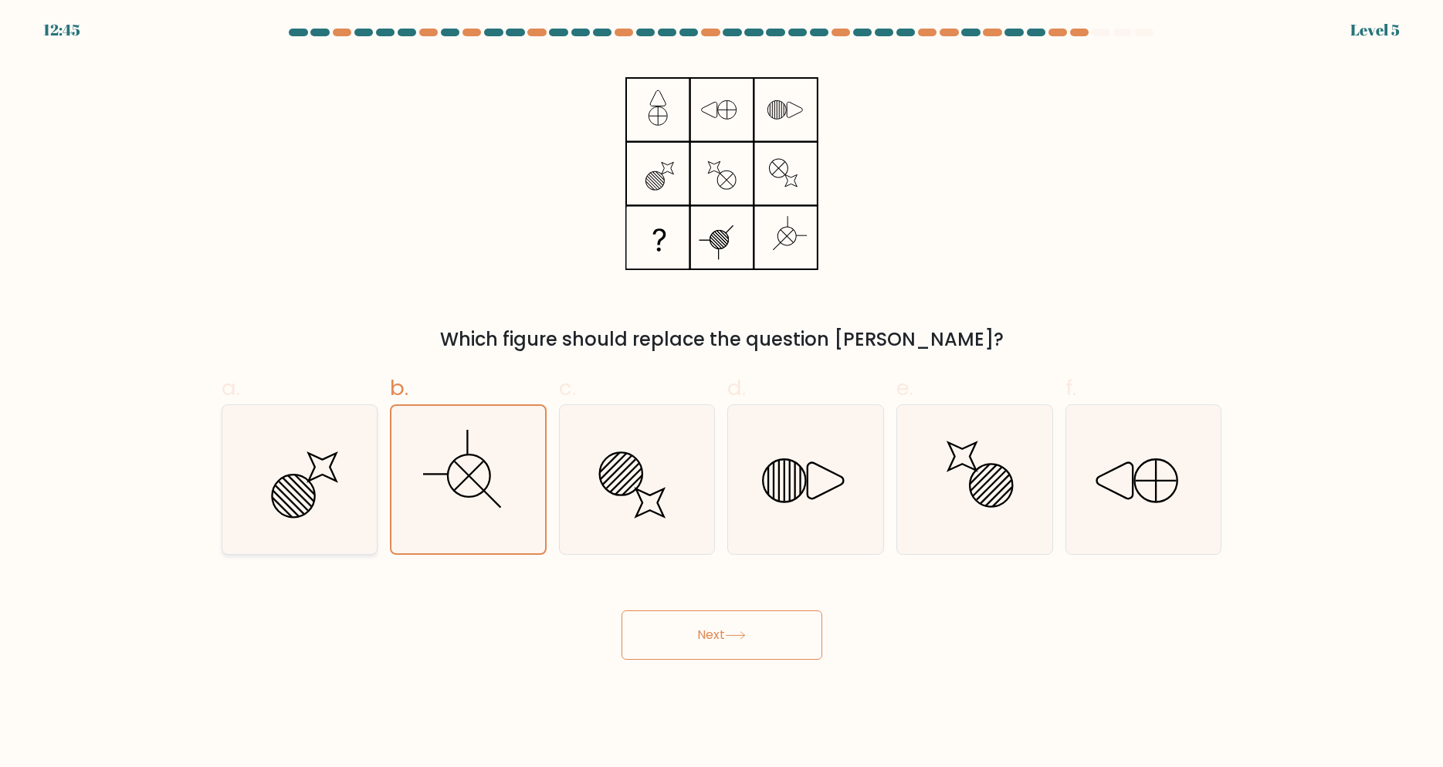
radio input "true"
click at [524, 486] on icon at bounding box center [468, 479] width 149 height 149
click at [722, 394] on input "b." at bounding box center [722, 389] width 1 height 10
radio input "true"
click at [757, 633] on button "Next" at bounding box center [722, 635] width 201 height 49
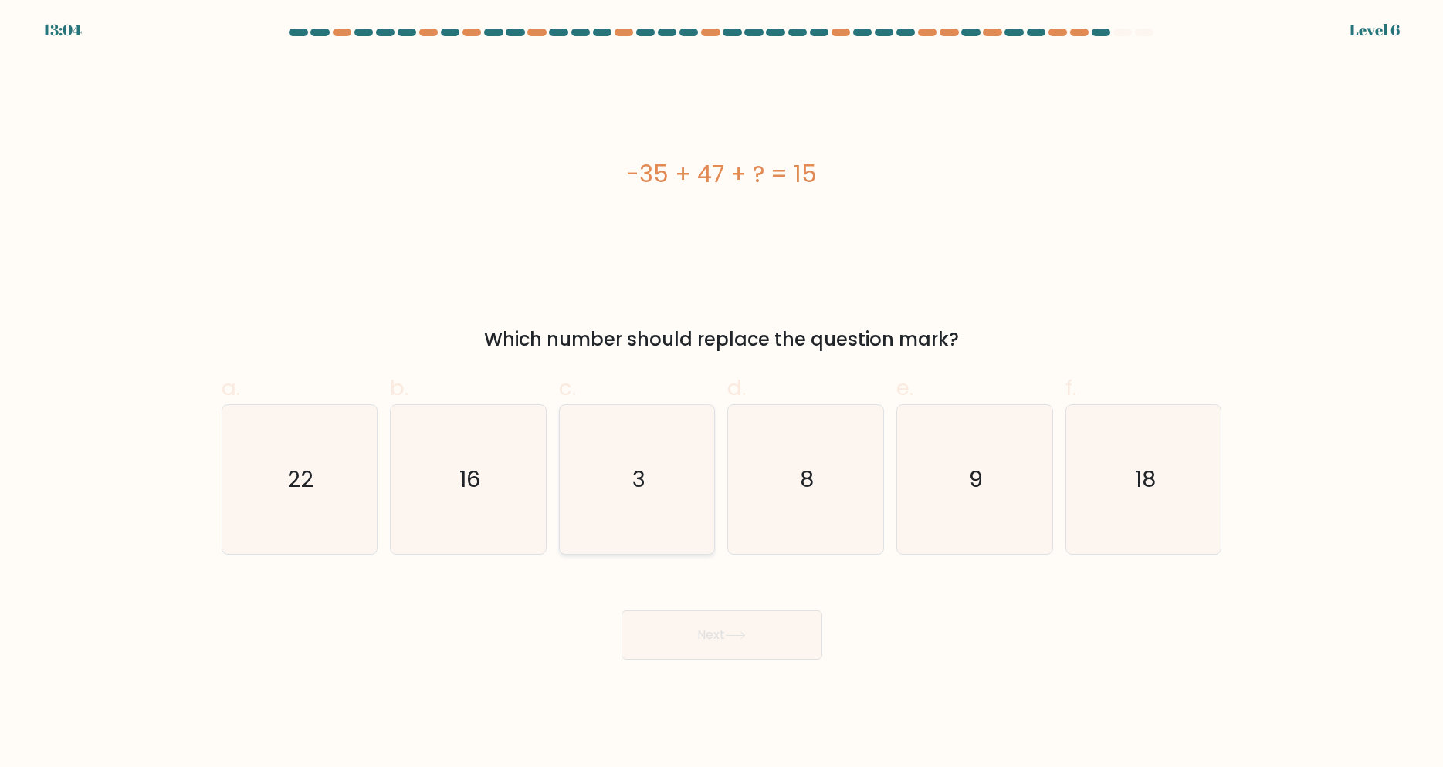
click at [666, 493] on icon "3" at bounding box center [637, 479] width 149 height 149
click at [722, 394] on input "c. 3" at bounding box center [722, 389] width 1 height 10
radio input "true"
click at [711, 632] on button "Next" at bounding box center [722, 635] width 201 height 49
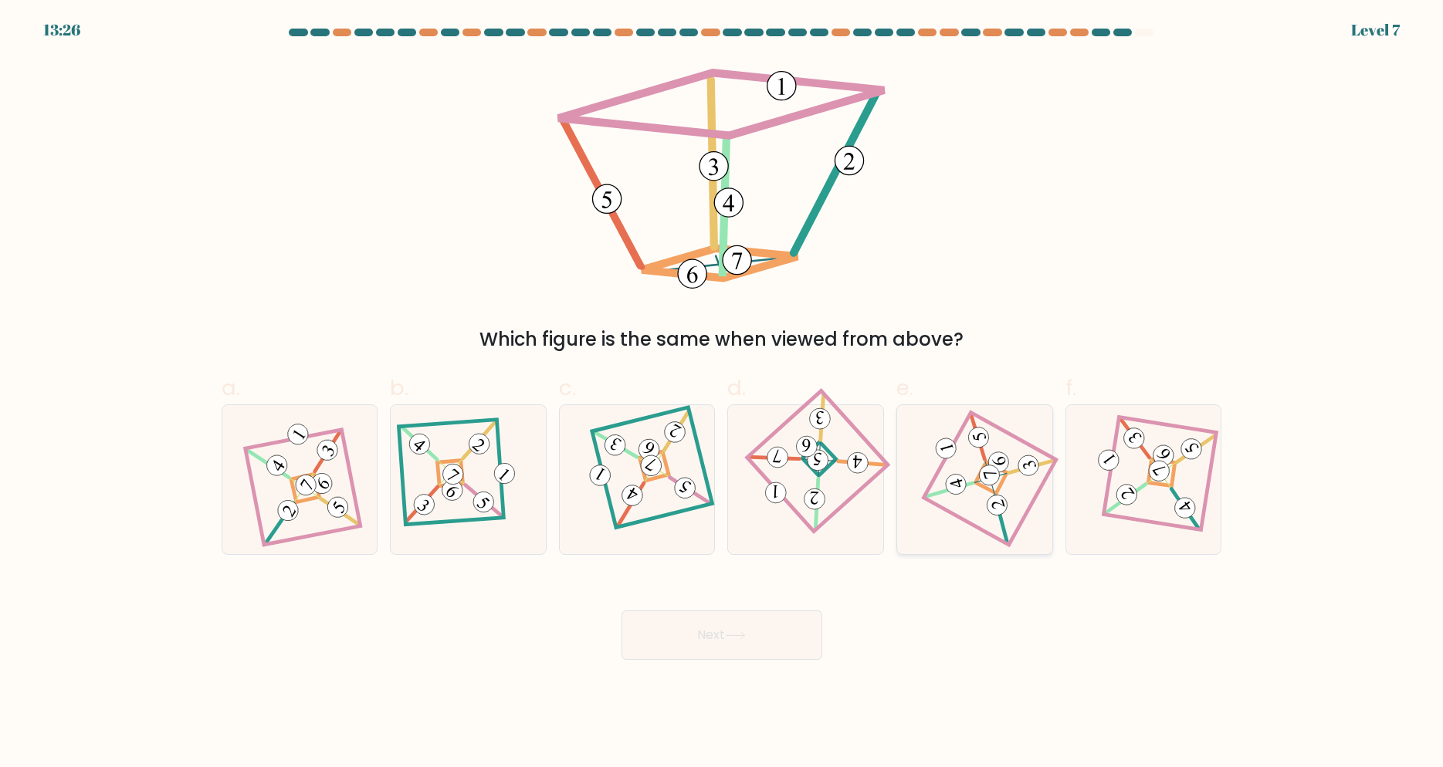
click at [988, 462] on 278 at bounding box center [991, 478] width 32 height 32
click at [723, 394] on input "e." at bounding box center [722, 389] width 1 height 10
radio input "true"
click at [735, 634] on icon at bounding box center [735, 636] width 21 height 8
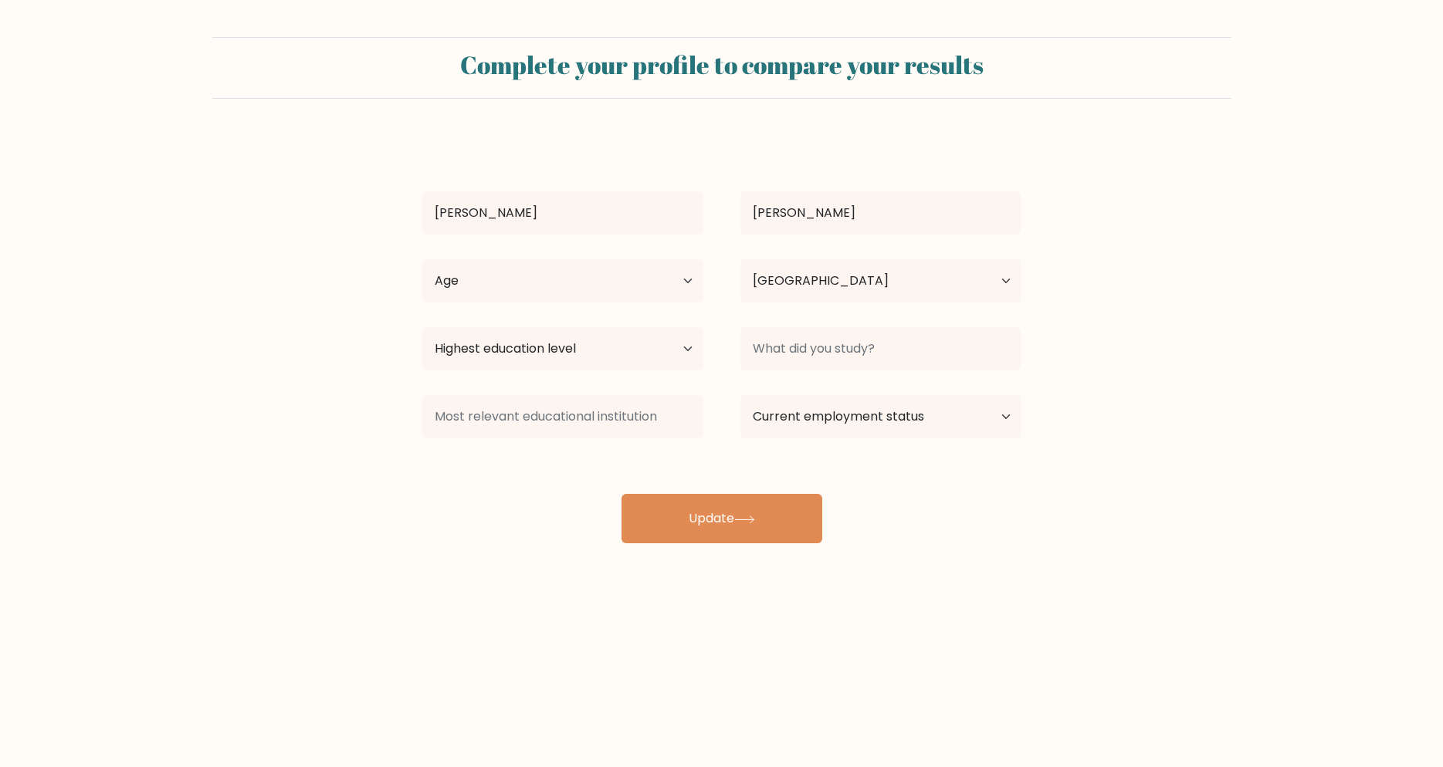
select select "PH"
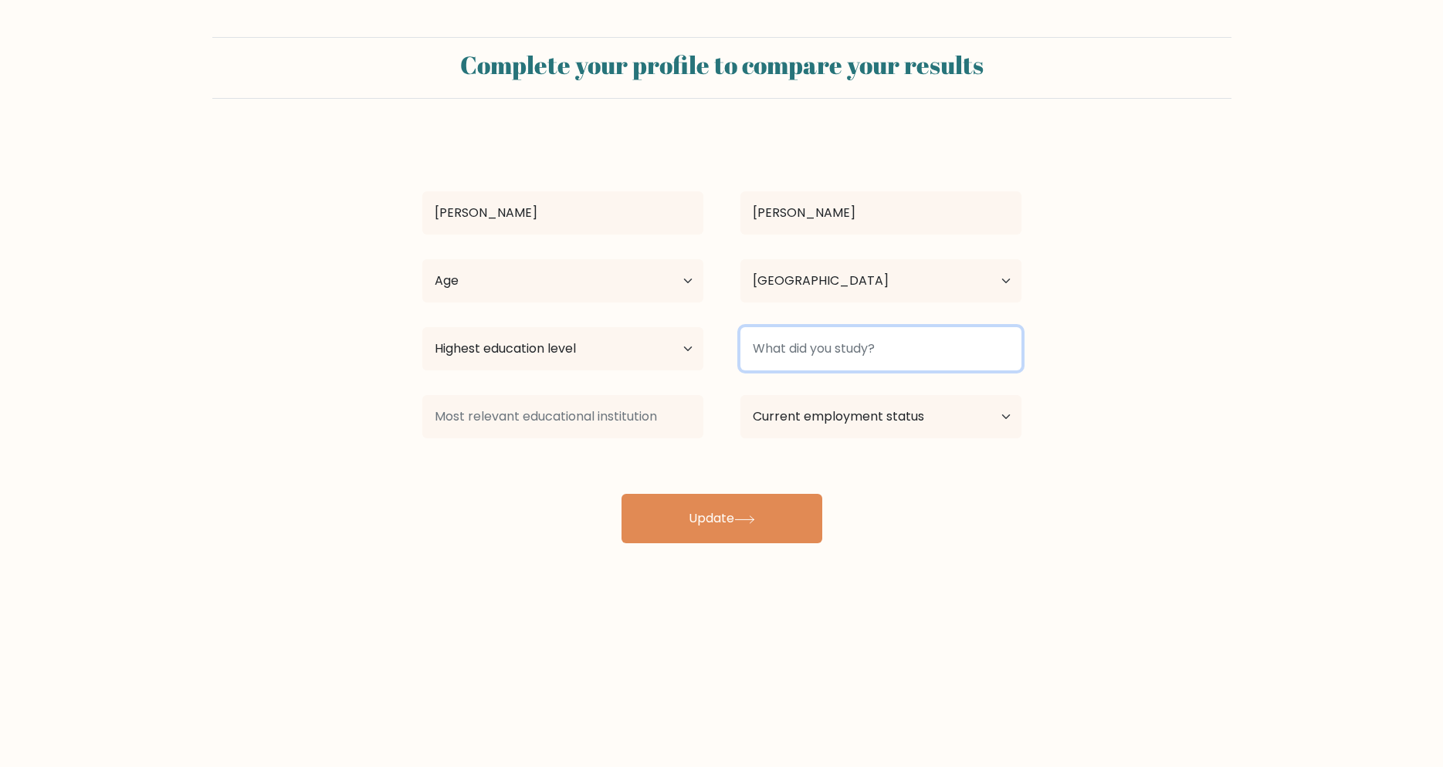
click at [815, 351] on input at bounding box center [880, 348] width 281 height 43
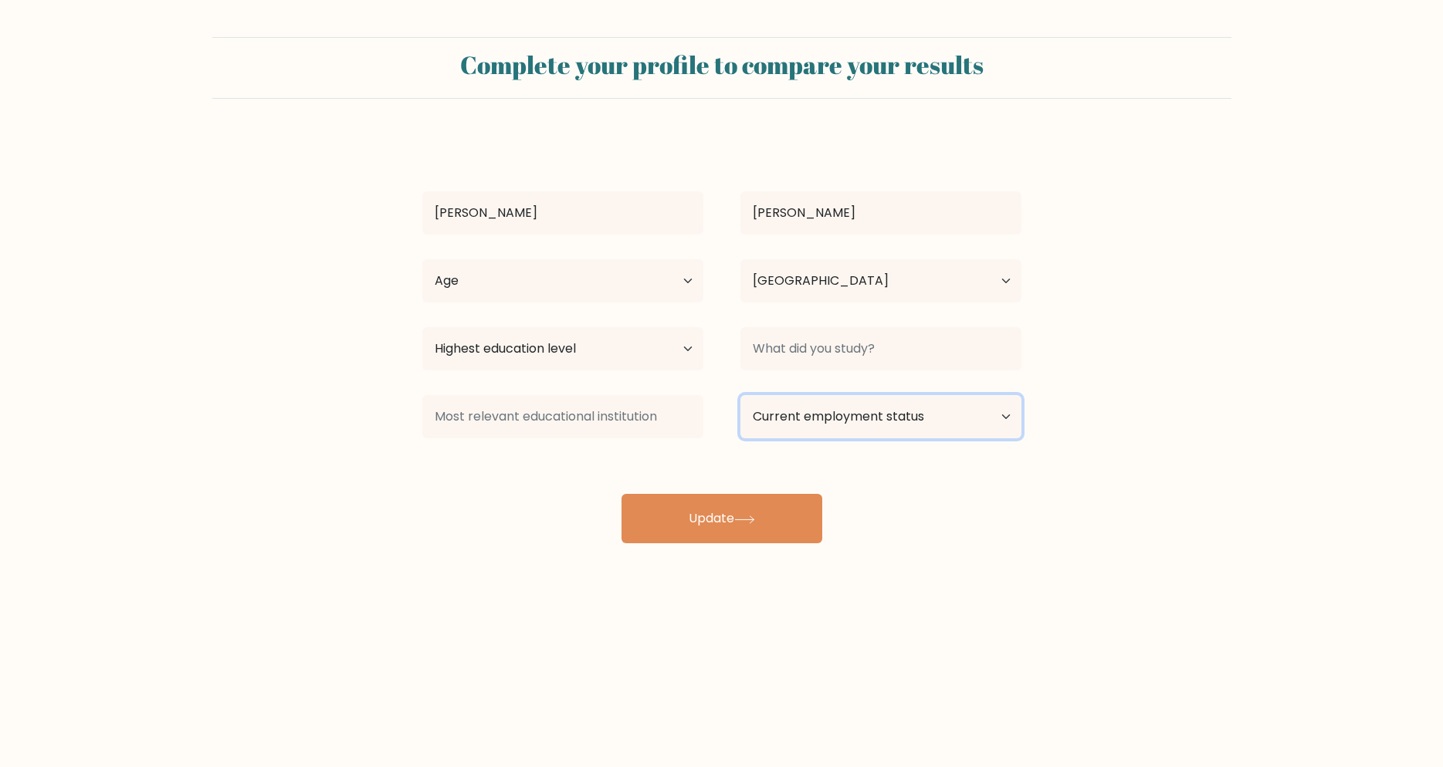
click at [740, 395] on select "Current employment status Employed Student Retired Other / prefer not to answer" at bounding box center [880, 416] width 281 height 43
select select "other"
click option "Other / prefer not to answer" at bounding box center [0, 0] width 0 height 0
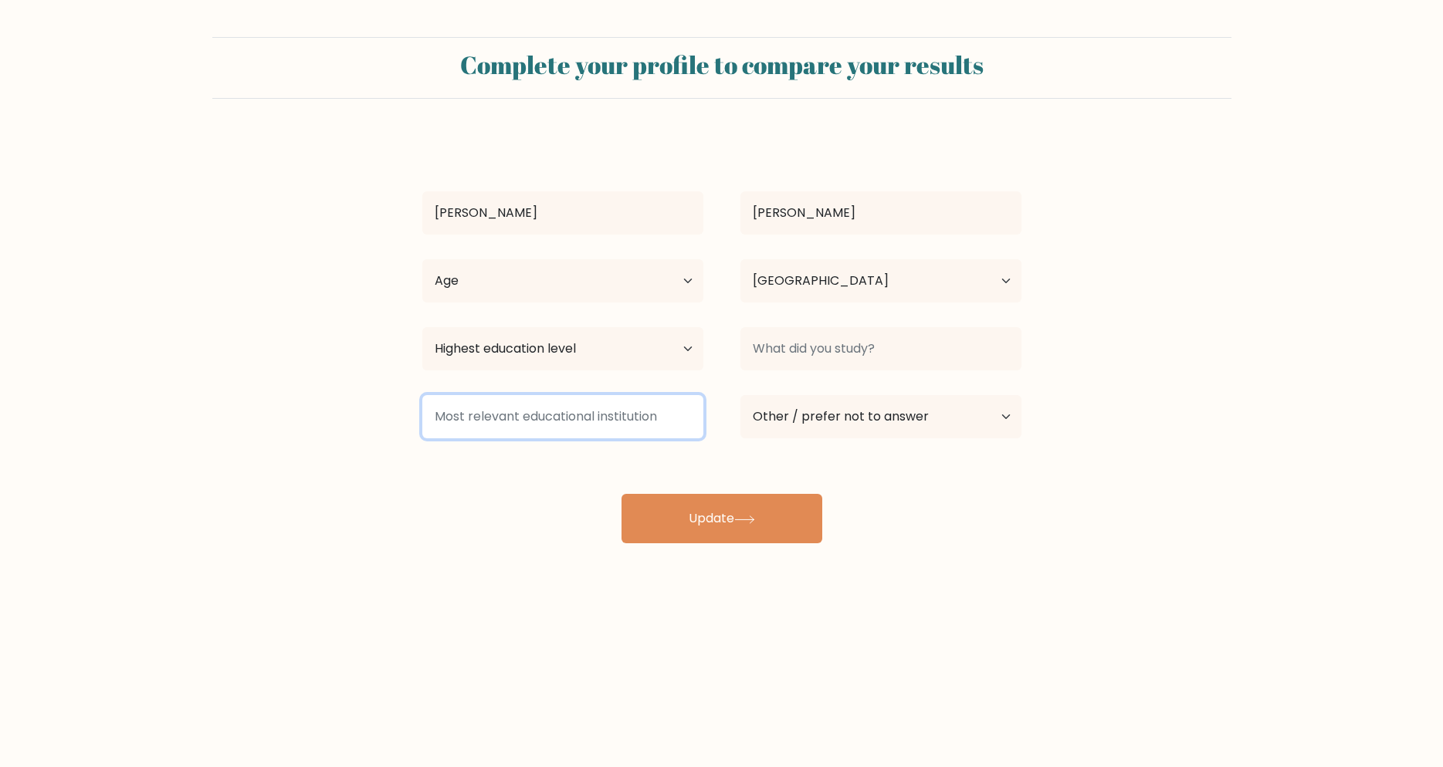
click at [661, 430] on input at bounding box center [562, 416] width 281 height 43
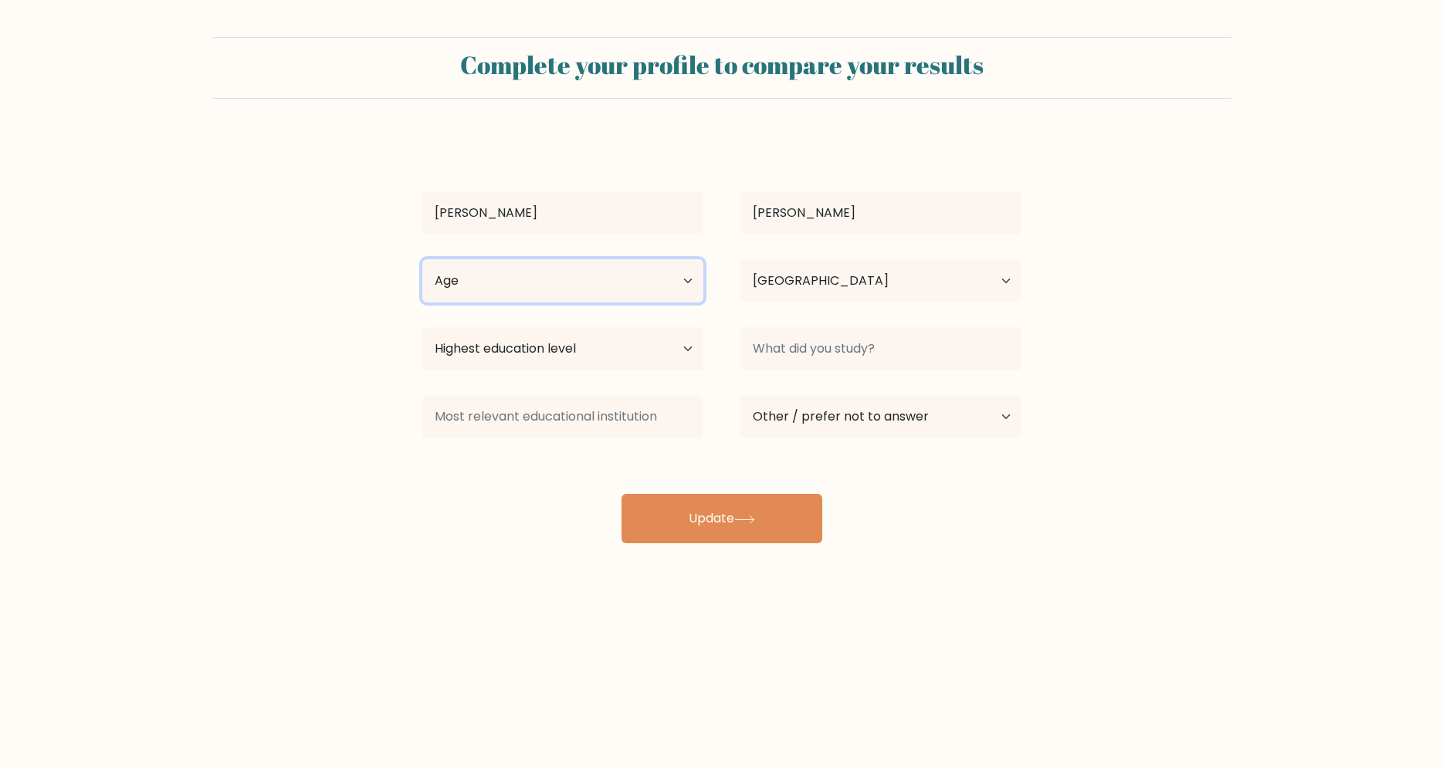
click at [422, 259] on select "Age Under 18 years old 18-24 years old 25-34 years old 35-44 years old 45-54 ye…" at bounding box center [562, 280] width 281 height 43
select select "25_34"
click option "25-34 years old" at bounding box center [0, 0] width 0 height 0
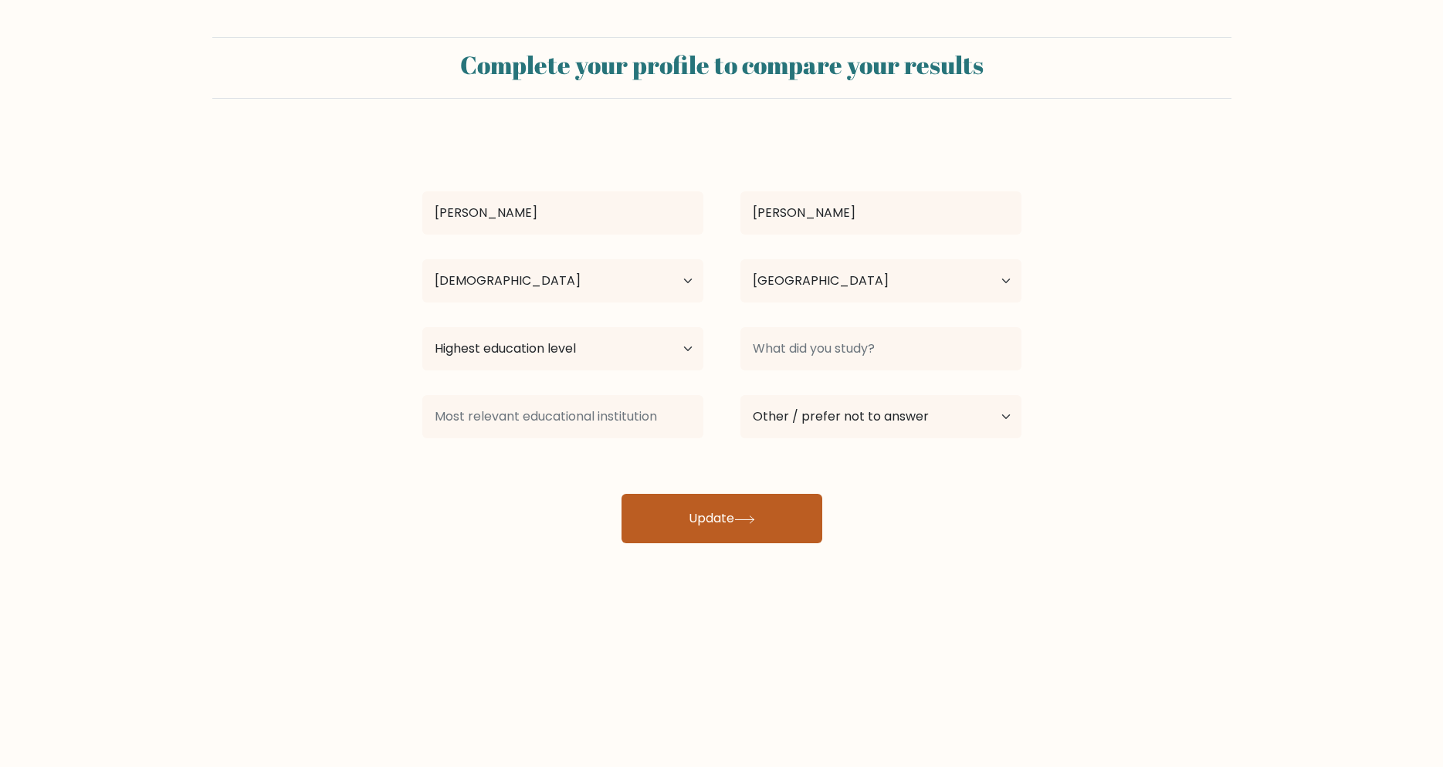
click at [744, 510] on button "Update" at bounding box center [722, 518] width 201 height 49
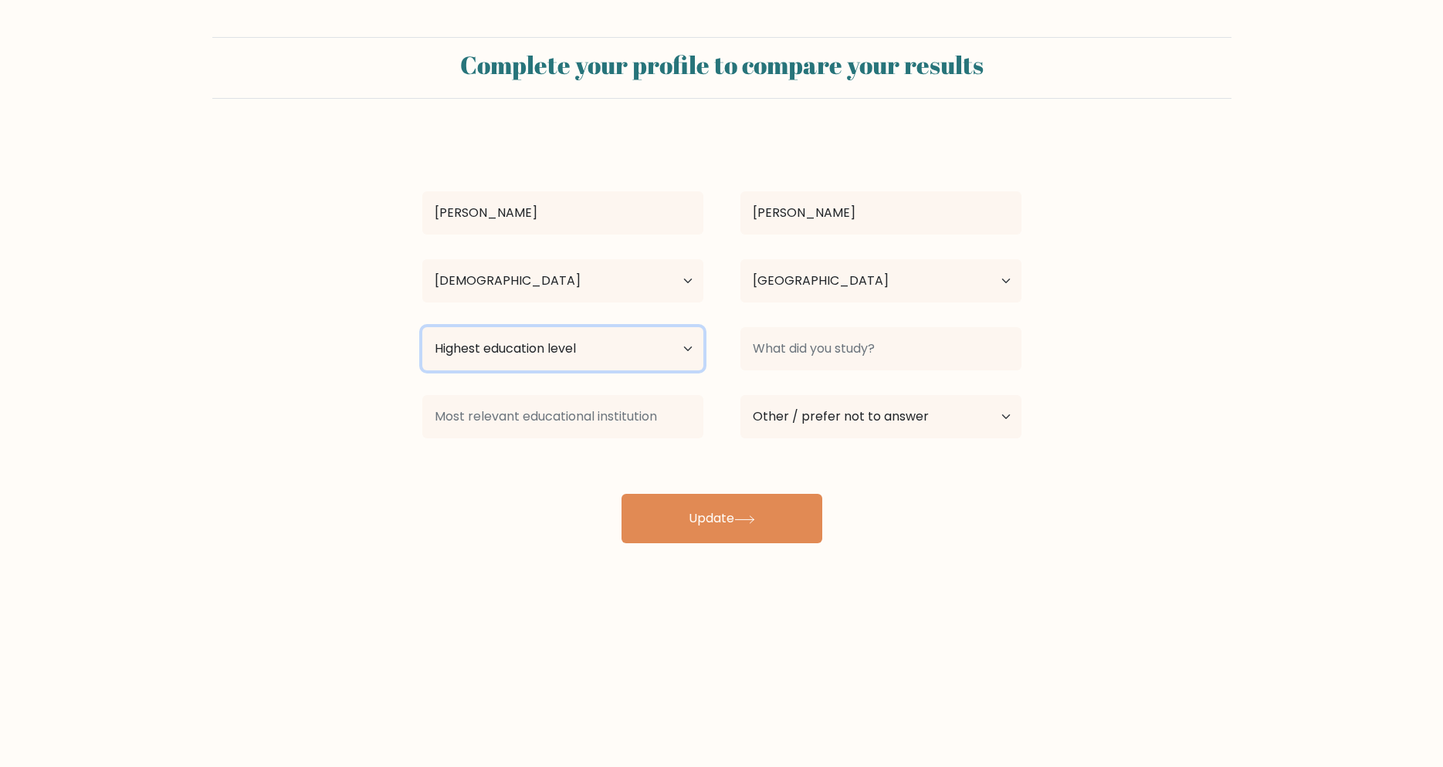
click at [422, 327] on select "Highest education level No schooling Primary Lower Secondary Upper Secondary Oc…" at bounding box center [562, 348] width 281 height 43
select select "bachelors_degree"
click option "Bachelor's degree" at bounding box center [0, 0] width 0 height 0
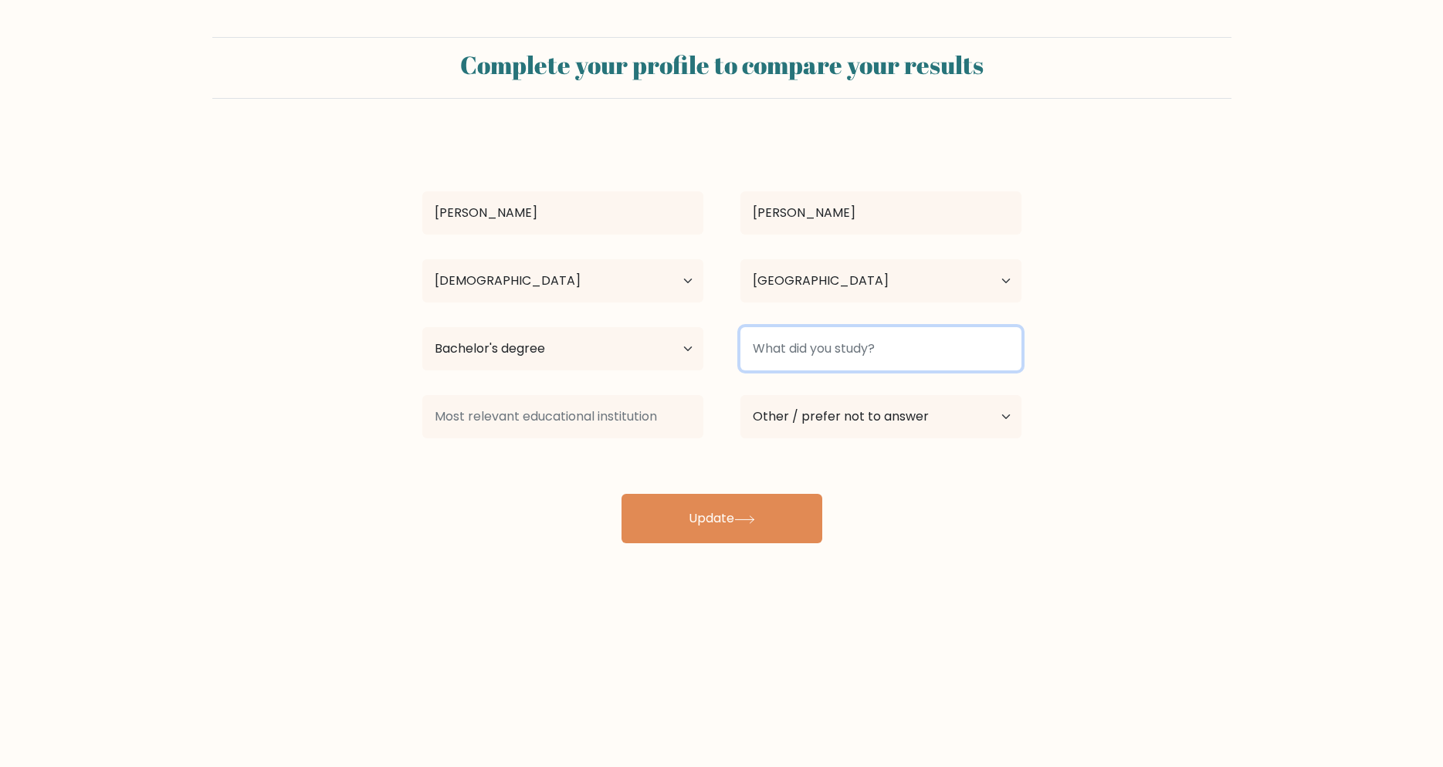
click at [811, 354] on input at bounding box center [880, 348] width 281 height 43
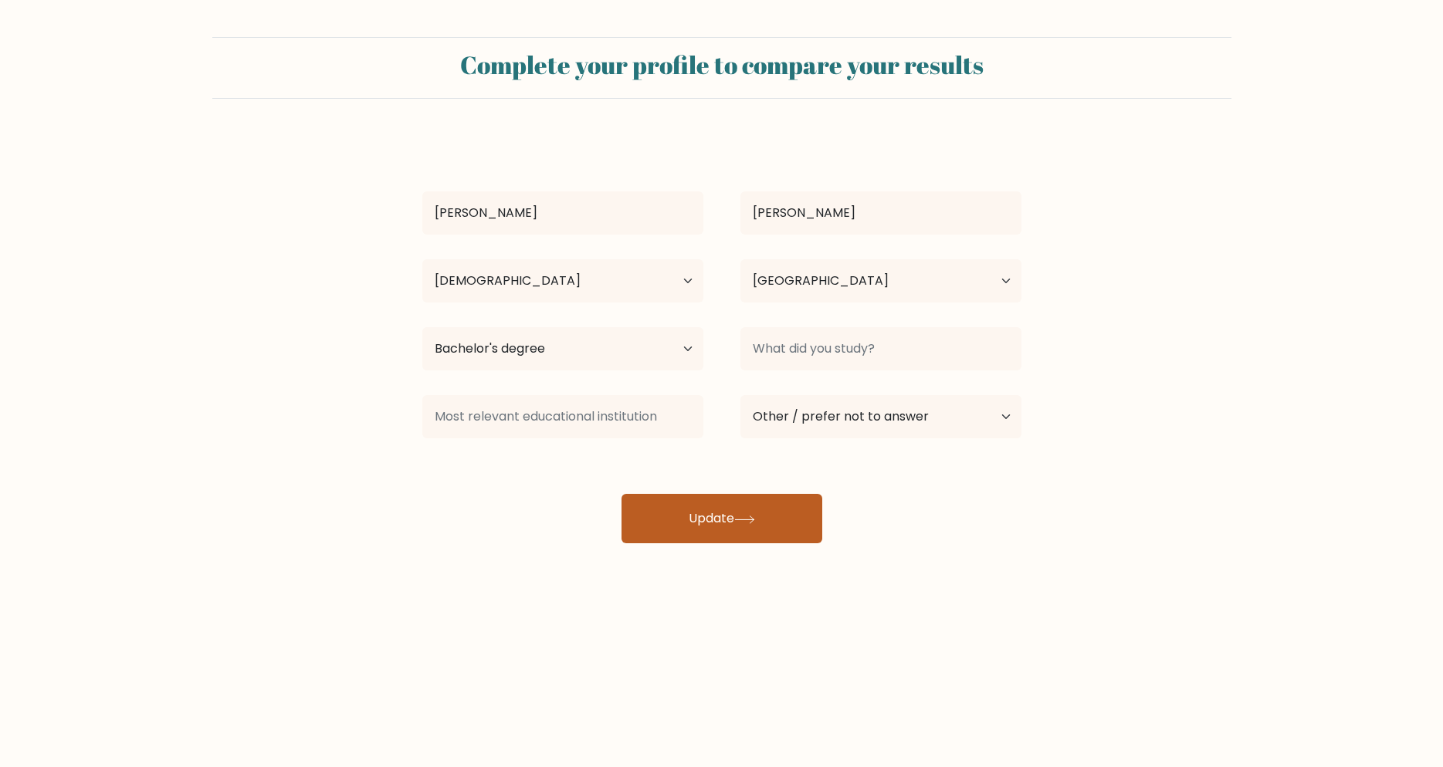
click at [730, 524] on button "Update" at bounding box center [722, 518] width 201 height 49
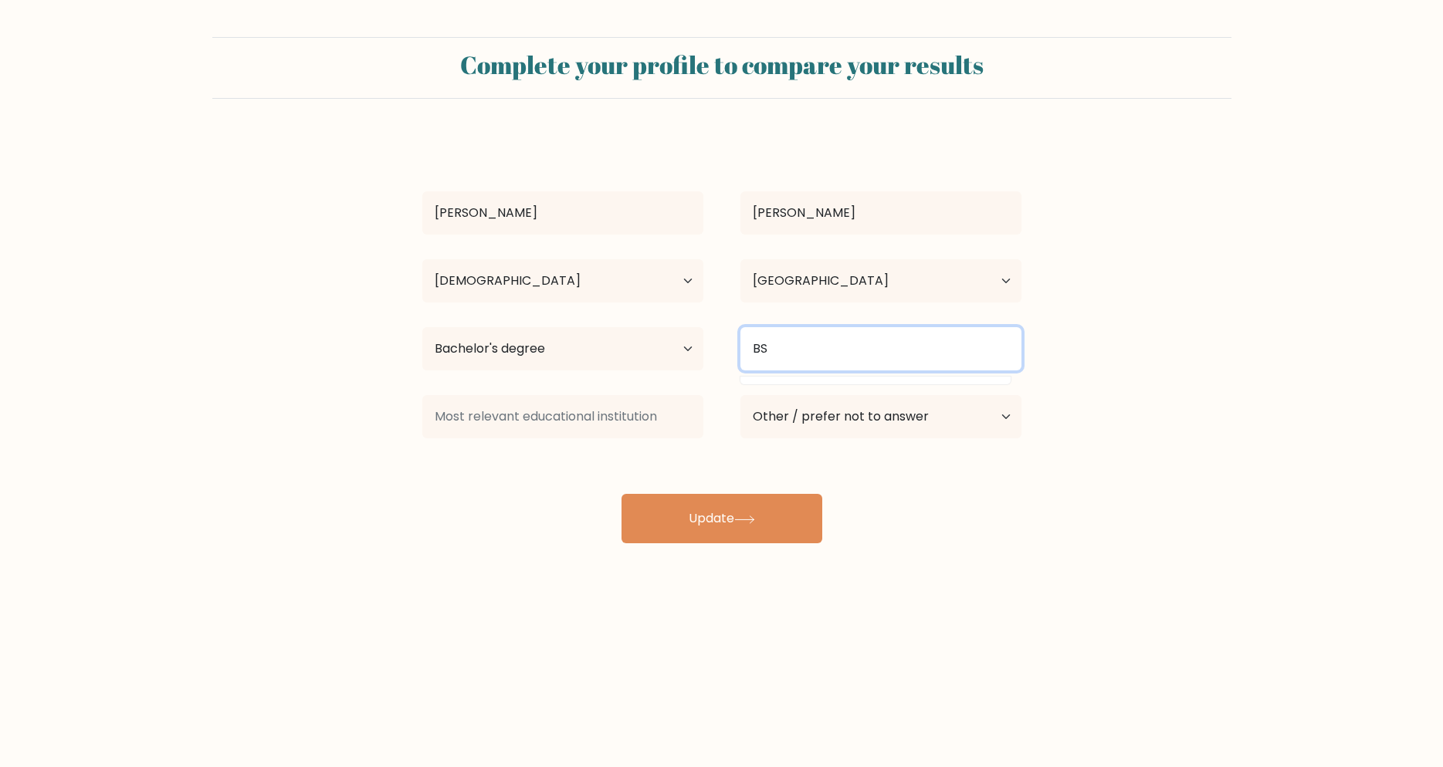
type input "B"
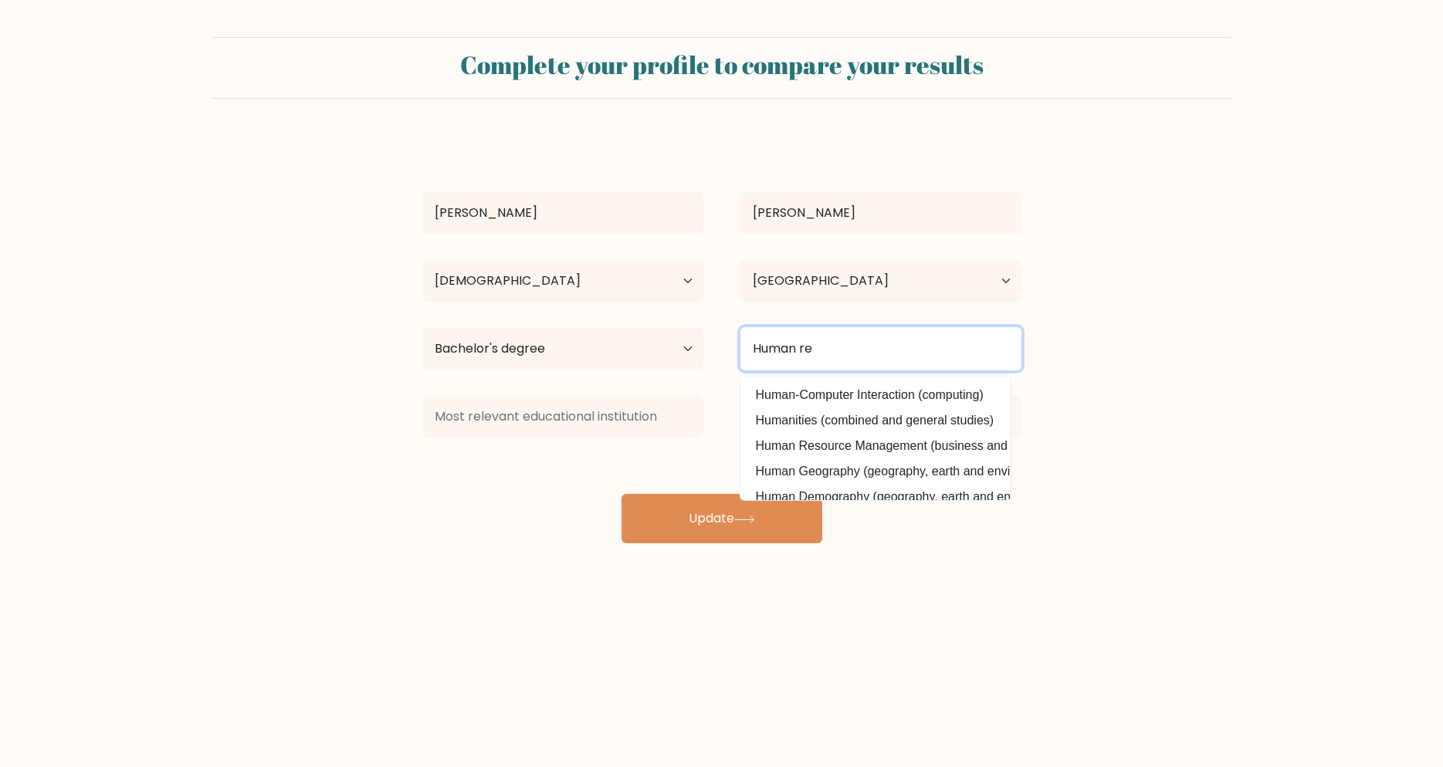
scroll to position [76, 0]
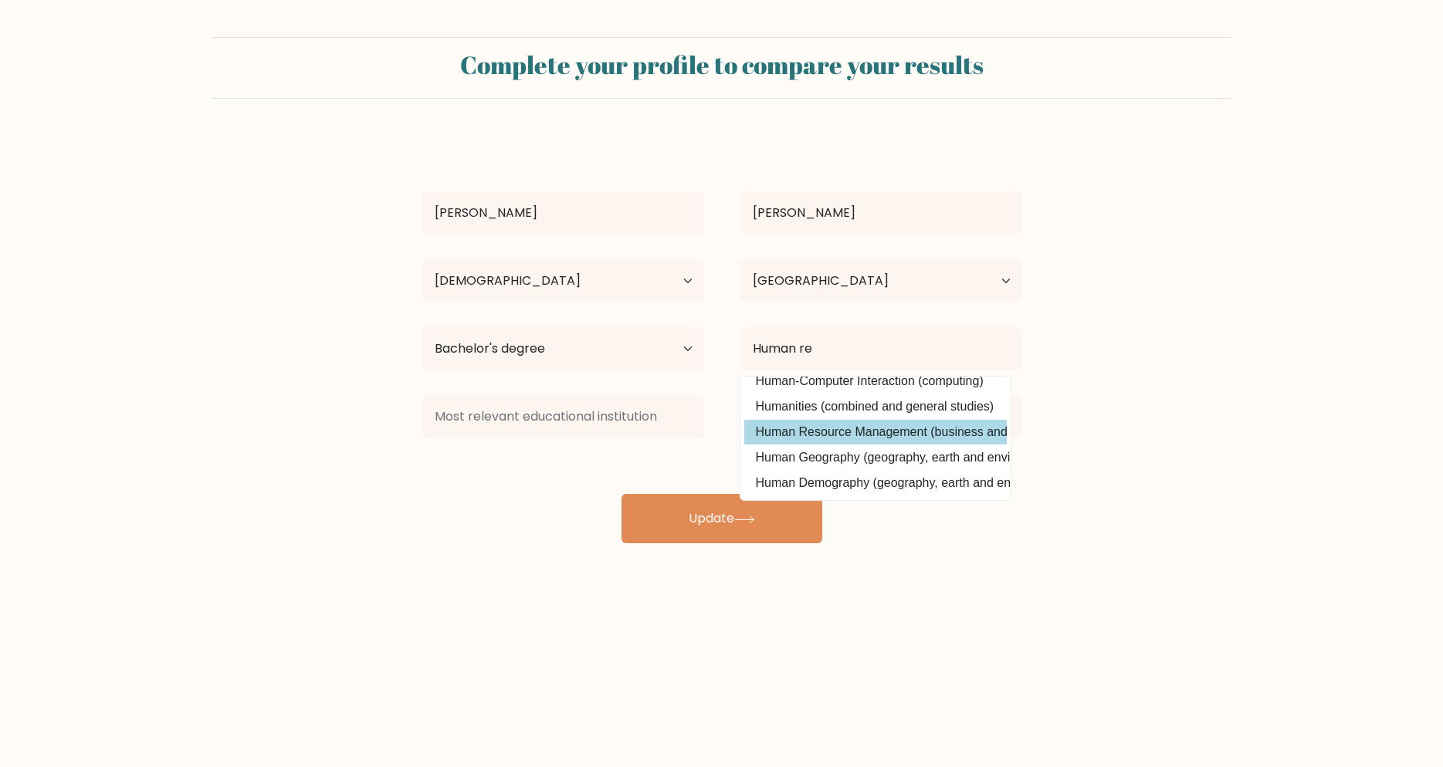
click at [943, 428] on option "Human Resource Management (business and management)" at bounding box center [875, 432] width 263 height 25
type input "Human Resource Management"
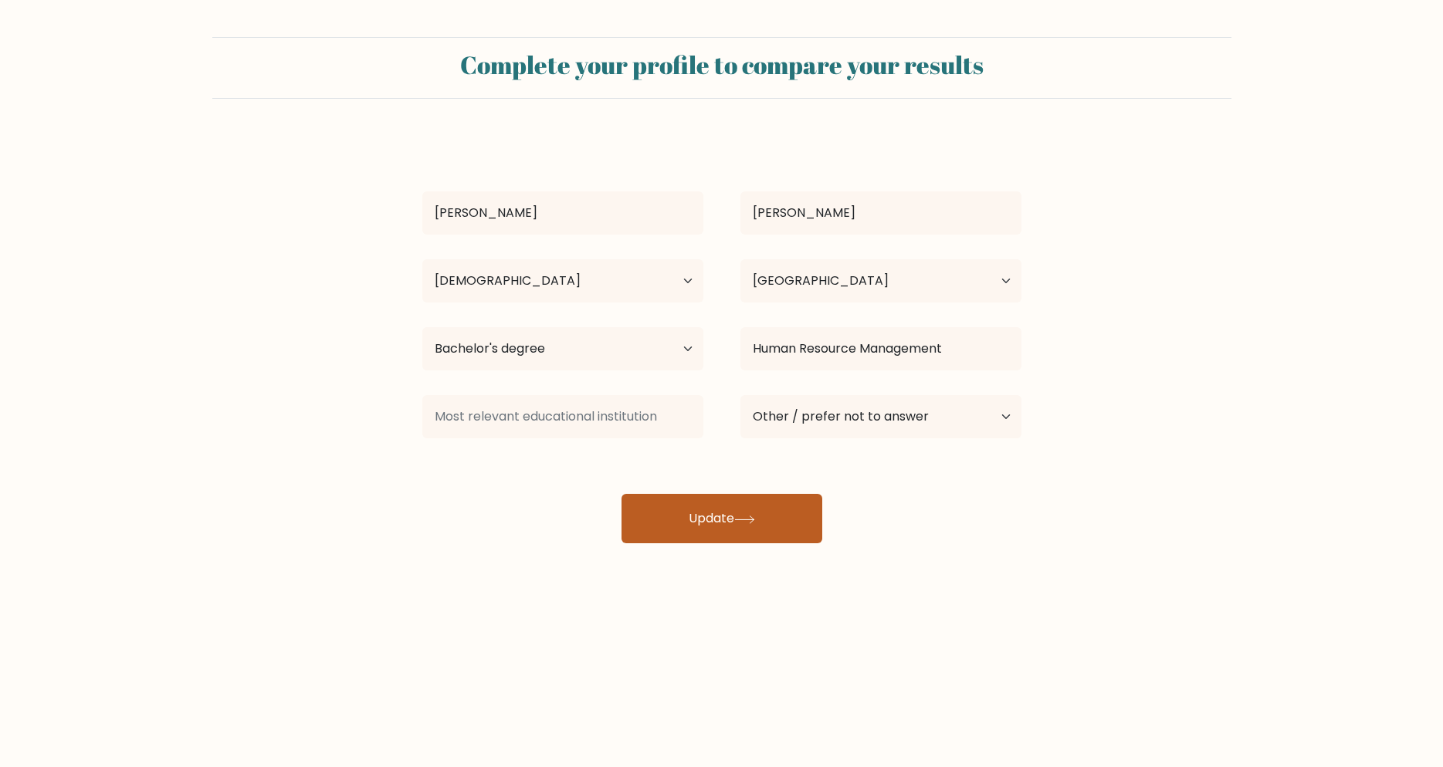
click at [779, 511] on button "Update" at bounding box center [722, 518] width 201 height 49
click at [459, 554] on div "Complete your profile to compare your results Jaycee Rose Ibañez Age Under 18 y…" at bounding box center [721, 292] width 1443 height 585
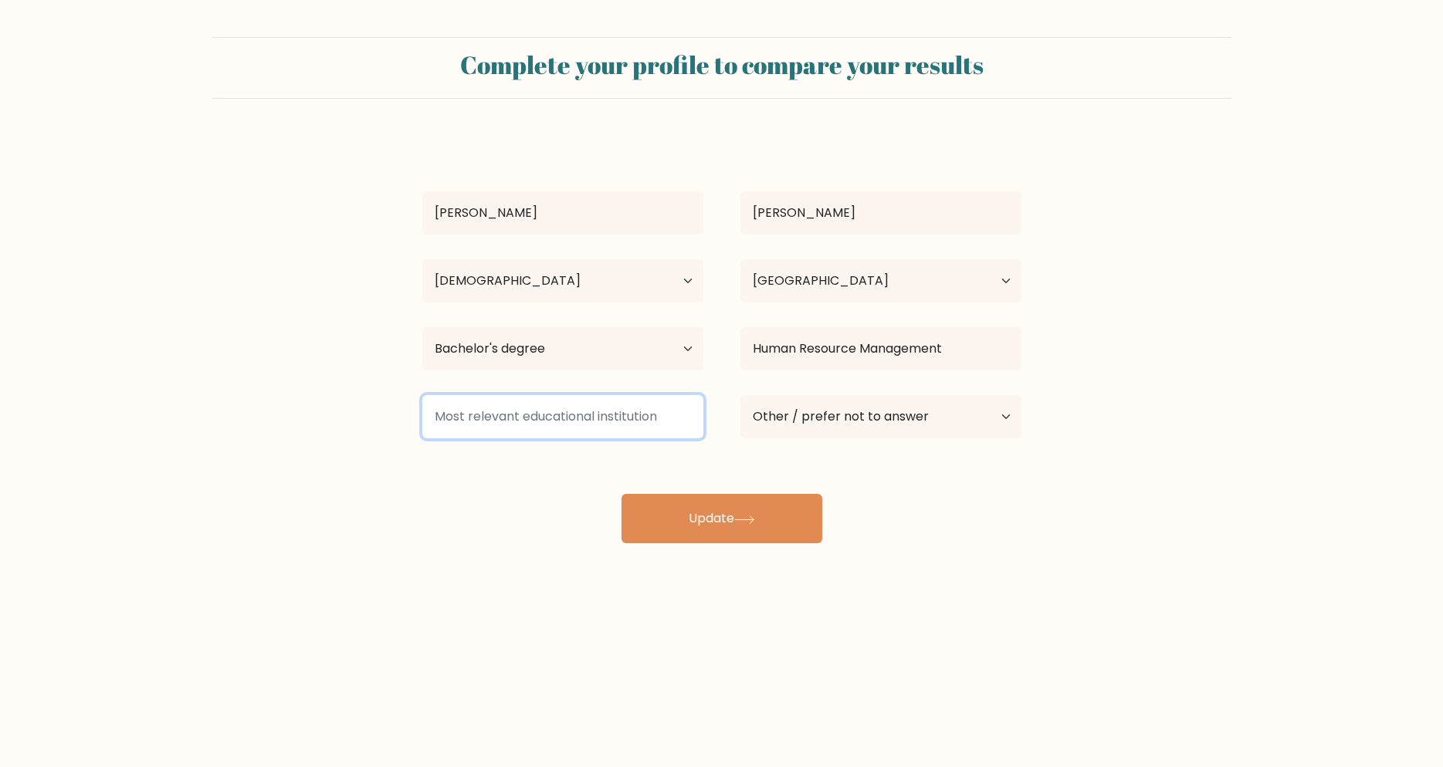
click at [549, 427] on input at bounding box center [562, 416] width 281 height 43
type input "2"
type input "d"
type input "COlleg"
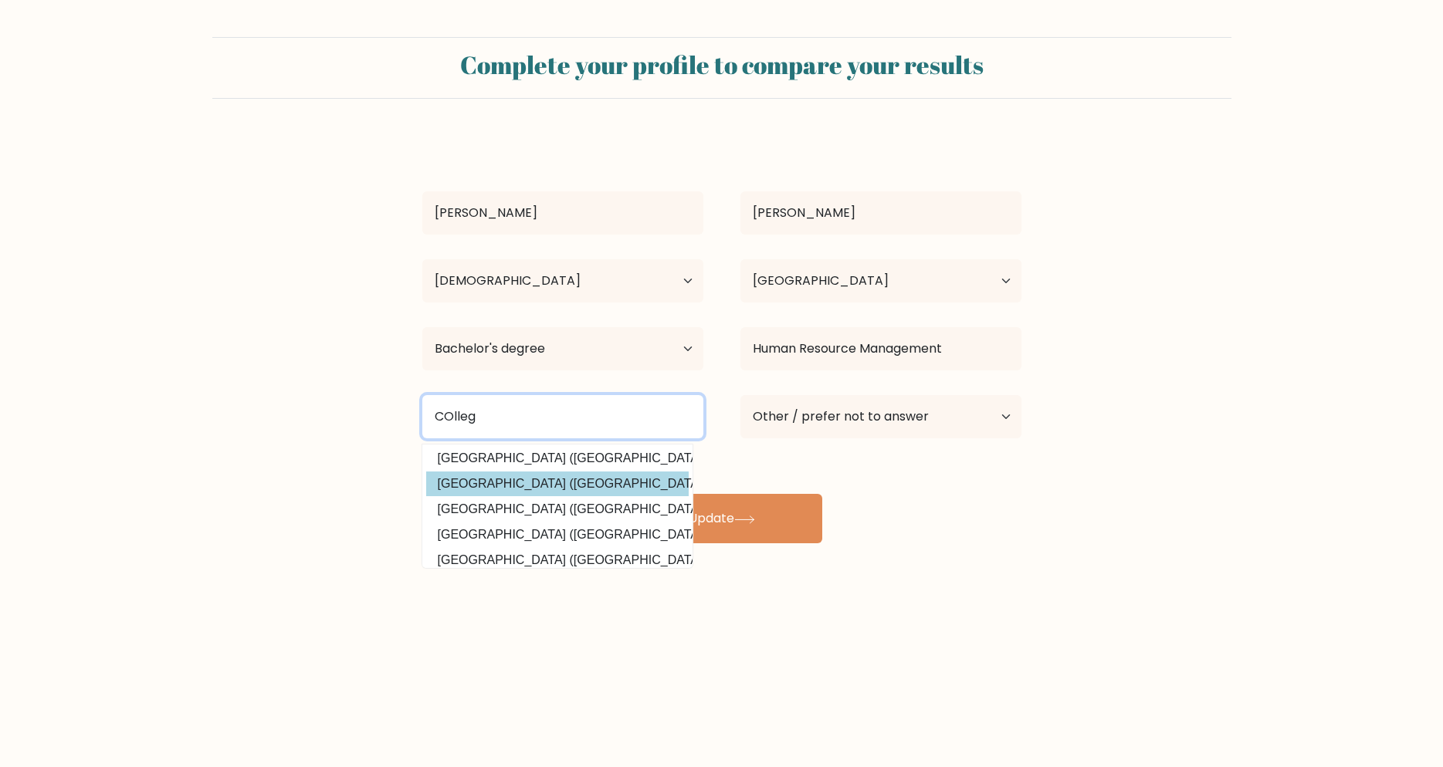
scroll to position [139, 0]
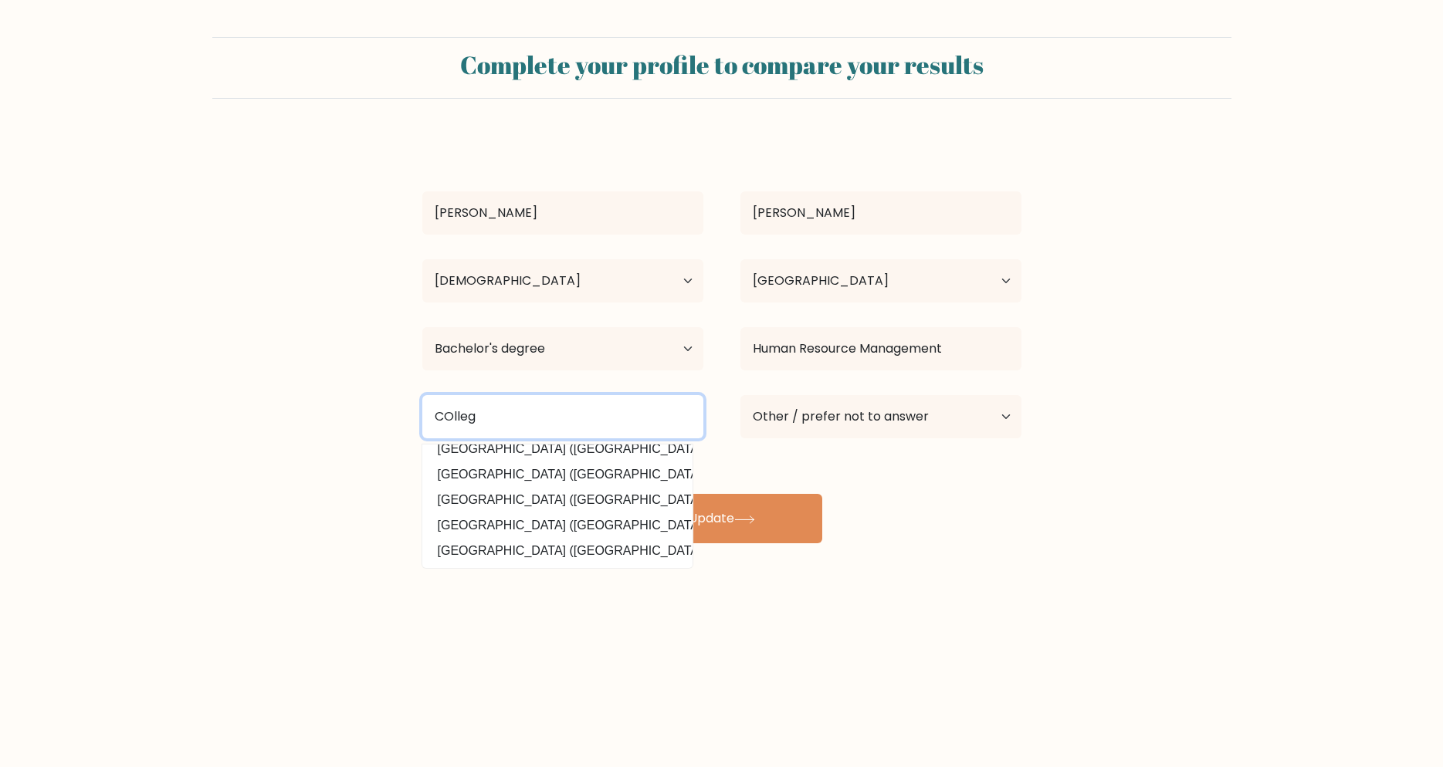
drag, startPoint x: 510, startPoint y: 425, endPoint x: 368, endPoint y: 421, distance: 142.9
click at [422, 421] on input "COlleg" at bounding box center [562, 416] width 281 height 43
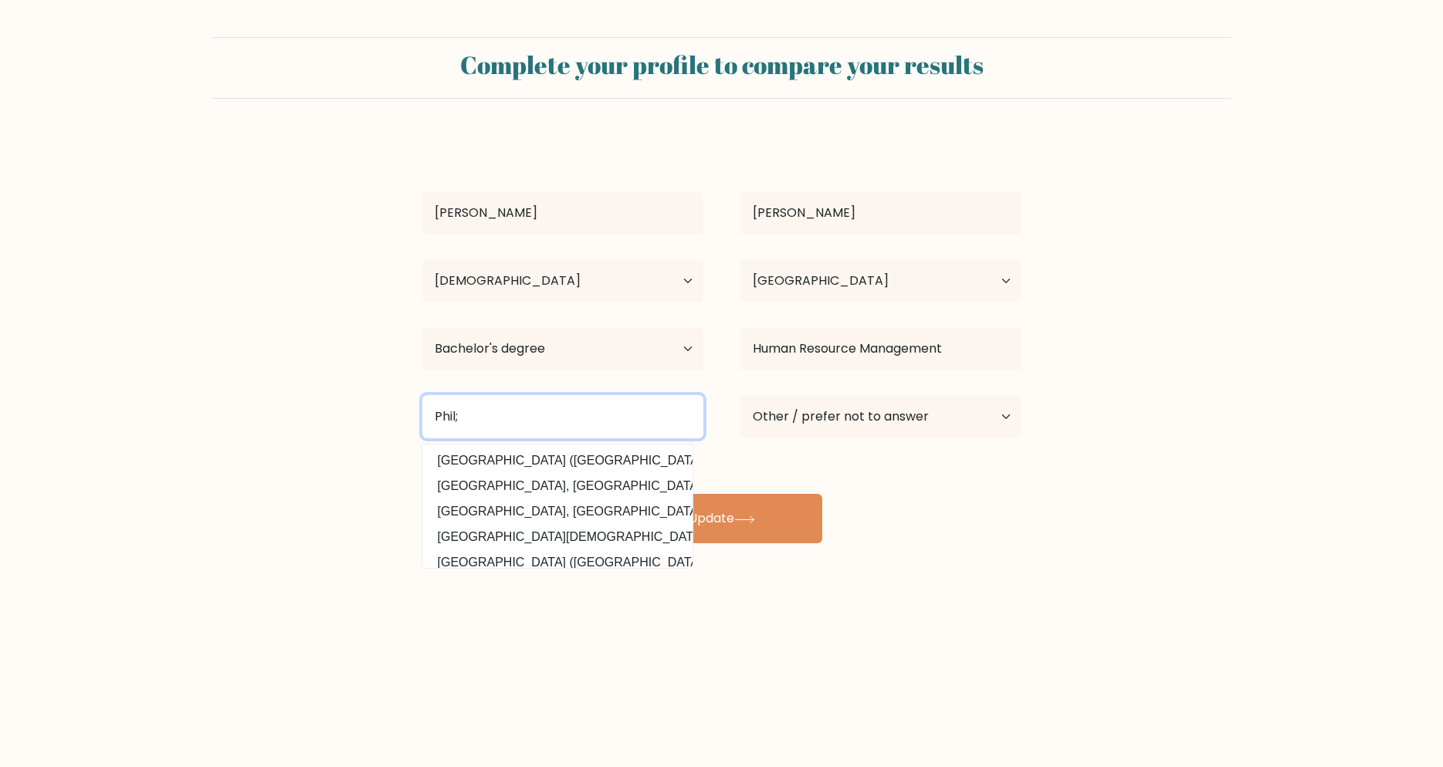
type input "Phil"
drag, startPoint x: 443, startPoint y: 408, endPoint x: 300, endPoint y: 402, distance: 143.7
click at [422, 402] on input "Phil" at bounding box center [562, 416] width 281 height 43
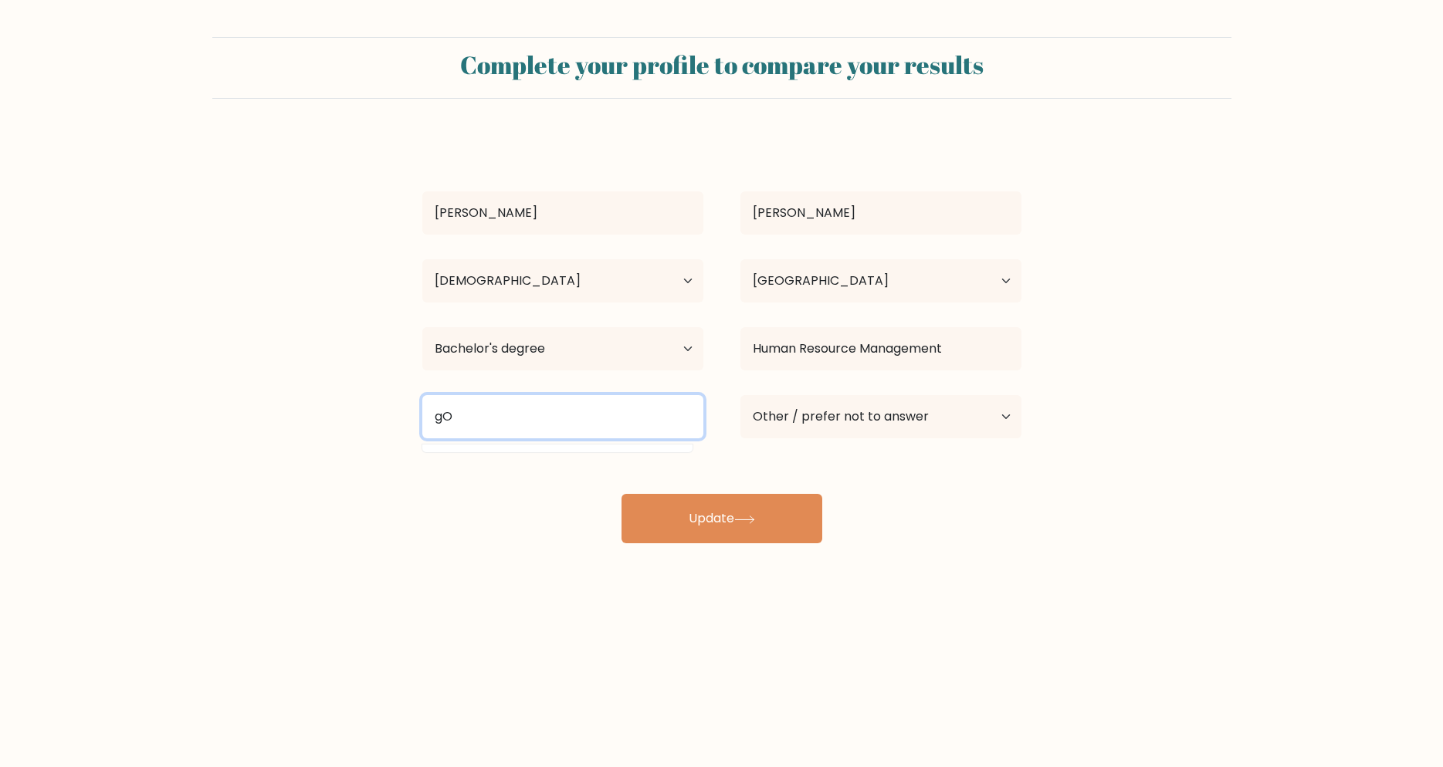
type input "g"
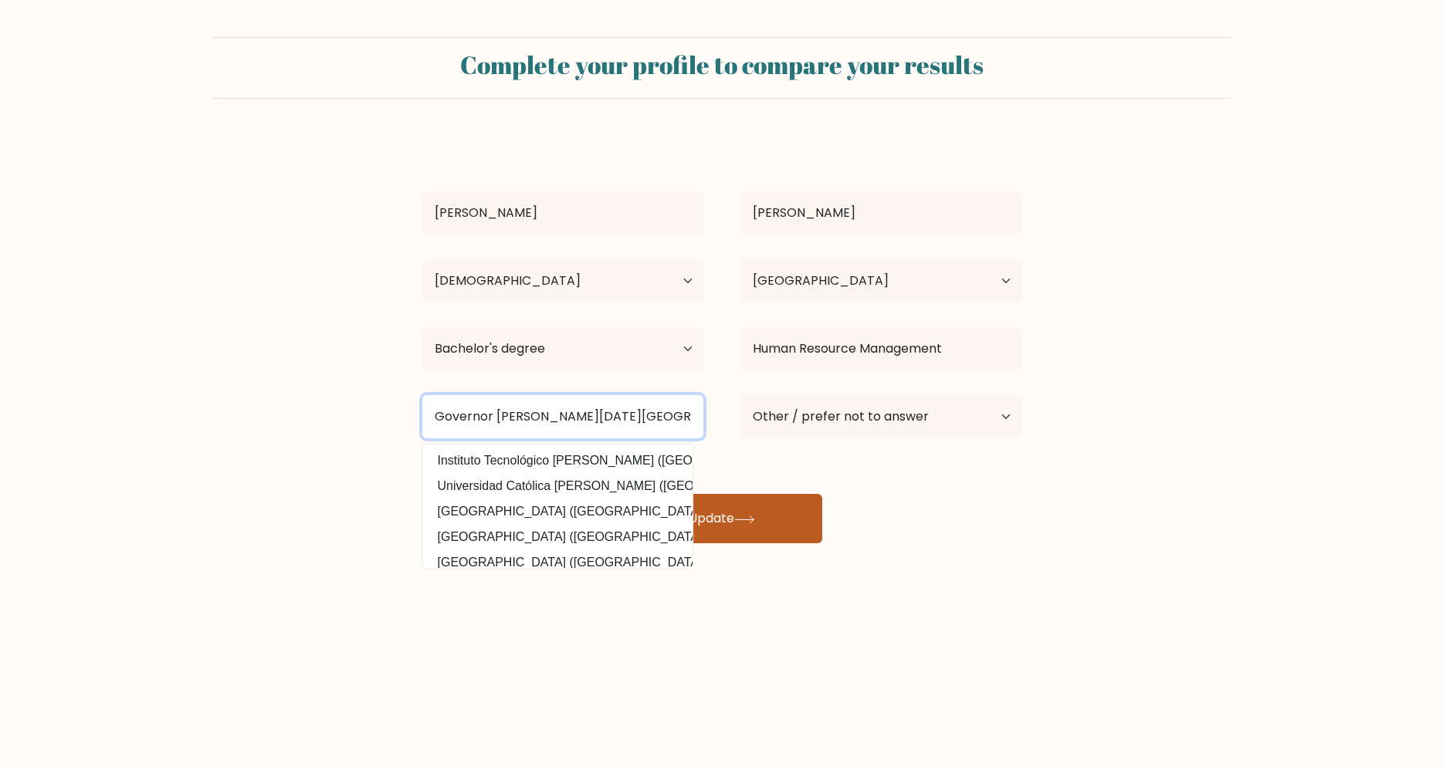
type input "Governor Andres Pascua College"
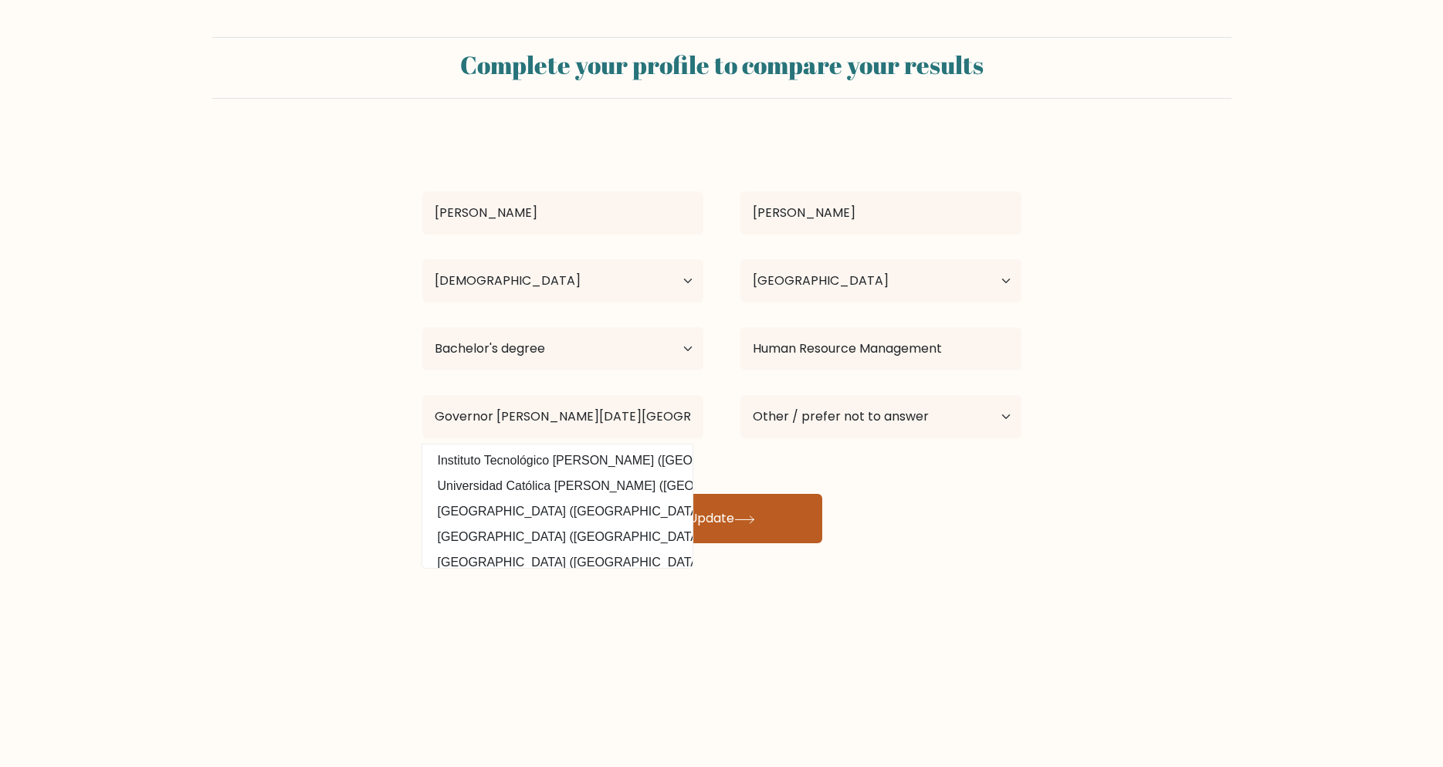
click at [775, 511] on button "Update" at bounding box center [722, 518] width 201 height 49
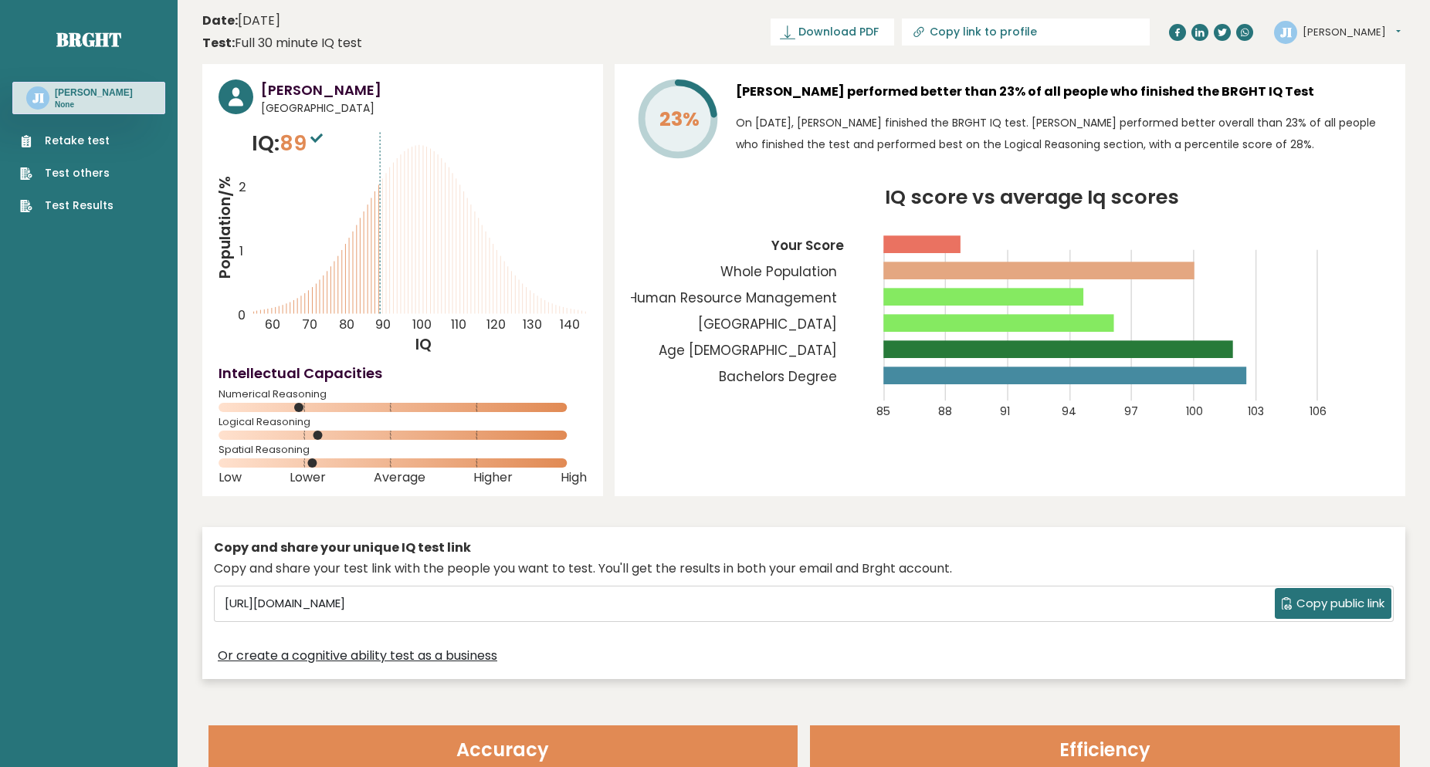
click at [1343, 610] on span "Copy public link" at bounding box center [1340, 604] width 88 height 18
